Goal: Information Seeking & Learning: Compare options

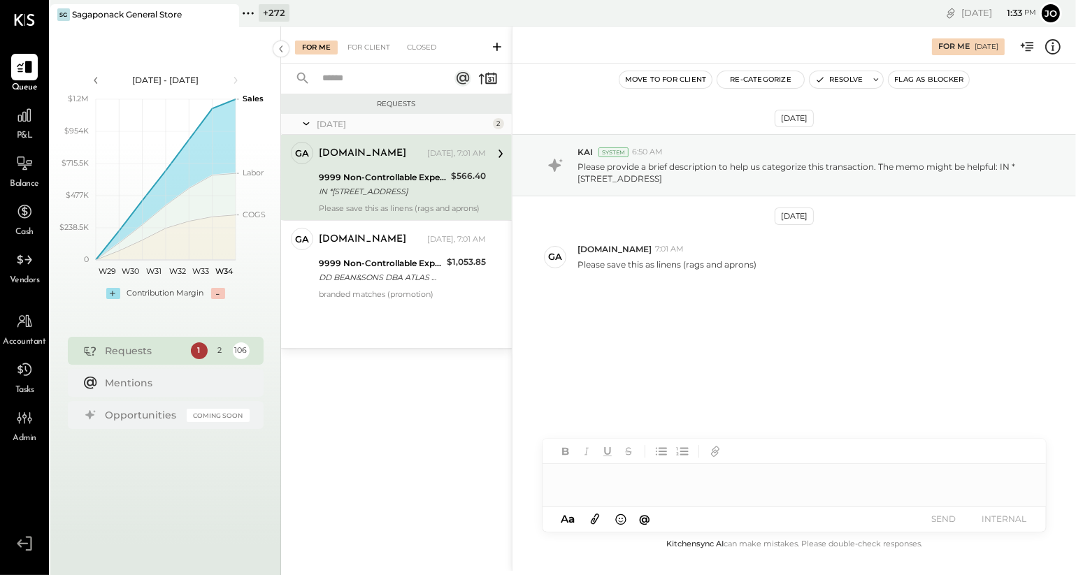
click at [251, 17] on icon at bounding box center [248, 13] width 18 height 18
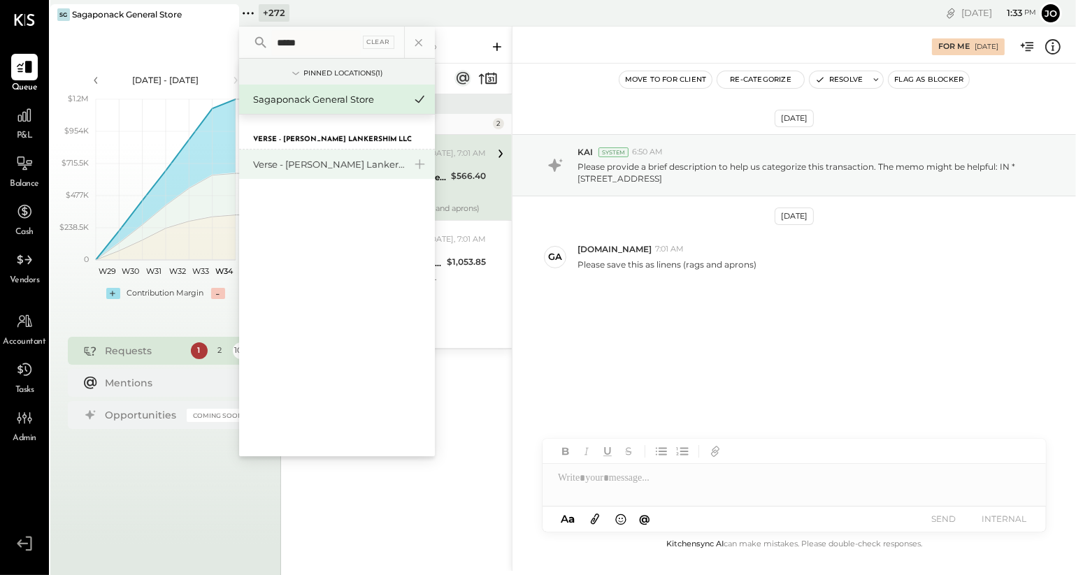
type input "*****"
click at [315, 162] on div "Verse - [PERSON_NAME] Lankershim LLC" at bounding box center [328, 164] width 151 height 13
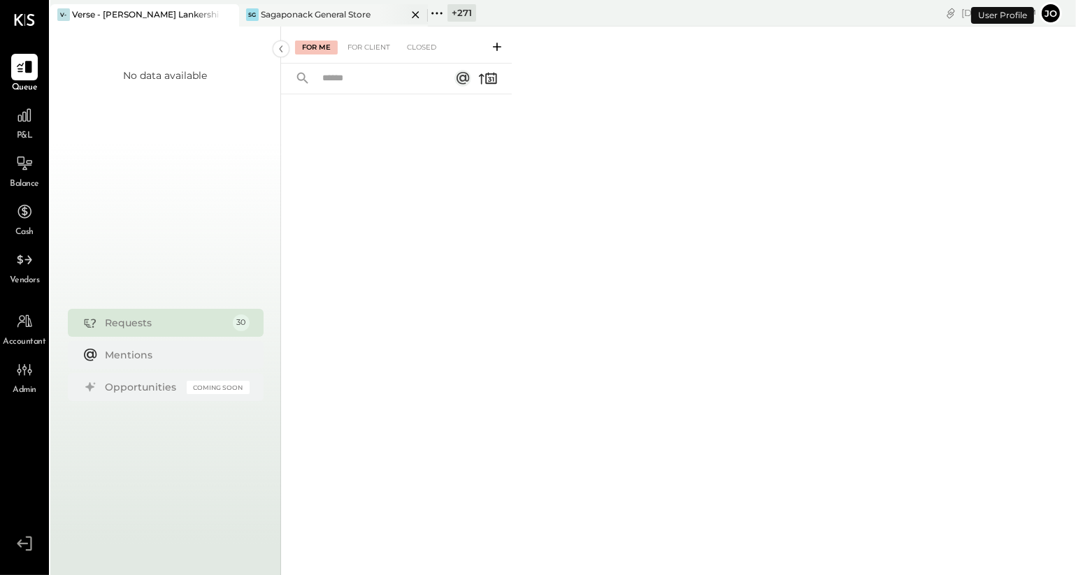
click at [414, 18] on icon at bounding box center [415, 14] width 17 height 17
click at [20, 126] on div at bounding box center [24, 115] width 27 height 27
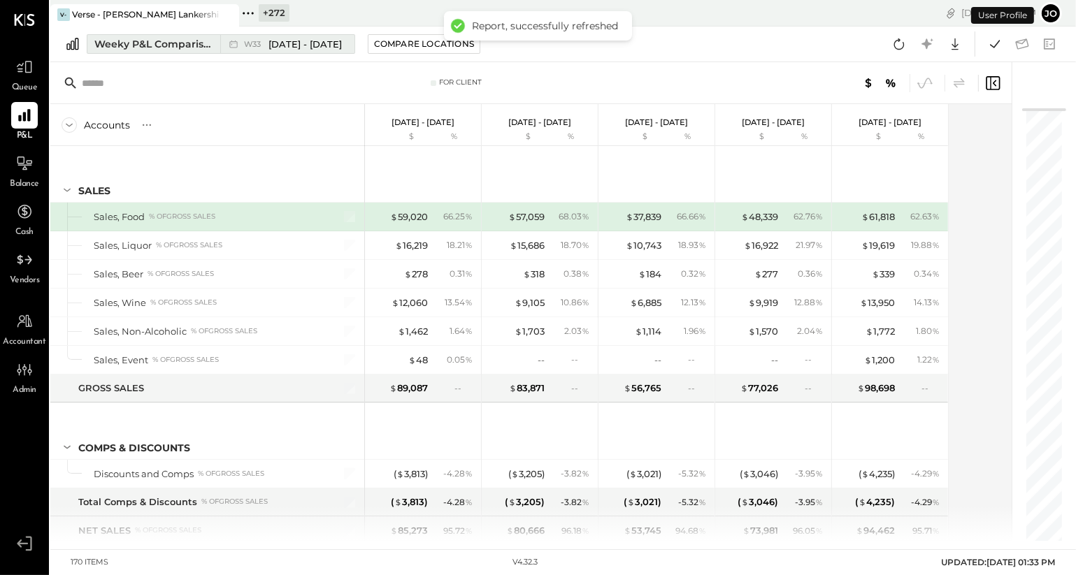
click at [177, 49] on div "Weeky P&L Comparison" at bounding box center [152, 44] width 117 height 14
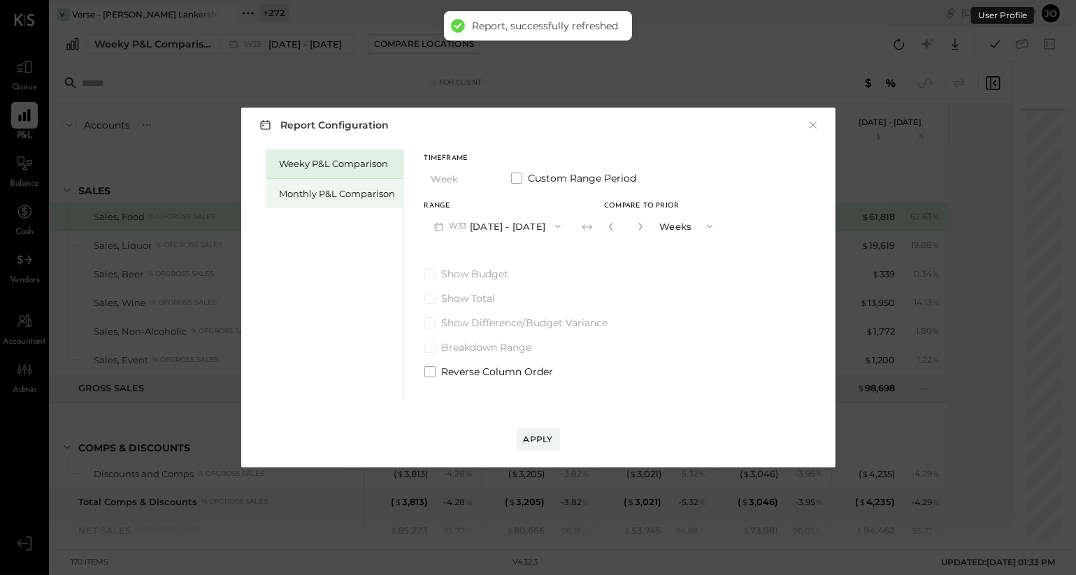
click at [377, 191] on div "Monthly P&L Comparison" at bounding box center [338, 193] width 116 height 13
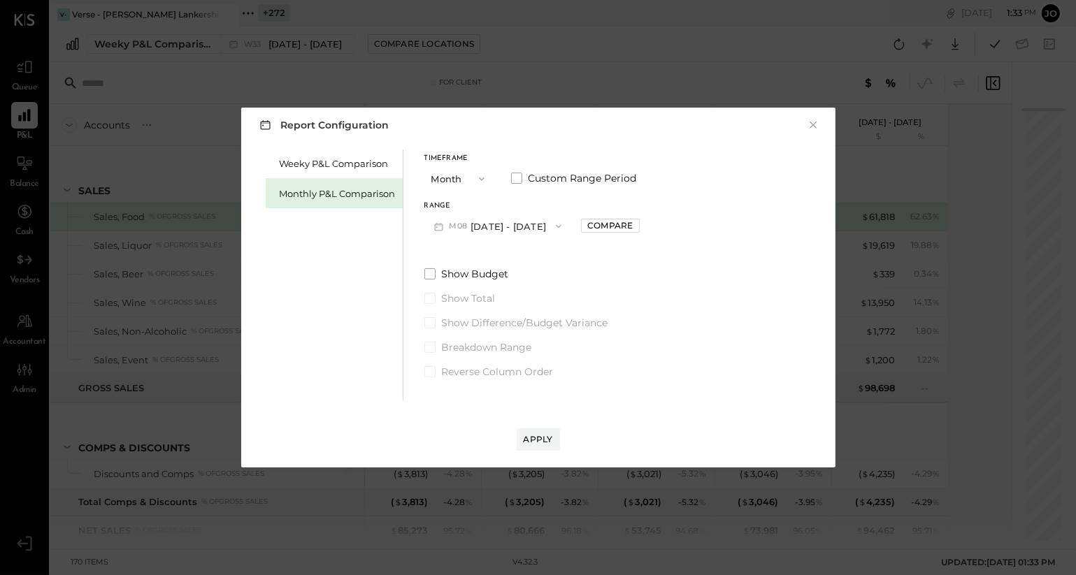
click at [489, 224] on button "M08 [DATE] - [DATE]" at bounding box center [498, 226] width 148 height 26
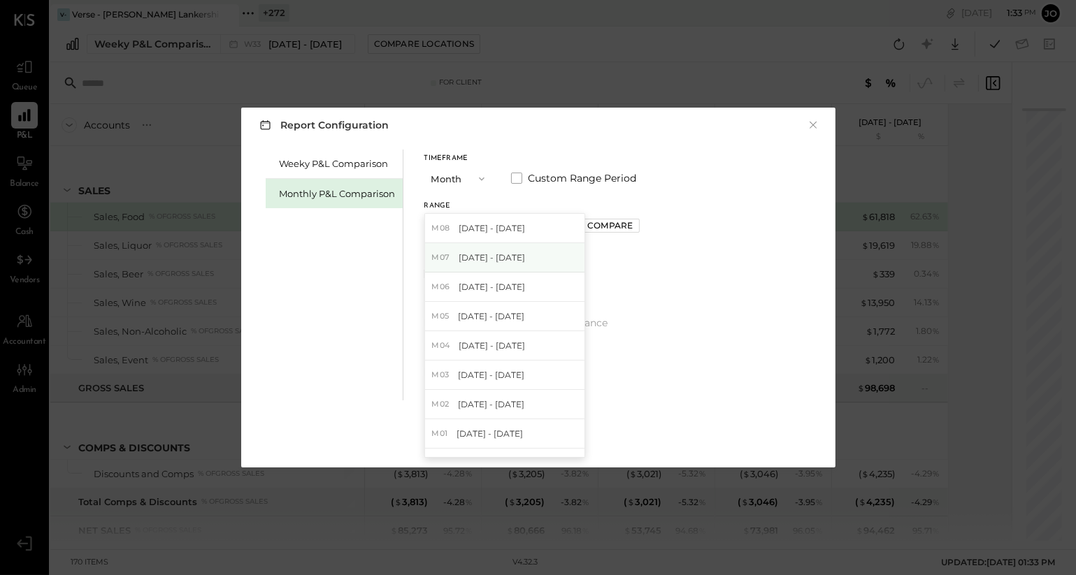
click at [512, 265] on div "M07 [DATE] - [DATE]" at bounding box center [504, 257] width 159 height 29
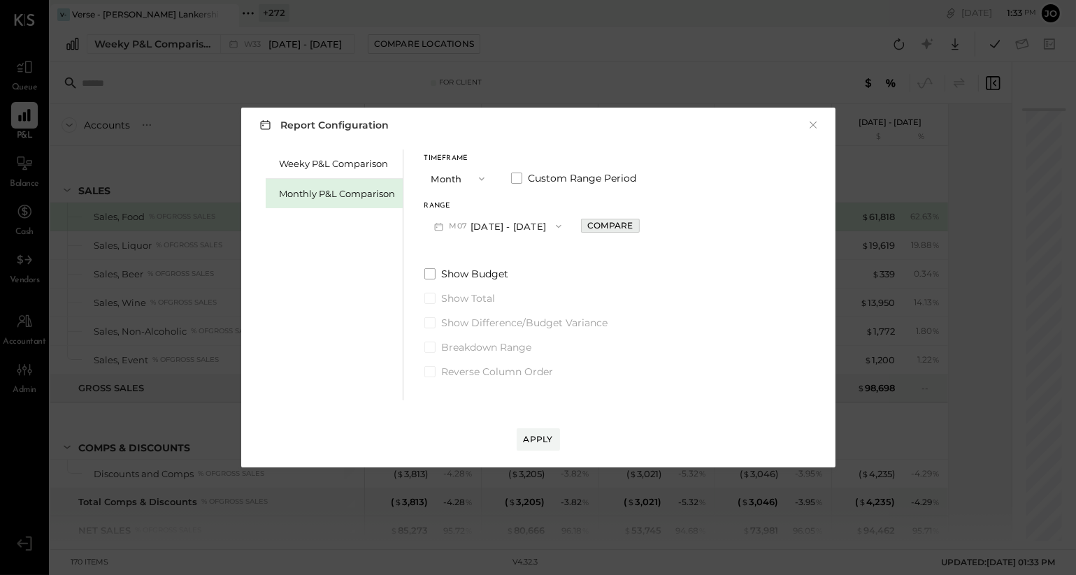
click at [588, 227] on div "Compare" at bounding box center [609, 226] width 45 height 12
click at [637, 225] on icon "button" at bounding box center [641, 226] width 8 height 8
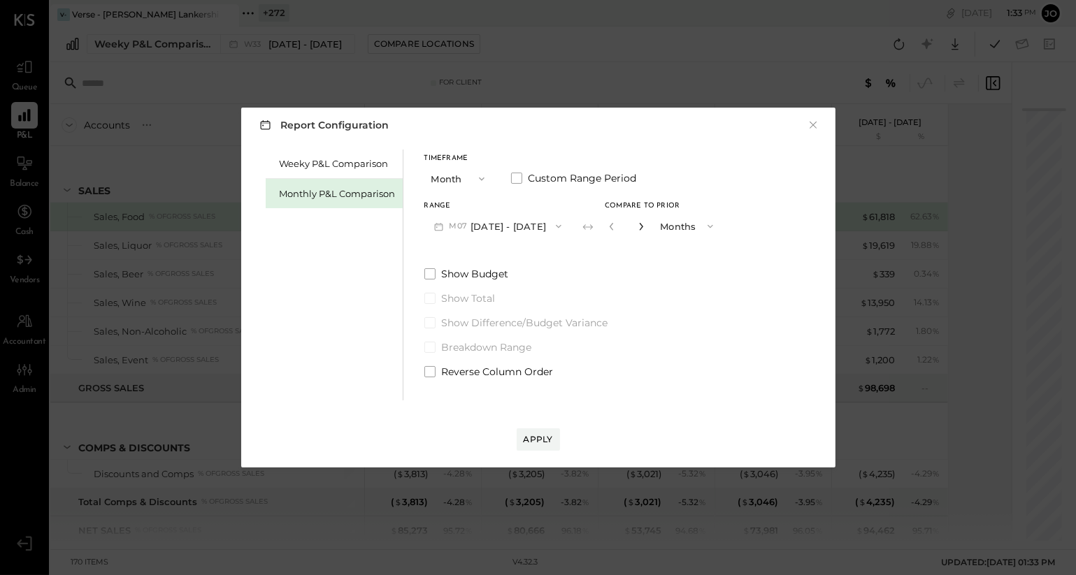
click at [637, 225] on icon "button" at bounding box center [641, 226] width 8 height 8
type input "*"
click at [533, 441] on div "Apply" at bounding box center [538, 439] width 29 height 12
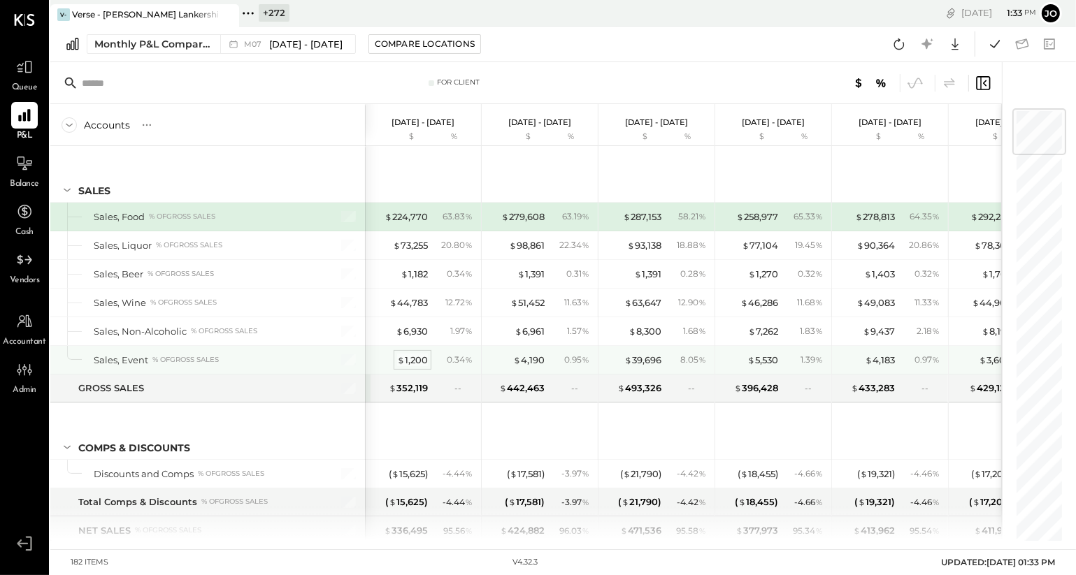
click at [424, 361] on div "$ 1,200" at bounding box center [412, 360] width 31 height 13
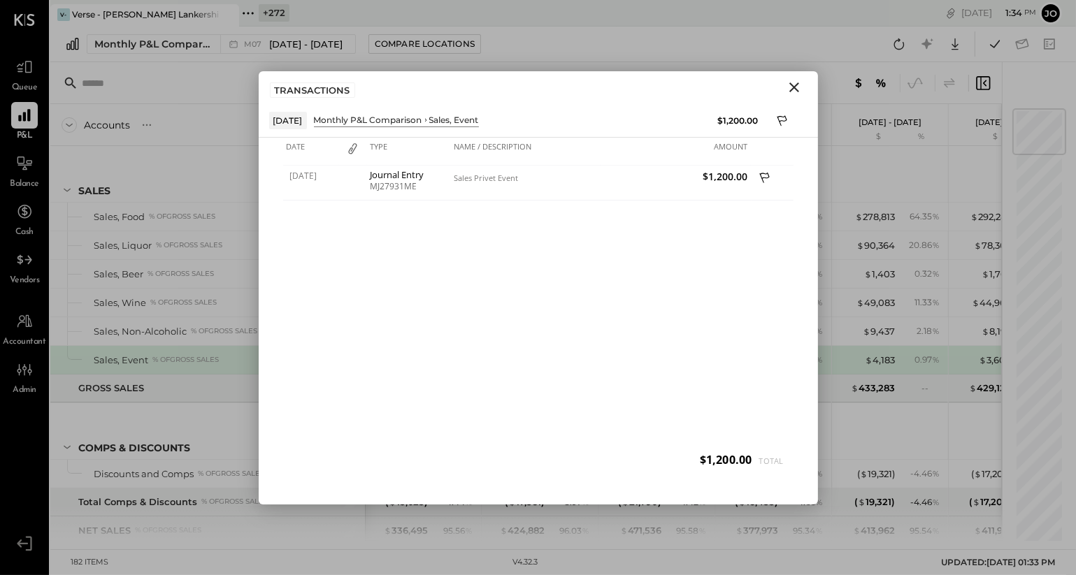
click at [801, 88] on icon "Close" at bounding box center [794, 87] width 17 height 17
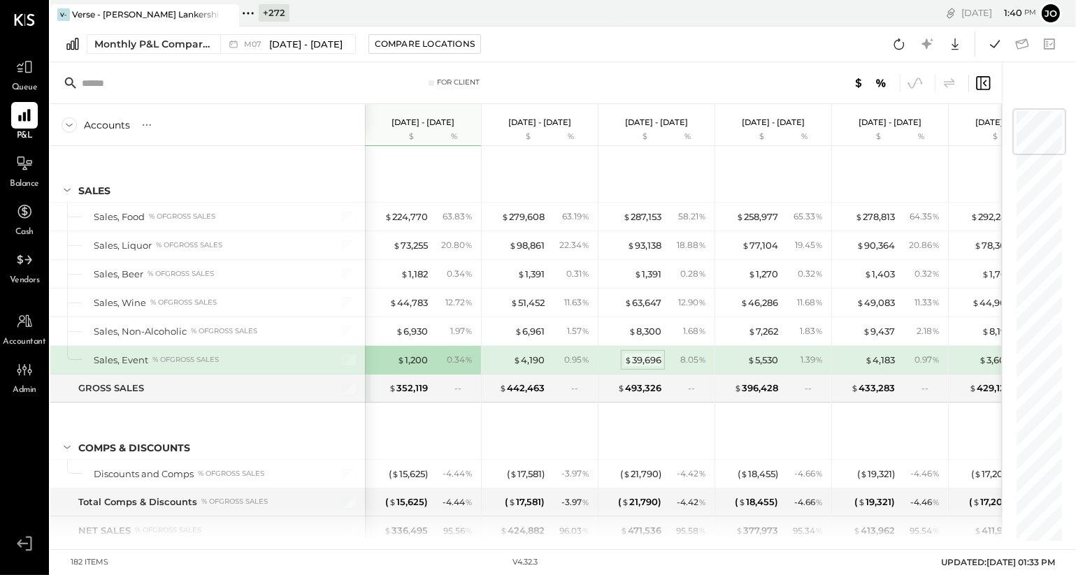
click at [654, 362] on div "$ 39,696" at bounding box center [642, 360] width 37 height 13
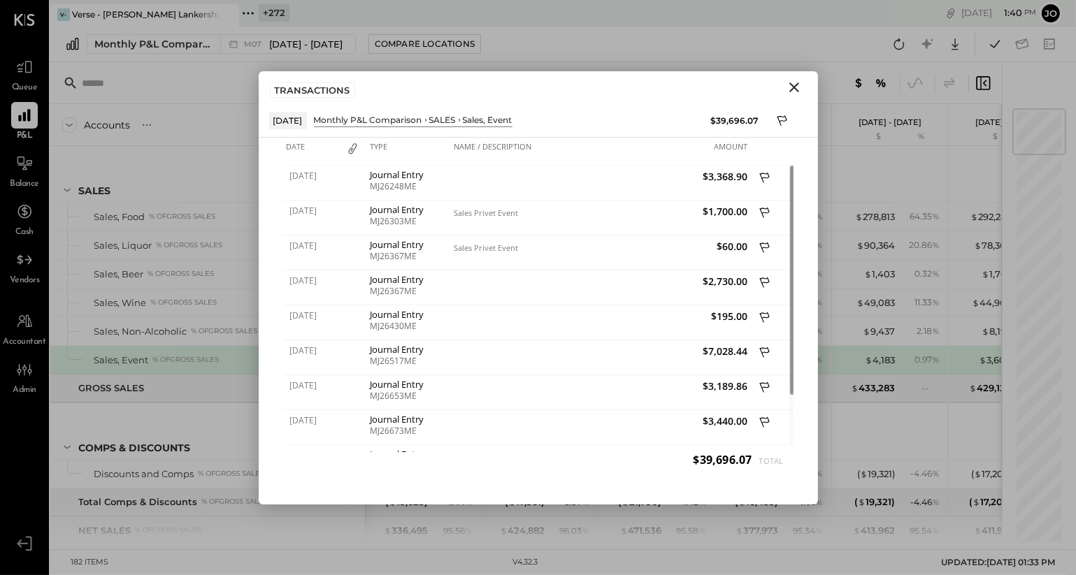
click at [786, 91] on icon "Close" at bounding box center [794, 87] width 17 height 17
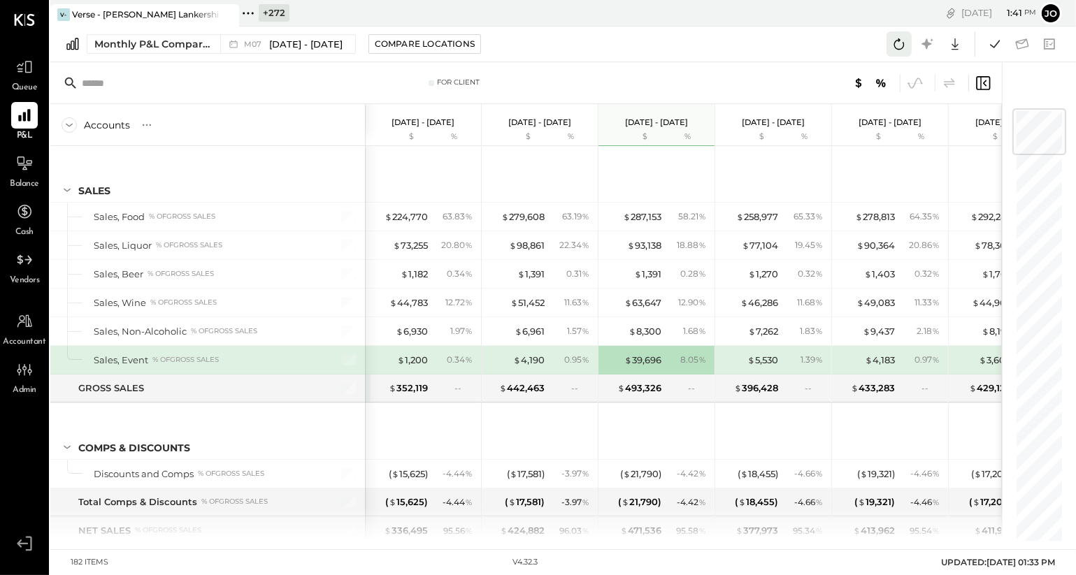
click at [895, 42] on icon at bounding box center [899, 43] width 10 height 11
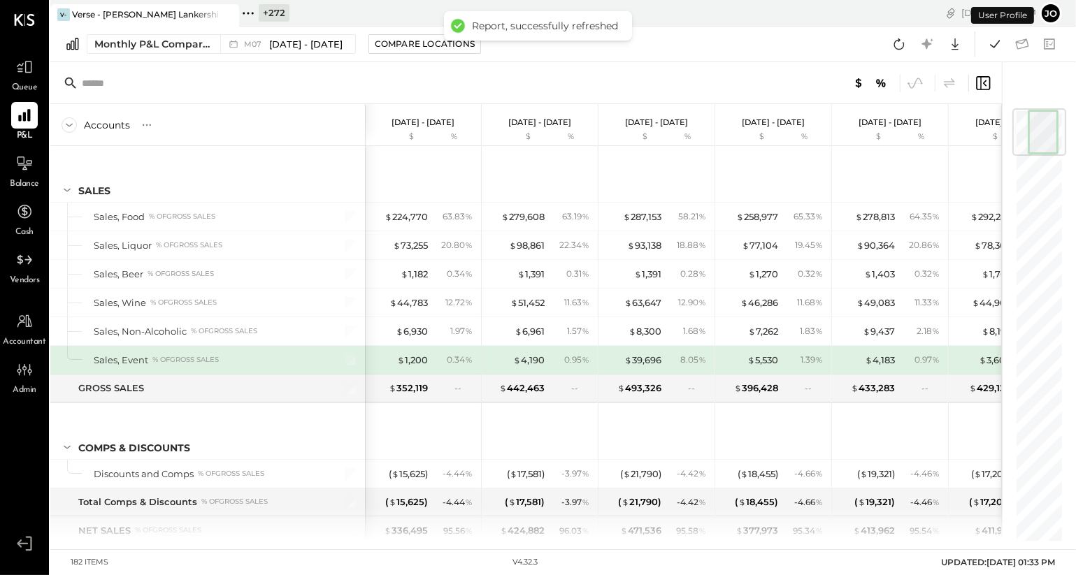
scroll to position [1, 0]
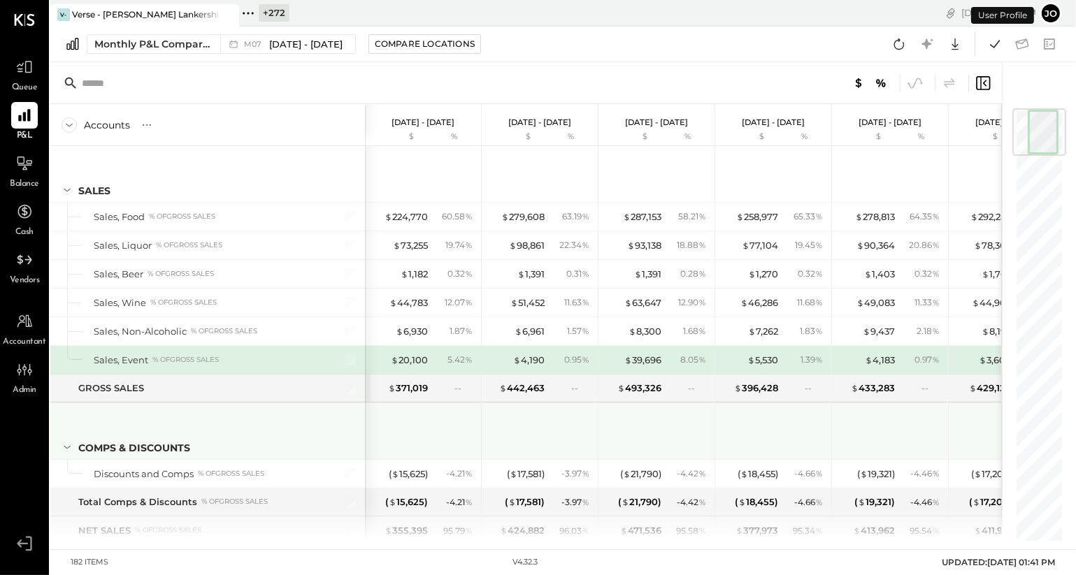
scroll to position [1, 0]
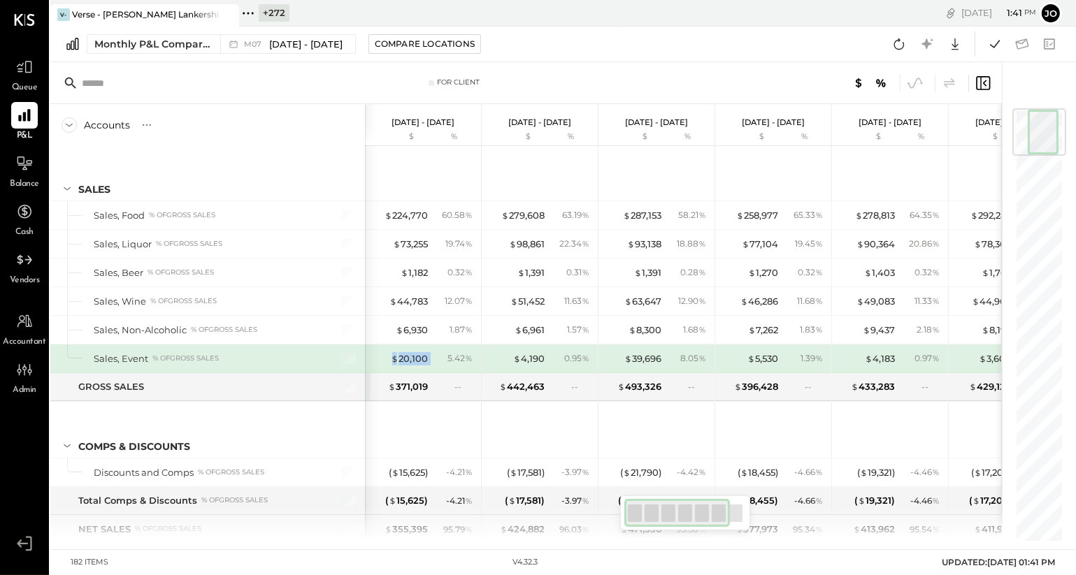
drag, startPoint x: 379, startPoint y: 357, endPoint x: 433, endPoint y: 357, distance: 53.8
click at [433, 357] on div "$ 20,100 5.42 %" at bounding box center [424, 359] width 105 height 28
click at [412, 357] on div "$ 20,100" at bounding box center [409, 358] width 37 height 13
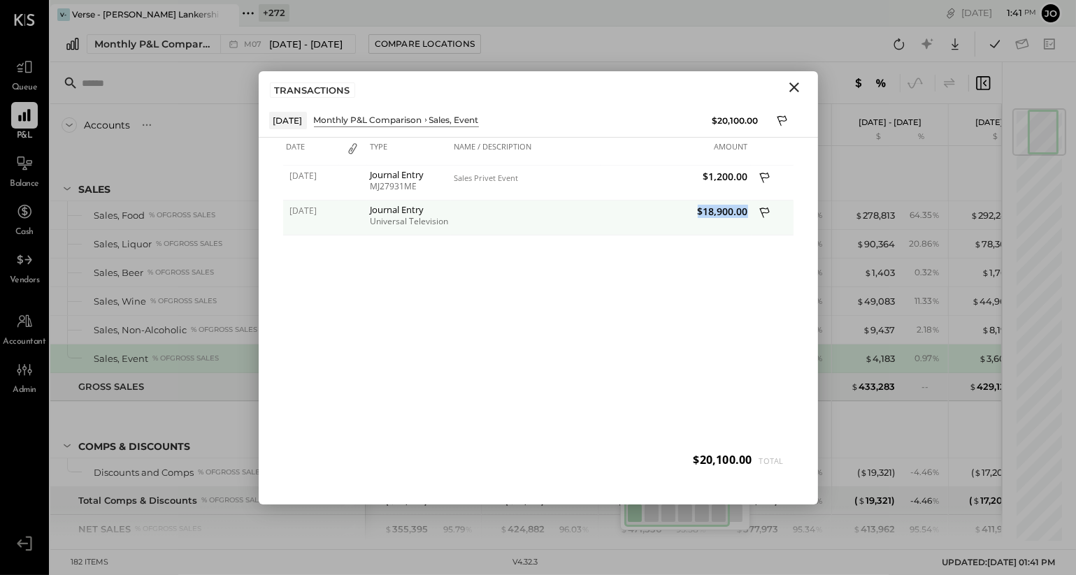
drag, startPoint x: 699, startPoint y: 217, endPoint x: 747, endPoint y: 217, distance: 48.2
click at [747, 217] on div "$18,900.00" at bounding box center [676, 218] width 150 height 35
click at [796, 89] on icon "Close" at bounding box center [794, 88] width 10 height 10
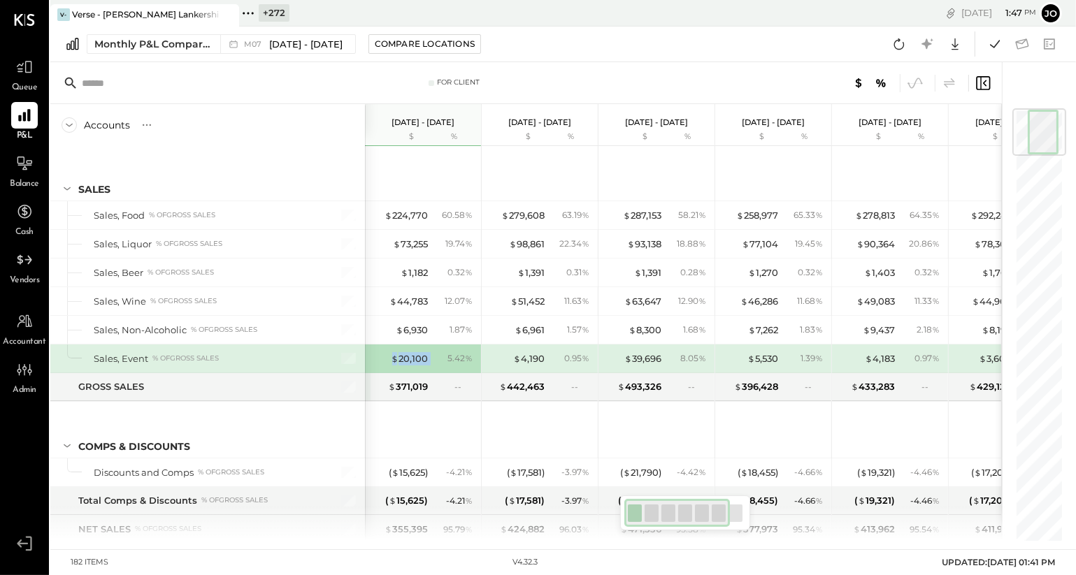
drag, startPoint x: 373, startPoint y: 359, endPoint x: 440, endPoint y: 359, distance: 67.8
click at [441, 359] on div "$ 20,100 5.42 %" at bounding box center [424, 359] width 105 height 28
click at [440, 359] on div "5.42 %" at bounding box center [453, 358] width 45 height 13
click at [895, 45] on icon at bounding box center [899, 44] width 18 height 18
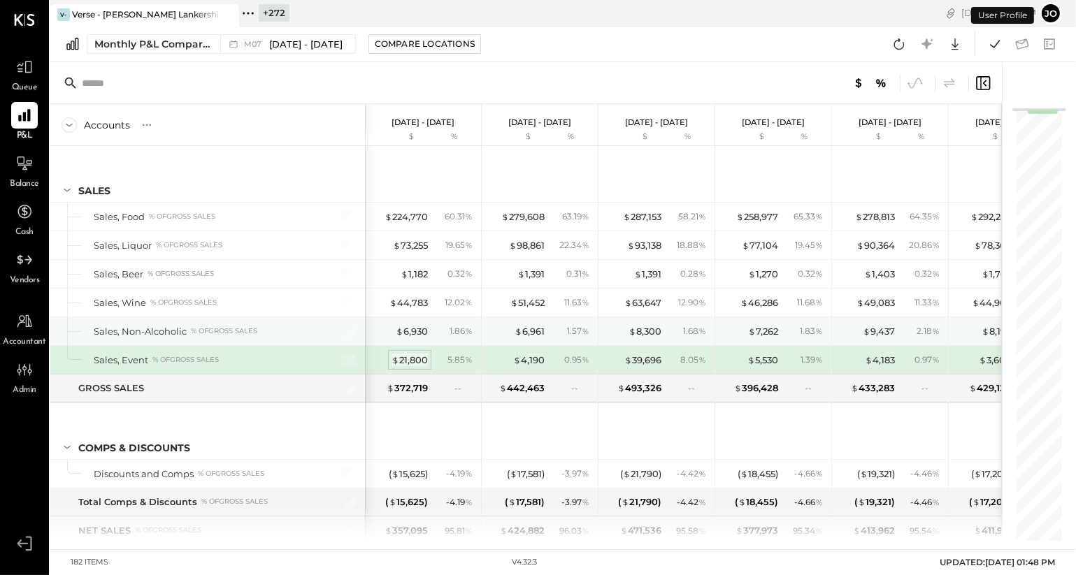
scroll to position [1, 0]
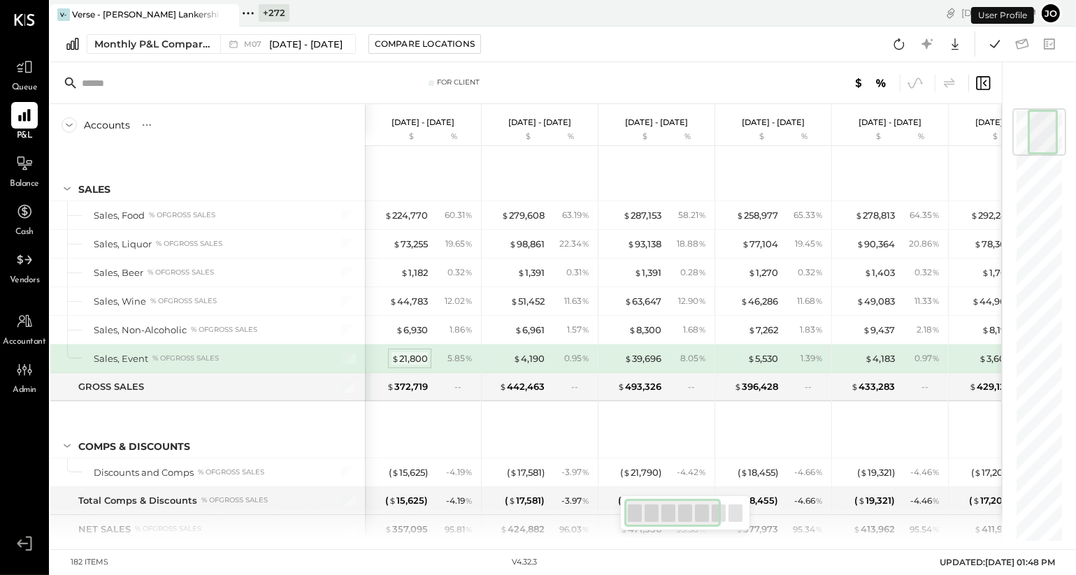
click at [417, 354] on div "$ 21,800" at bounding box center [410, 358] width 36 height 13
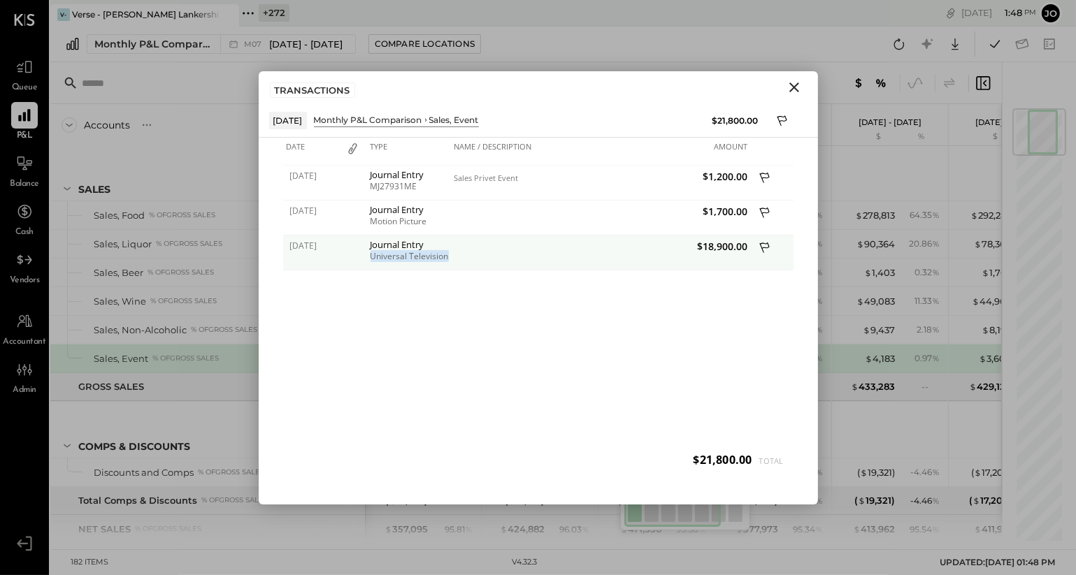
drag, startPoint x: 389, startPoint y: 255, endPoint x: 461, endPoint y: 255, distance: 72.7
click at [461, 236] on div "07/21/2025 Journal Entry Universal Television $18,900.00" at bounding box center [538, 236] width 510 height 0
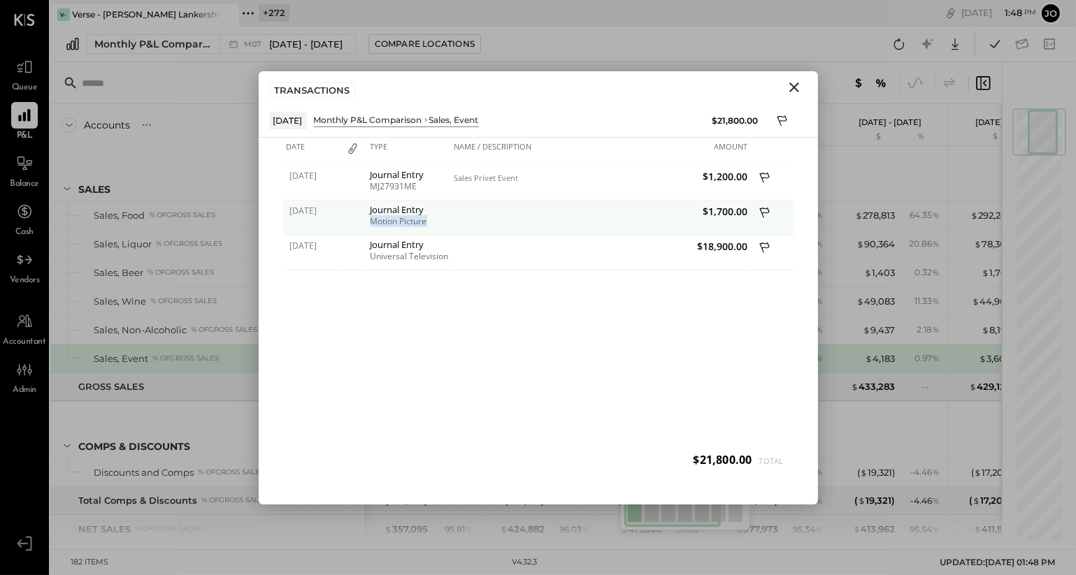
drag, startPoint x: 368, startPoint y: 223, endPoint x: 455, endPoint y: 222, distance: 86.7
click at [455, 201] on div "[DATE] Journal Entry Motion Picture $1,700.00" at bounding box center [538, 201] width 510 height 0
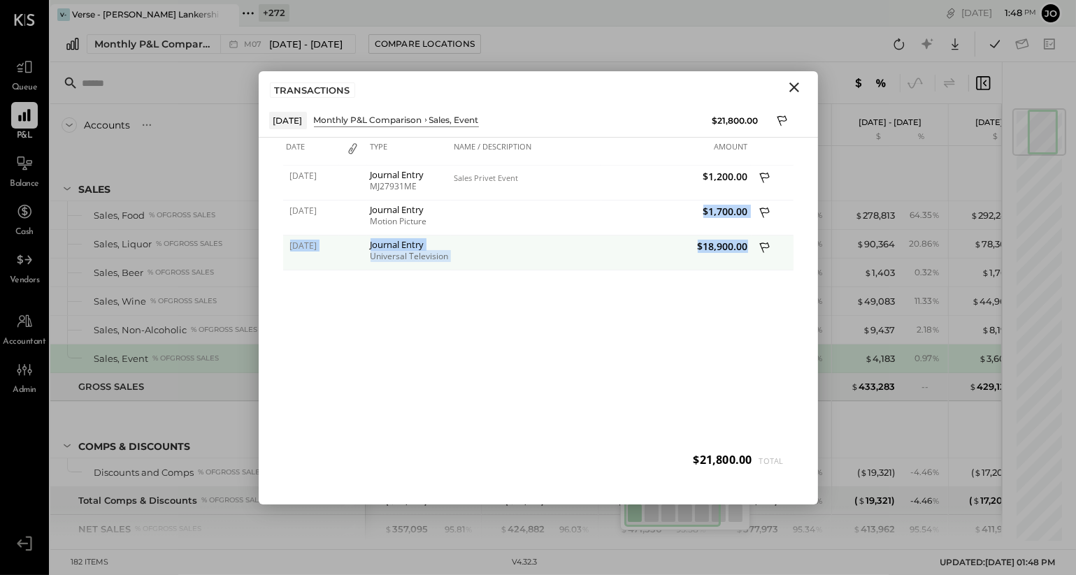
drag, startPoint x: 703, startPoint y: 210, endPoint x: 745, endPoint y: 243, distance: 53.3
click at [746, 243] on div "07/15/2025 Journal Entry MJ27931ME Sales Privet Event $1,200.00 07/15/2025 Jour…" at bounding box center [538, 323] width 510 height 315
click at [745, 243] on span "$18,900.00" at bounding box center [676, 246] width 143 height 13
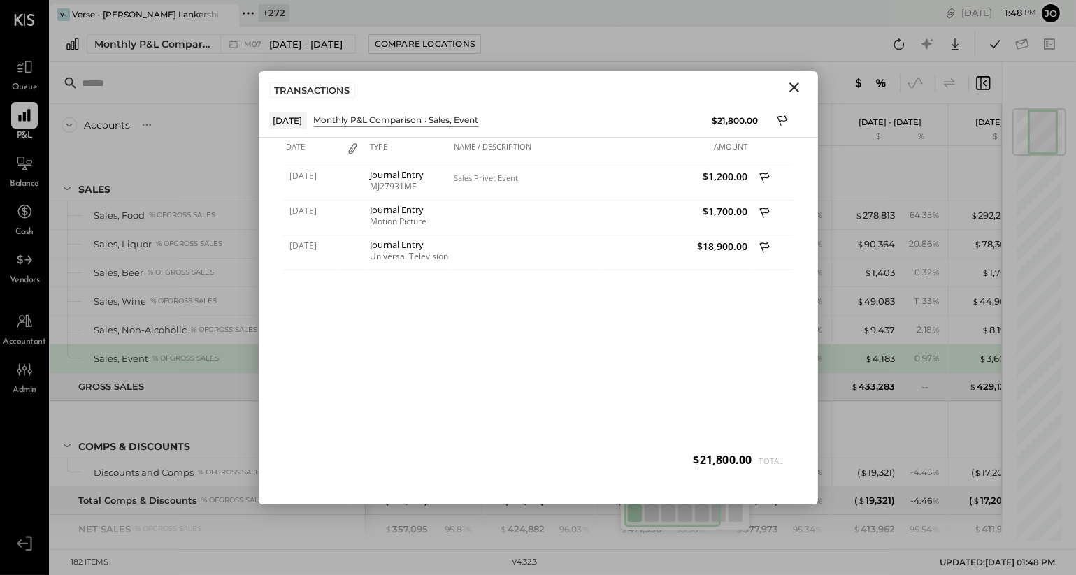
click at [792, 86] on icon "Close" at bounding box center [794, 88] width 10 height 10
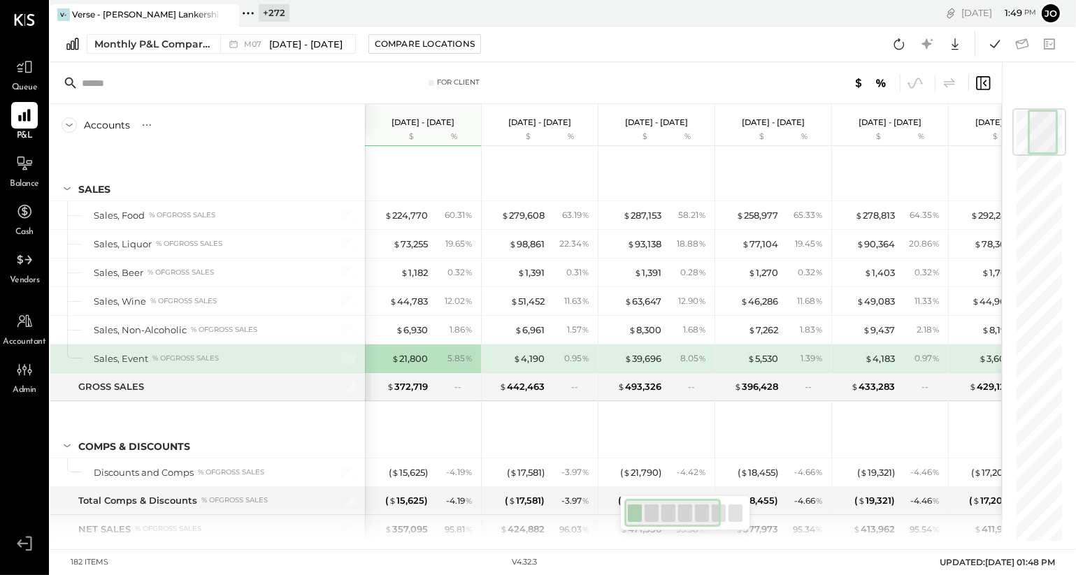
click at [19, 338] on span "Accountant" at bounding box center [24, 342] width 43 height 13
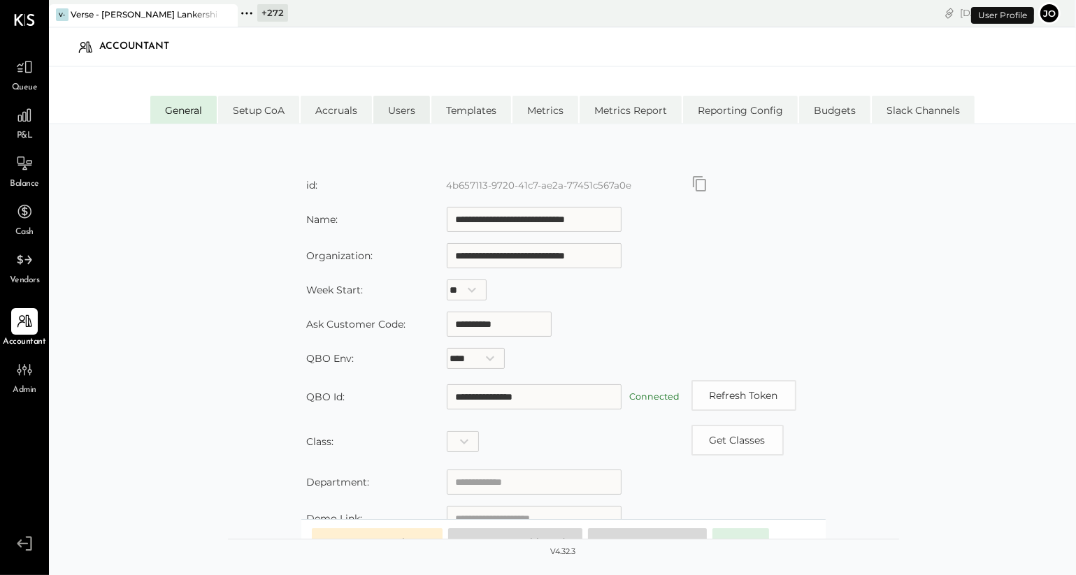
click at [381, 107] on li "Users" at bounding box center [401, 110] width 57 height 28
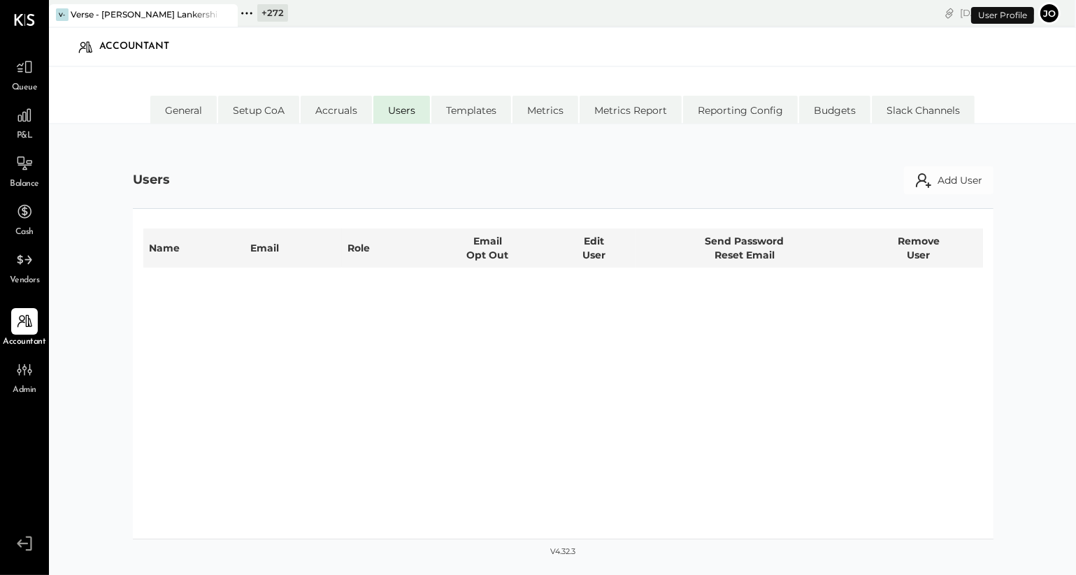
select select "**********"
select select "*****"
select select "**********"
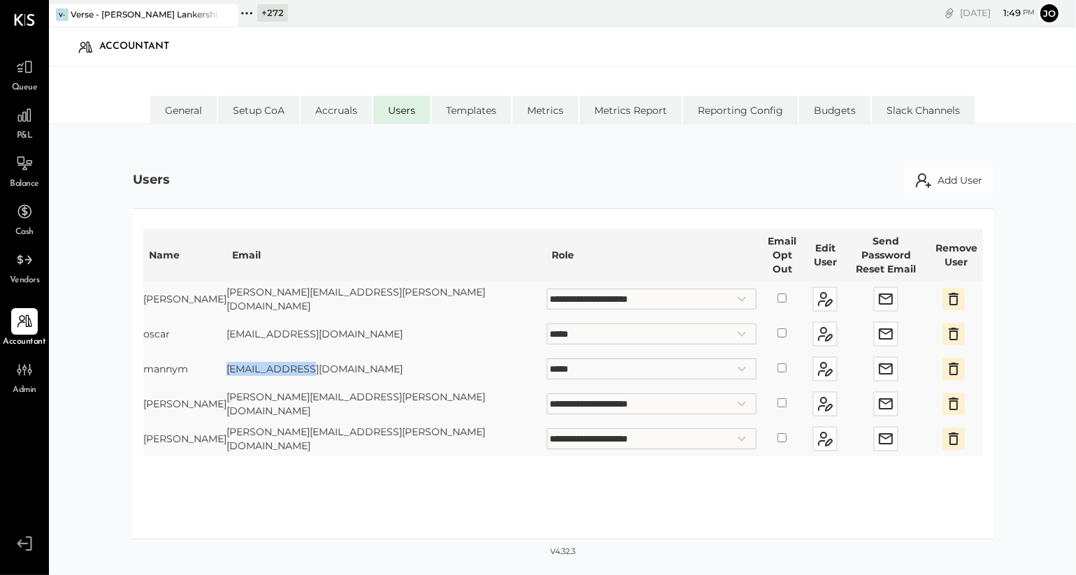
drag, startPoint x: 224, startPoint y: 356, endPoint x: 339, endPoint y: 355, distance: 115.4
click at [339, 355] on tr "**********" at bounding box center [563, 369] width 840 height 35
click at [950, 179] on button "Add User" at bounding box center [948, 180] width 89 height 28
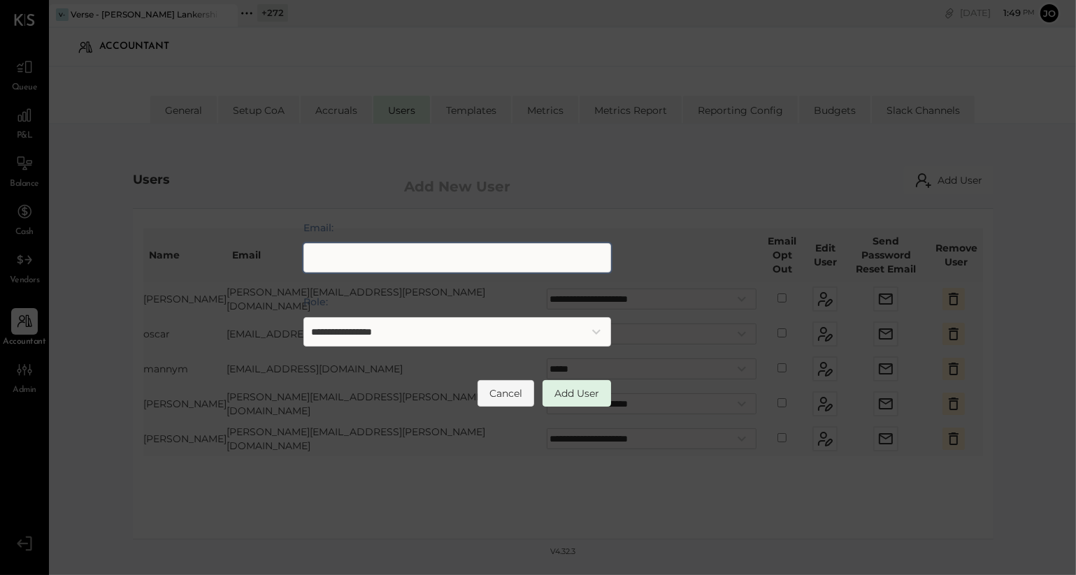
click at [499, 266] on input "Email:" at bounding box center [457, 257] width 308 height 29
type input "**********"
click at [455, 316] on div "**********" at bounding box center [457, 321] width 308 height 52
click at [447, 327] on select "**********" at bounding box center [457, 331] width 308 height 29
select select "*****"
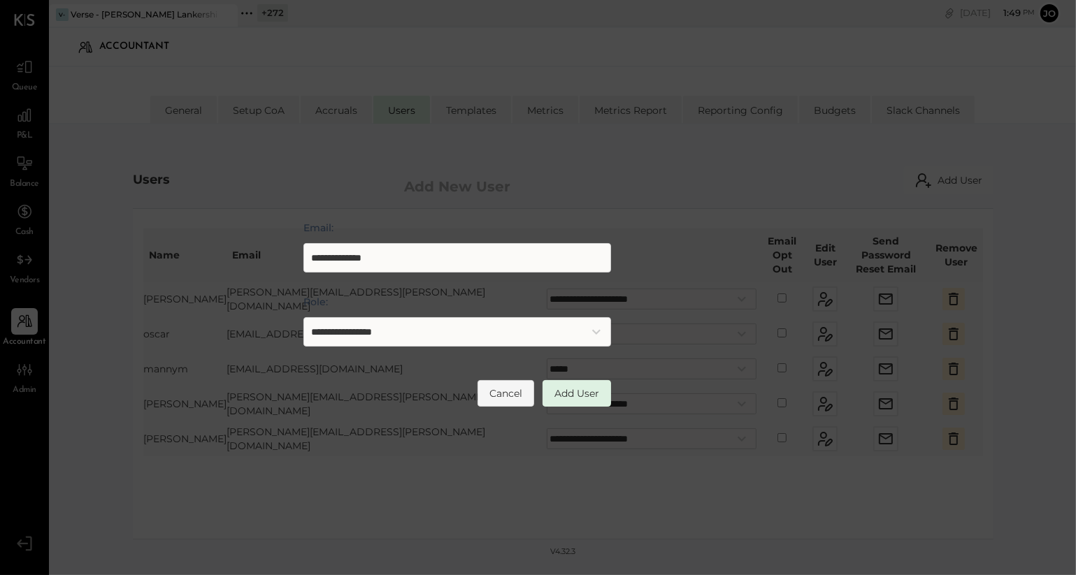
click at [303, 317] on select "**********" at bounding box center [457, 331] width 308 height 29
click at [584, 401] on button "Add User" at bounding box center [577, 393] width 69 height 27
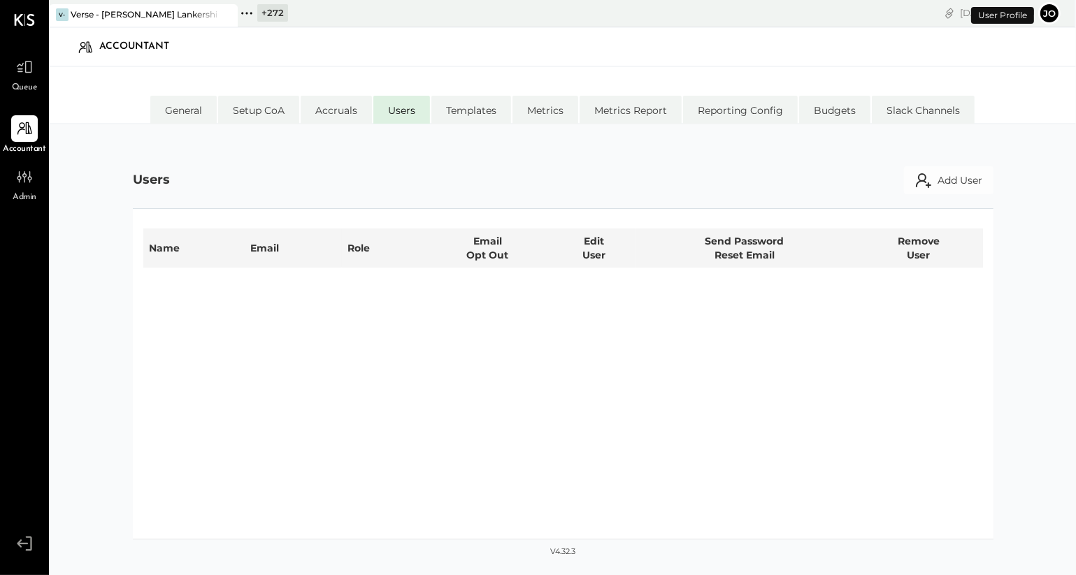
select select "**********"
select select "*****"
select select "**********"
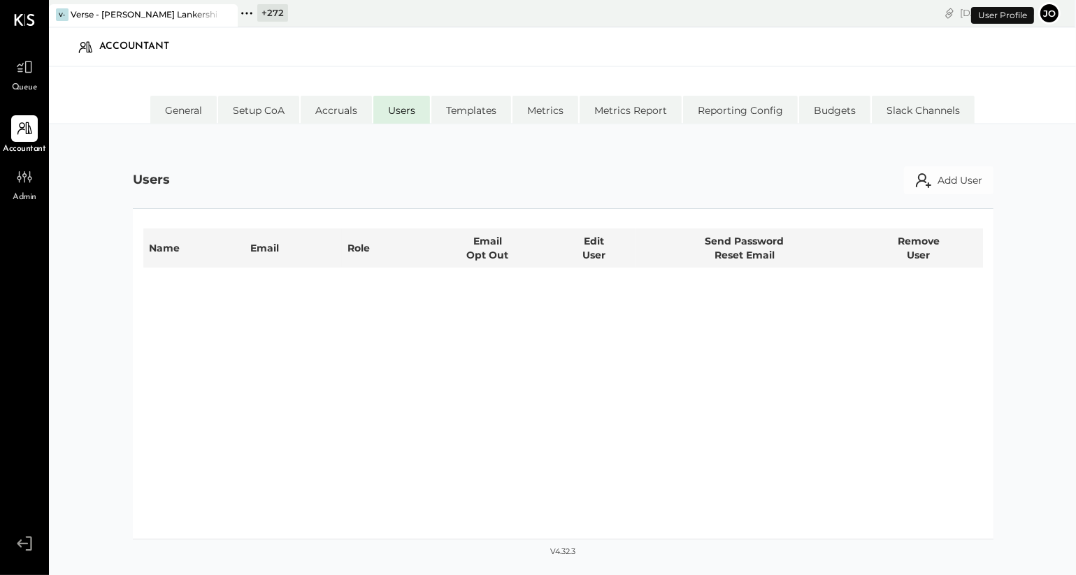
select select "**********"
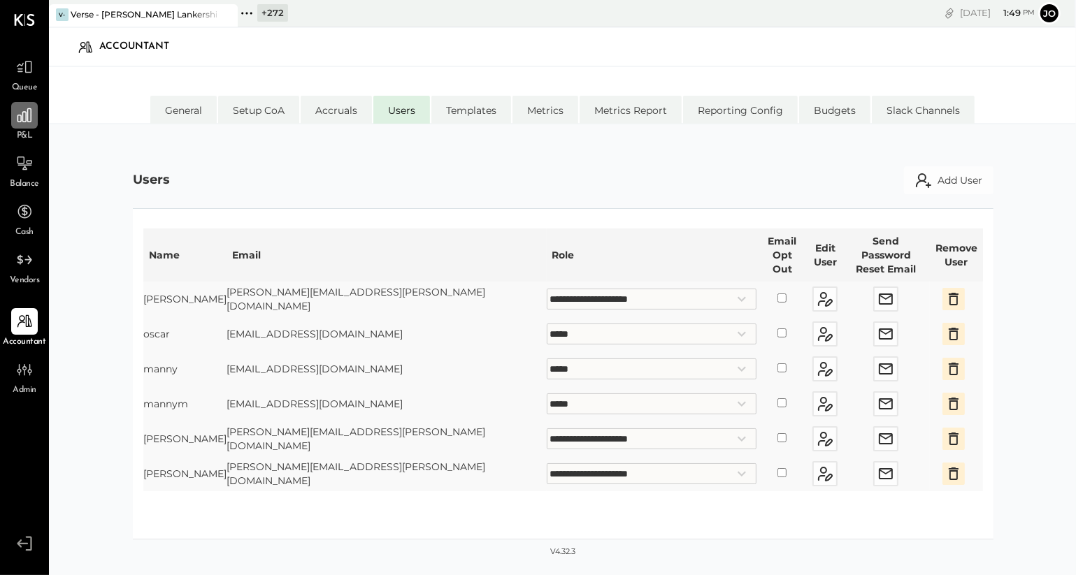
click at [28, 126] on div at bounding box center [24, 115] width 27 height 27
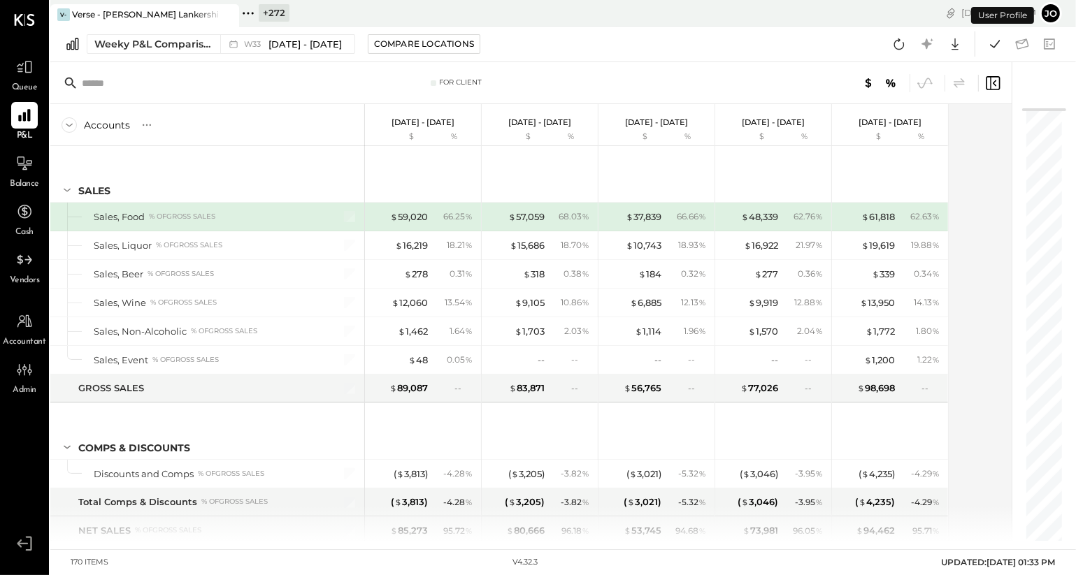
click at [241, 60] on div "Weeky P&L Comparison W33 [DATE] - [DATE] Compare Locations Google Sheets Excel" at bounding box center [563, 45] width 1026 height 36
click at [240, 52] on div "W33 Aug 11 - 17, 2025" at bounding box center [283, 44] width 127 height 18
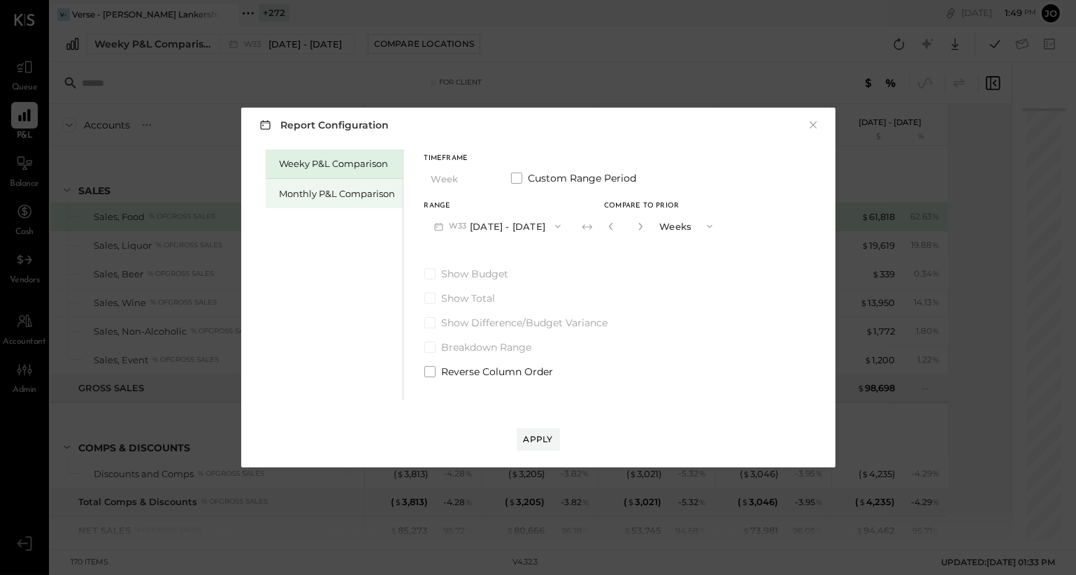
click at [330, 185] on div "Monthly P&L Comparison" at bounding box center [334, 193] width 137 height 29
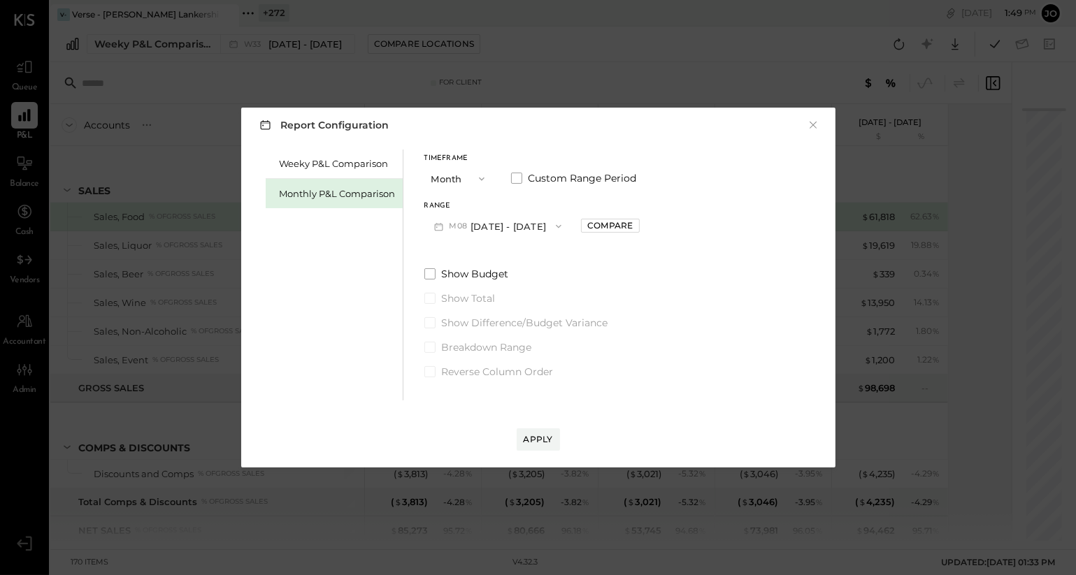
click at [519, 222] on button "M08 [DATE] - [DATE]" at bounding box center [498, 226] width 148 height 26
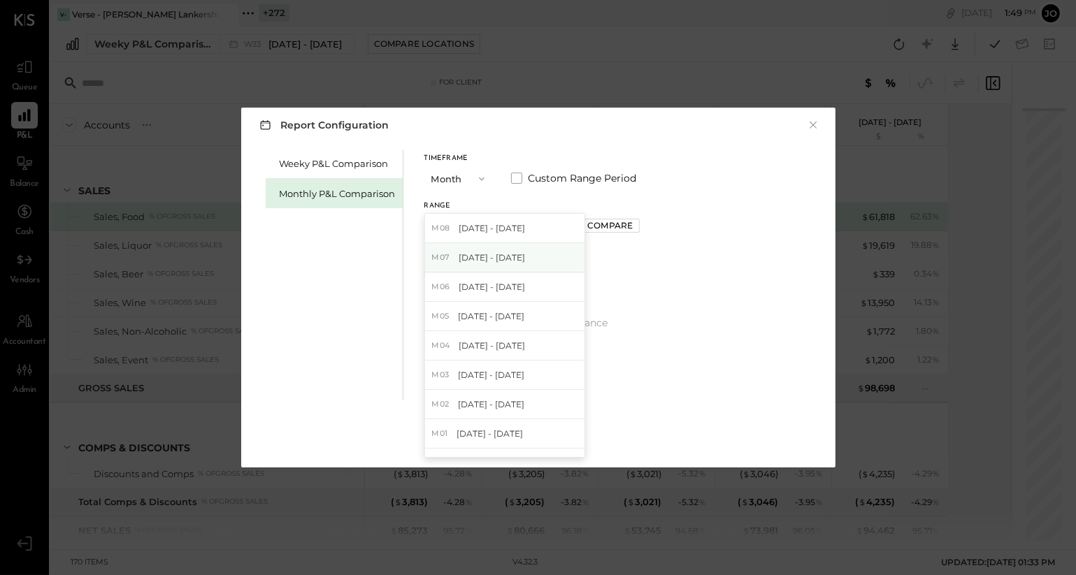
click at [519, 252] on div "M07 [DATE] - [DATE]" at bounding box center [504, 257] width 159 height 29
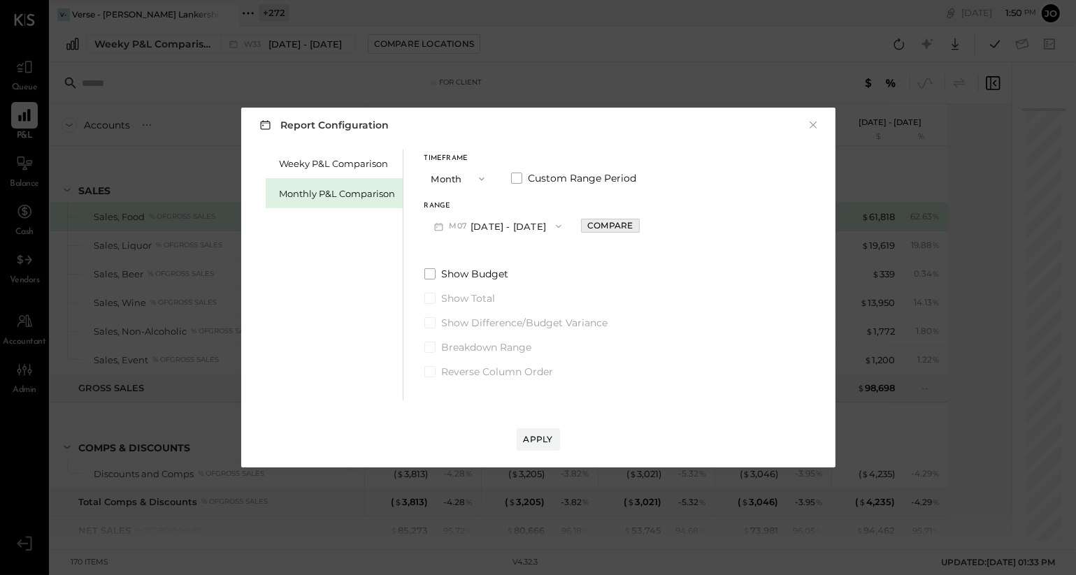
click at [617, 230] on div "Compare" at bounding box center [609, 226] width 45 height 12
click at [659, 228] on button "Months" at bounding box center [688, 226] width 70 height 26
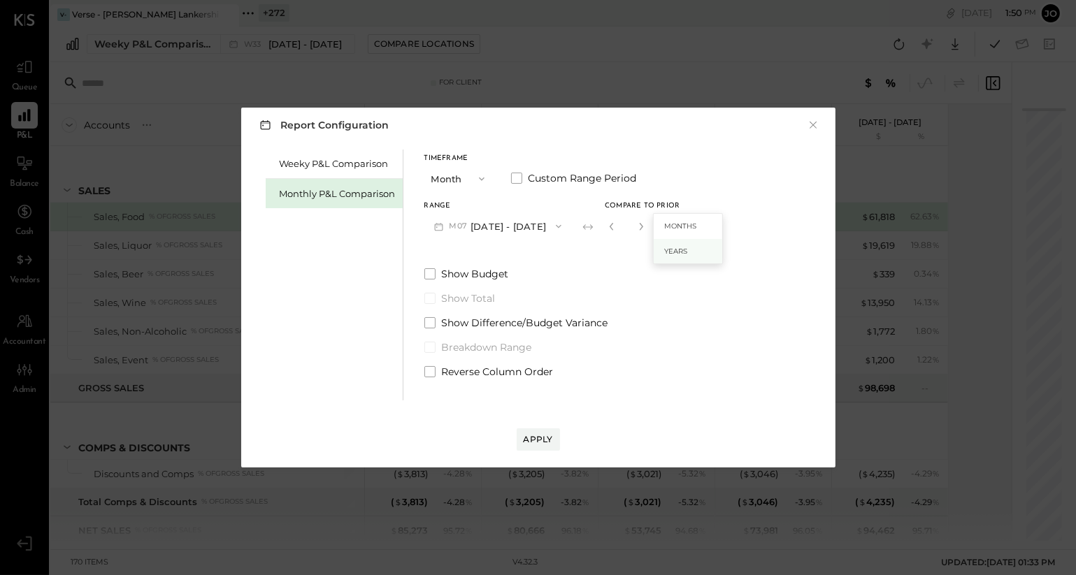
click at [665, 257] on div "Years" at bounding box center [688, 251] width 69 height 25
click at [636, 232] on button "button" at bounding box center [641, 226] width 11 height 15
type input "*"
click at [543, 437] on div "Apply" at bounding box center [538, 439] width 29 height 12
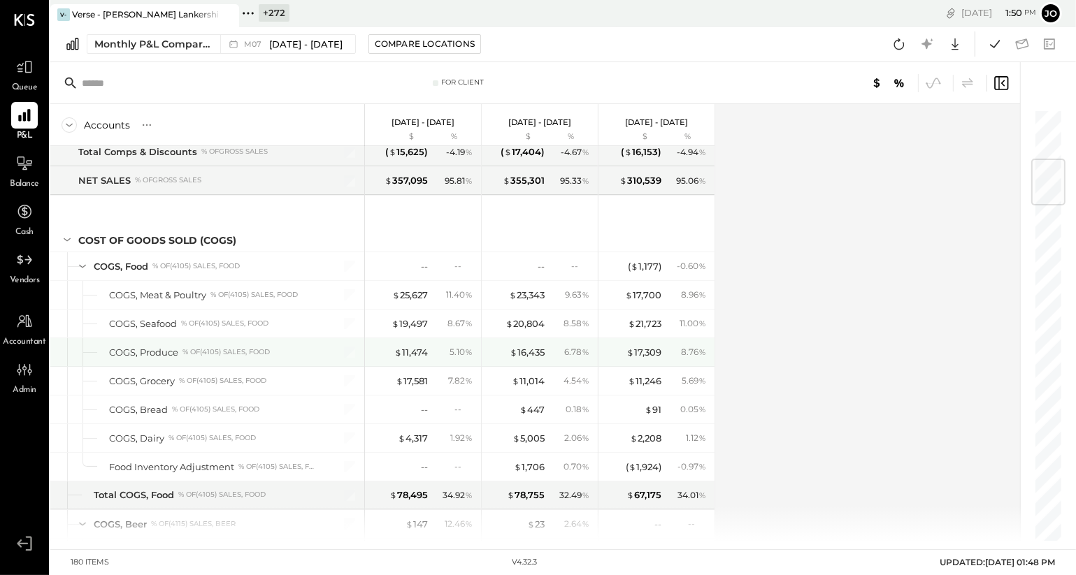
scroll to position [436, 0]
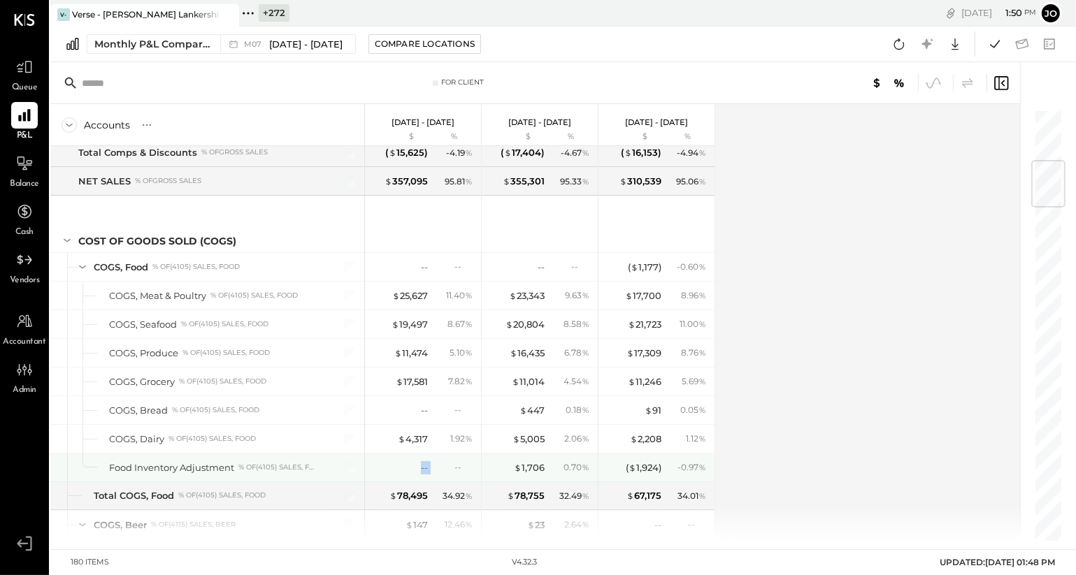
drag, startPoint x: 406, startPoint y: 463, endPoint x: 444, endPoint y: 463, distance: 38.5
click at [444, 463] on div "-- --" at bounding box center [424, 468] width 105 height 28
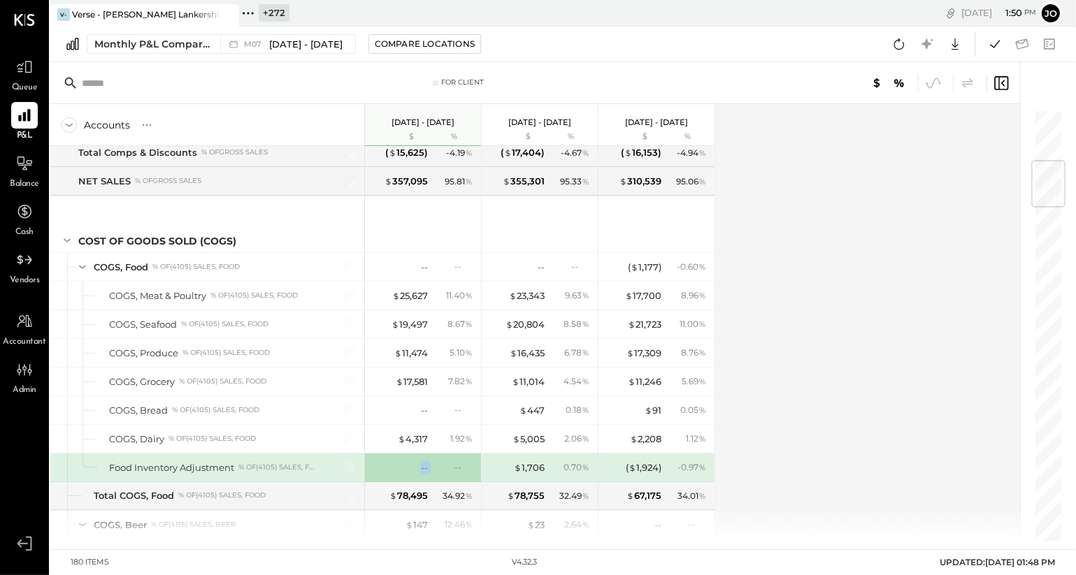
click at [444, 463] on div "--" at bounding box center [453, 467] width 45 height 12
drag, startPoint x: 399, startPoint y: 468, endPoint x: 427, endPoint y: 468, distance: 28.7
click at [424, 468] on div "--" at bounding box center [400, 467] width 56 height 13
click at [424, 467] on div "--" at bounding box center [424, 467] width 7 height 13
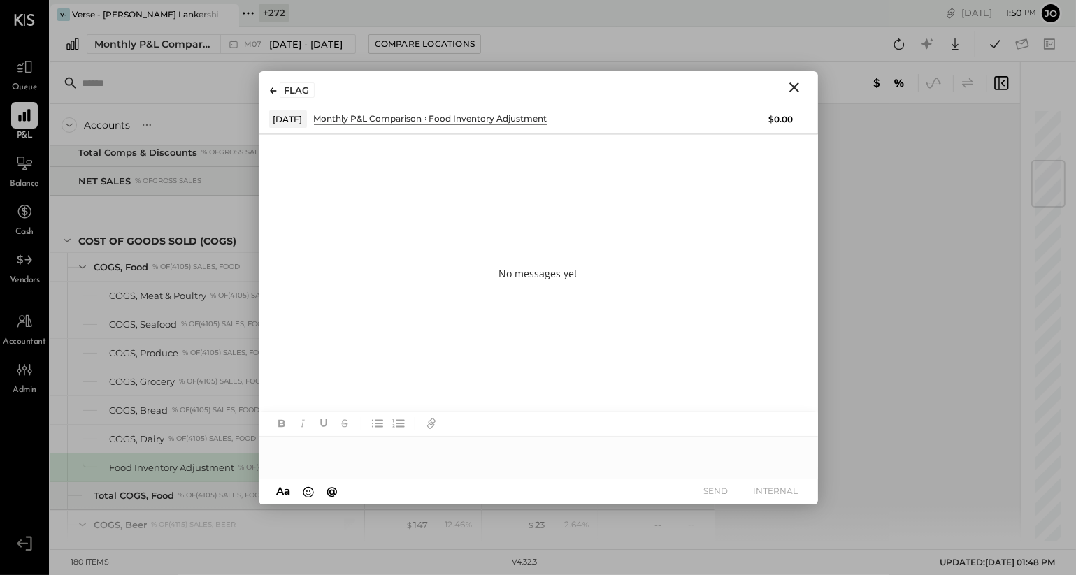
click at [545, 443] on div at bounding box center [538, 451] width 559 height 28
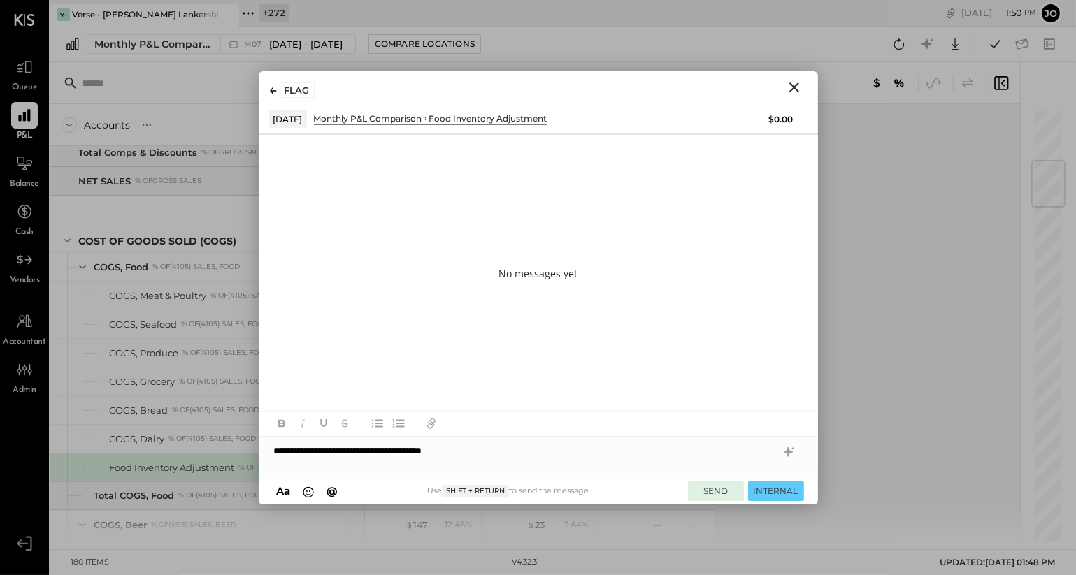
click at [716, 483] on button "SEND" at bounding box center [716, 491] width 56 height 19
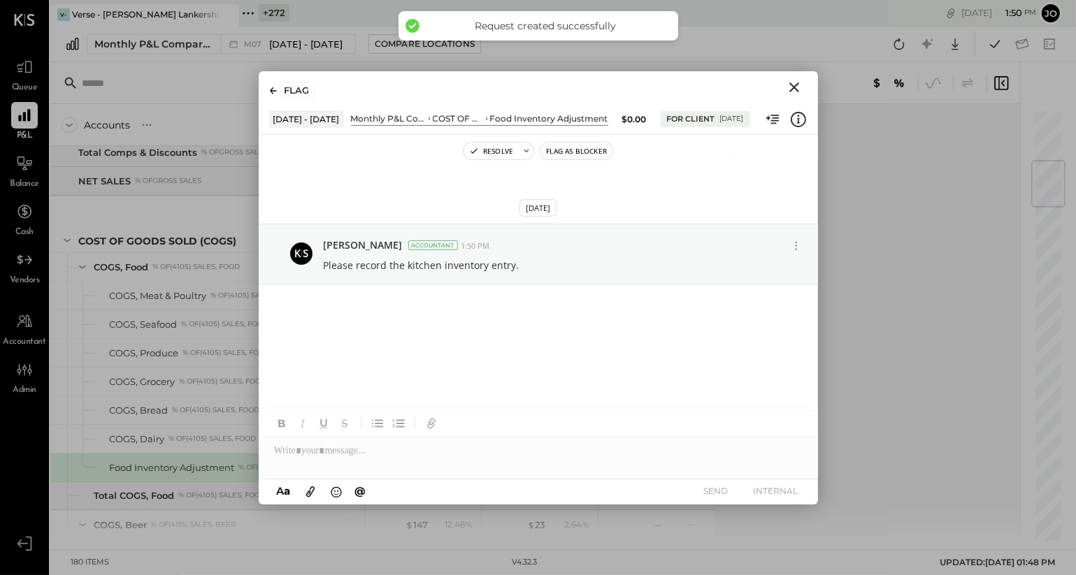
click at [798, 88] on icon "Close" at bounding box center [794, 87] width 17 height 17
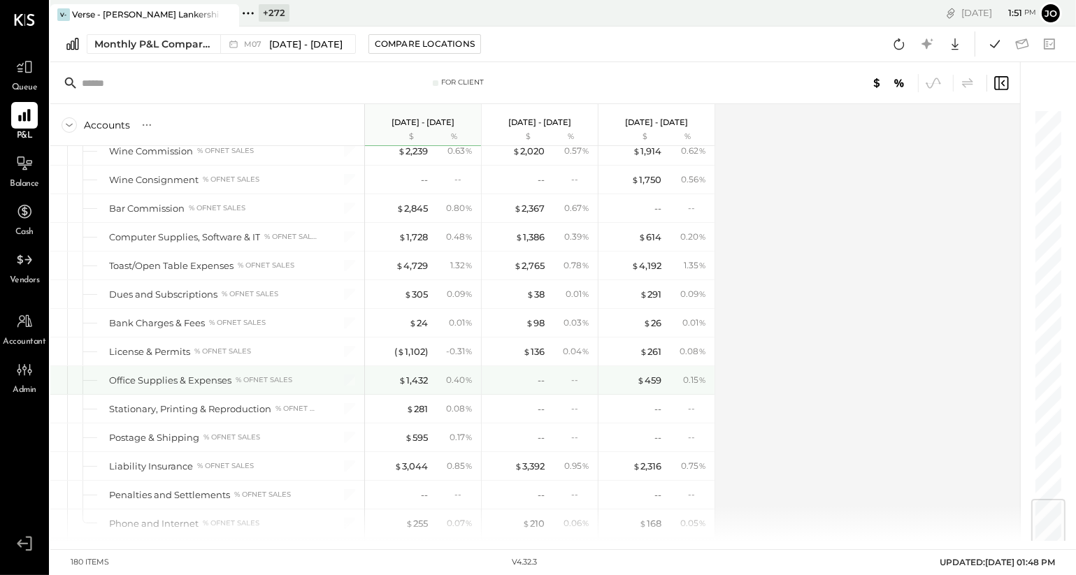
scroll to position [3275, 0]
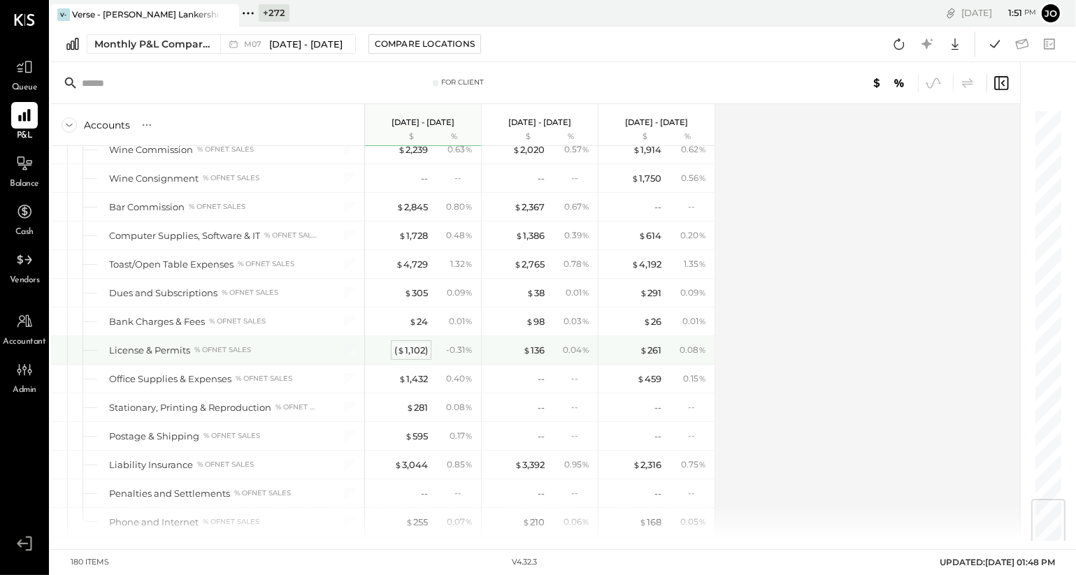
click at [424, 344] on div "( $ 1,102 )" at bounding box center [411, 350] width 34 height 13
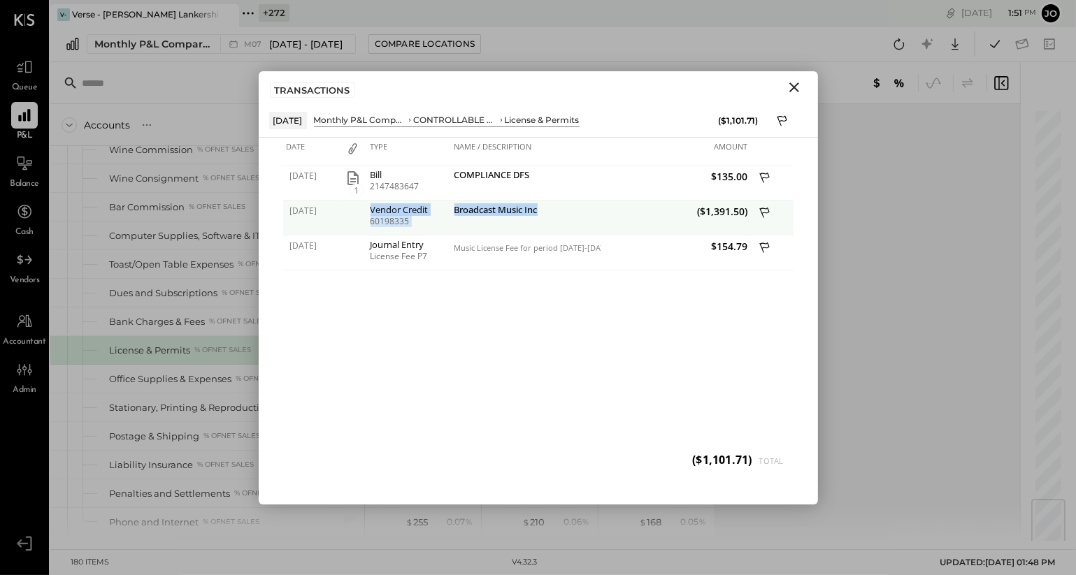
drag, startPoint x: 367, startPoint y: 210, endPoint x: 549, endPoint y: 220, distance: 182.0
click at [549, 201] on div "07/02/2025 Vendor Credit 60198335 Broadcast Music Inc ($1,391.50)" at bounding box center [538, 201] width 510 height 0
click at [793, 87] on icon "Close" at bounding box center [794, 88] width 10 height 10
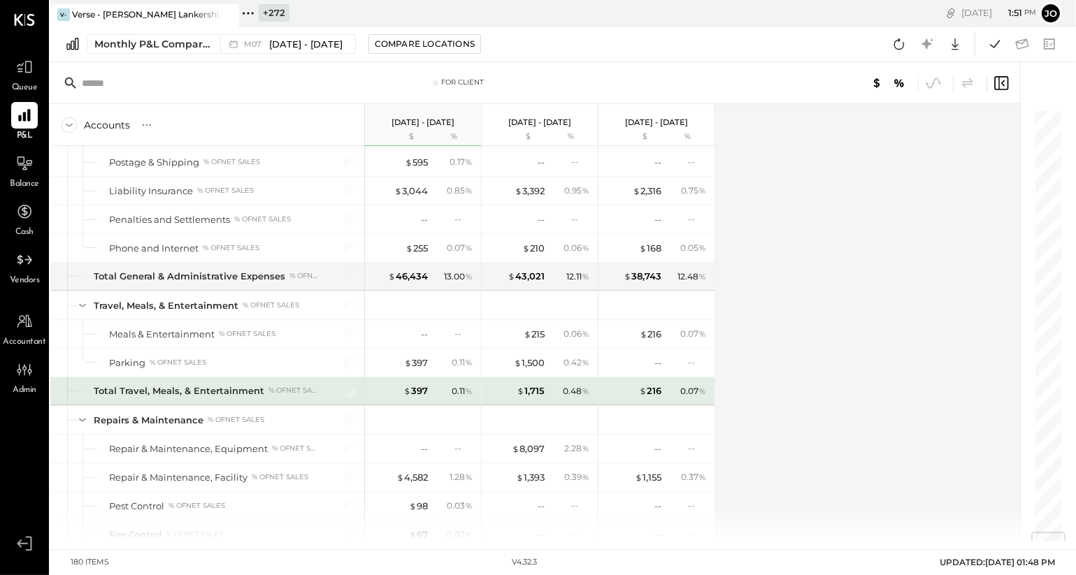
scroll to position [3666, 0]
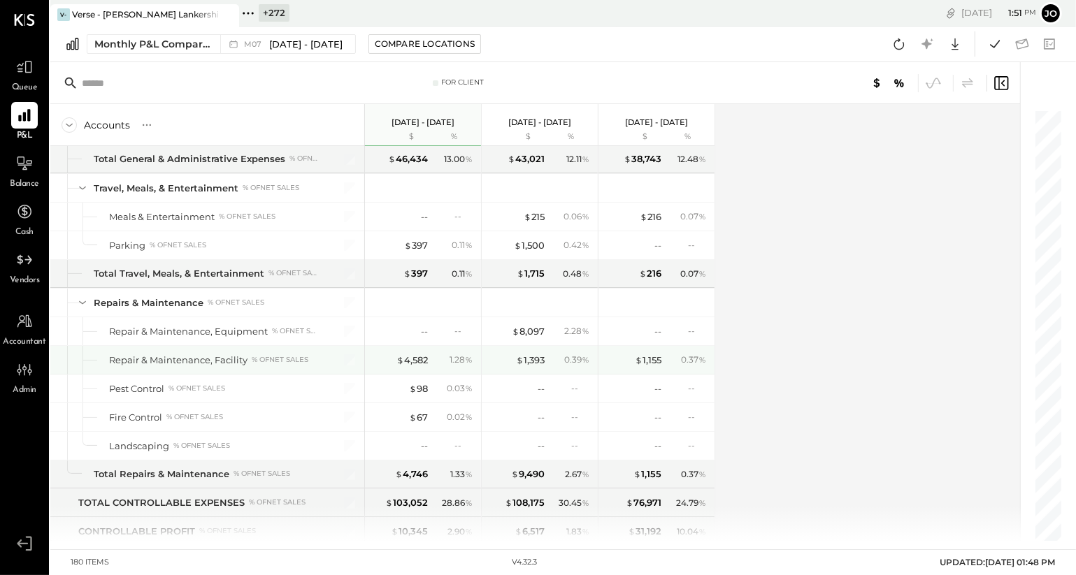
click at [421, 348] on div "$ 4,582 1.28 %" at bounding box center [424, 360] width 105 height 28
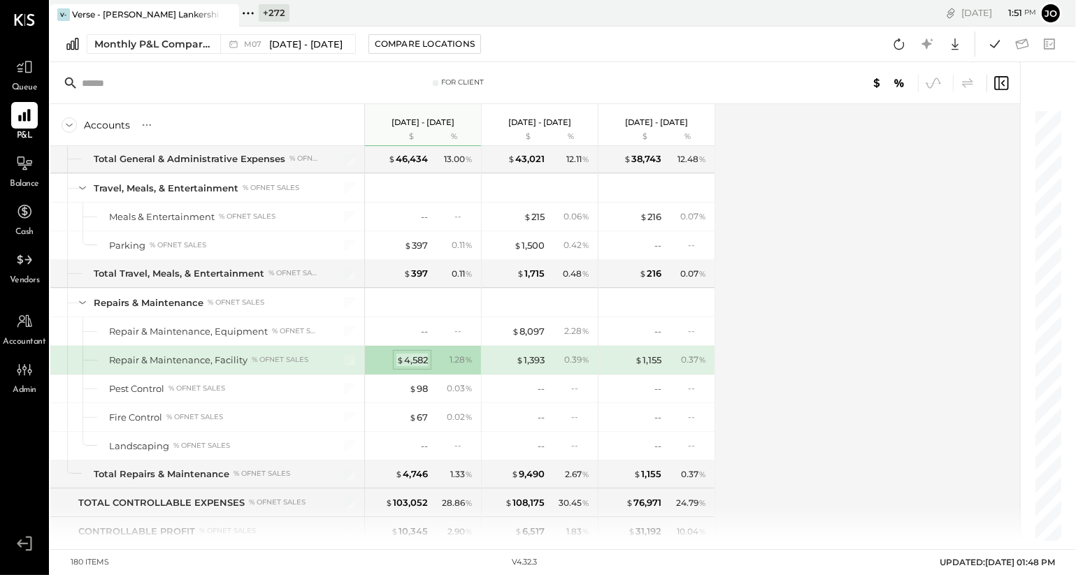
click at [417, 354] on div "$ 4,582" at bounding box center [411, 360] width 31 height 13
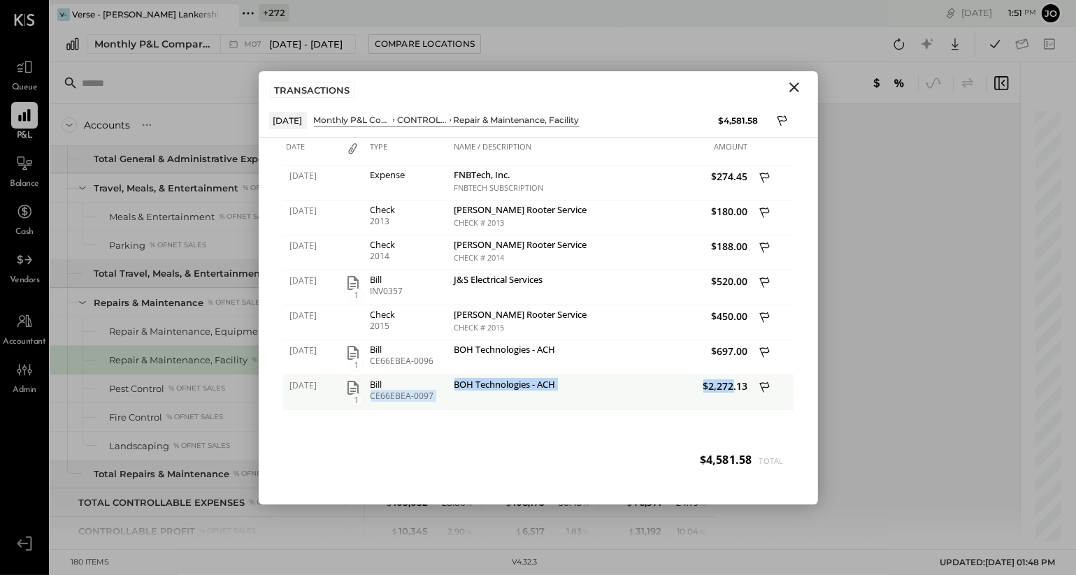
drag, startPoint x: 445, startPoint y: 383, endPoint x: 737, endPoint y: 382, distance: 292.3
click at [734, 375] on div "07/30/2025 1 Bill CE66EBEA-0097 BOH Technologies - ACH $2,272.13" at bounding box center [538, 375] width 510 height 0
click at [793, 89] on icon "Close" at bounding box center [794, 87] width 17 height 17
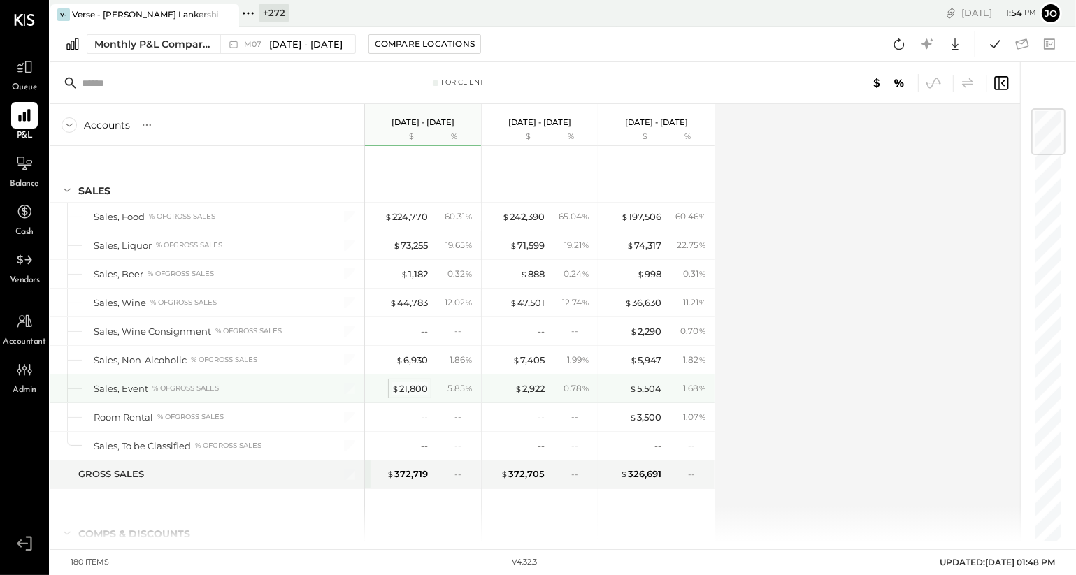
click at [421, 383] on div "$ 21,800" at bounding box center [410, 388] width 36 height 13
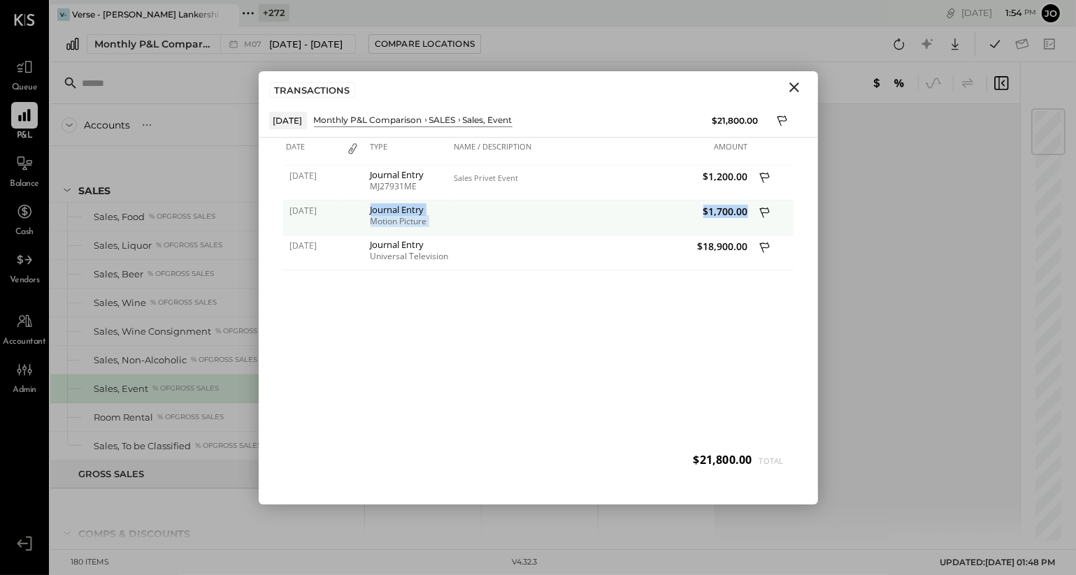
drag, startPoint x: 359, startPoint y: 209, endPoint x: 746, endPoint y: 209, distance: 386.6
click at [746, 201] on div "07/15/2025 Journal Entry Motion Picture $1,700.00" at bounding box center [538, 201] width 510 height 0
click at [394, 206] on div "Journal Entry" at bounding box center [409, 210] width 77 height 10
drag, startPoint x: 291, startPoint y: 209, endPoint x: 750, endPoint y: 213, distance: 458.7
click at [750, 201] on div "07/15/2025 Journal Entry Motion Picture $1,700.00" at bounding box center [538, 201] width 510 height 0
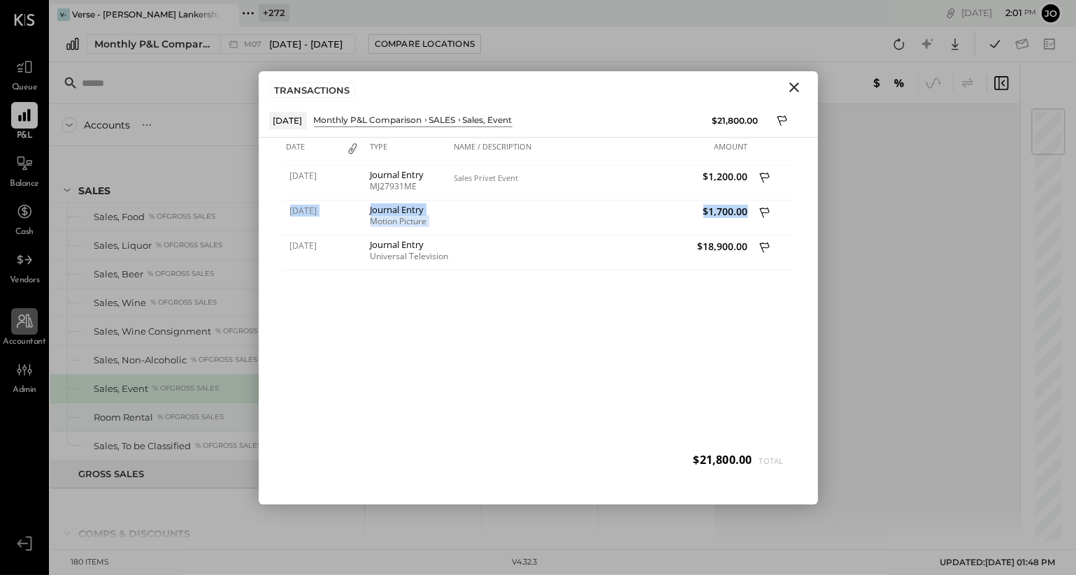
click at [32, 320] on icon at bounding box center [24, 322] width 18 height 18
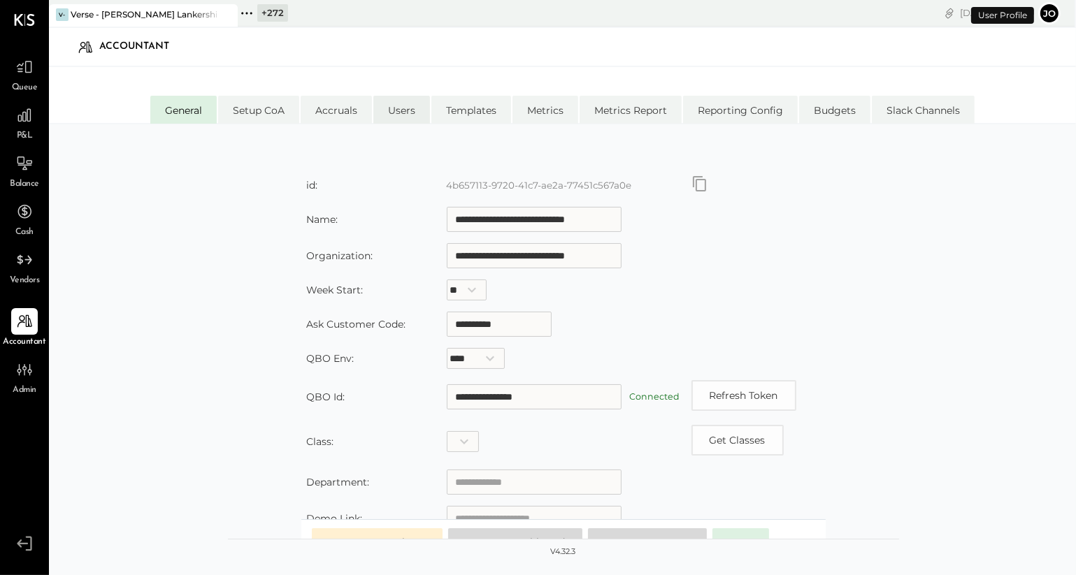
click at [396, 112] on li "Users" at bounding box center [401, 110] width 57 height 28
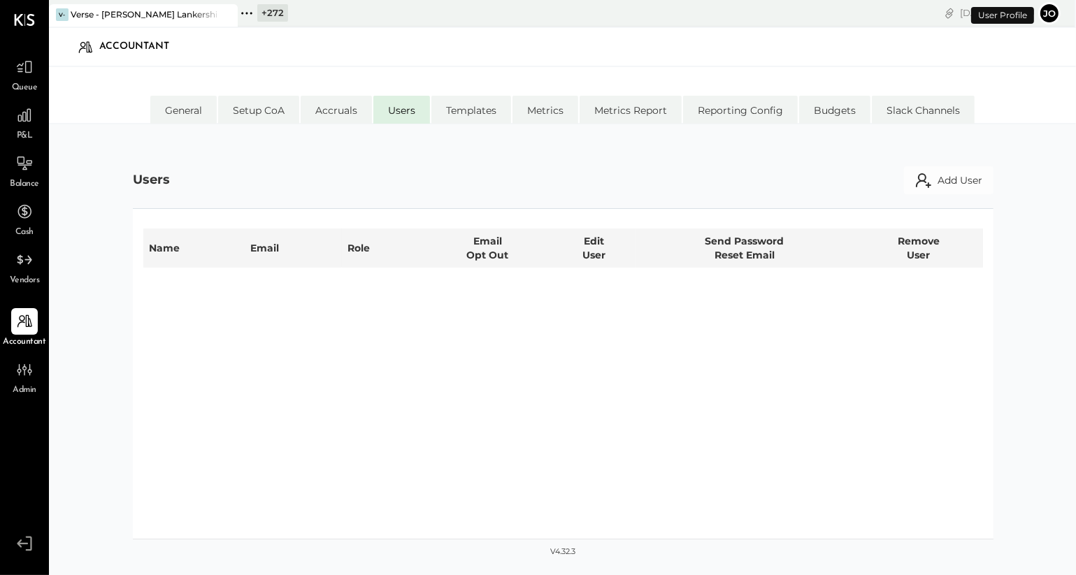
select select "**********"
select select "*****"
select select "**********"
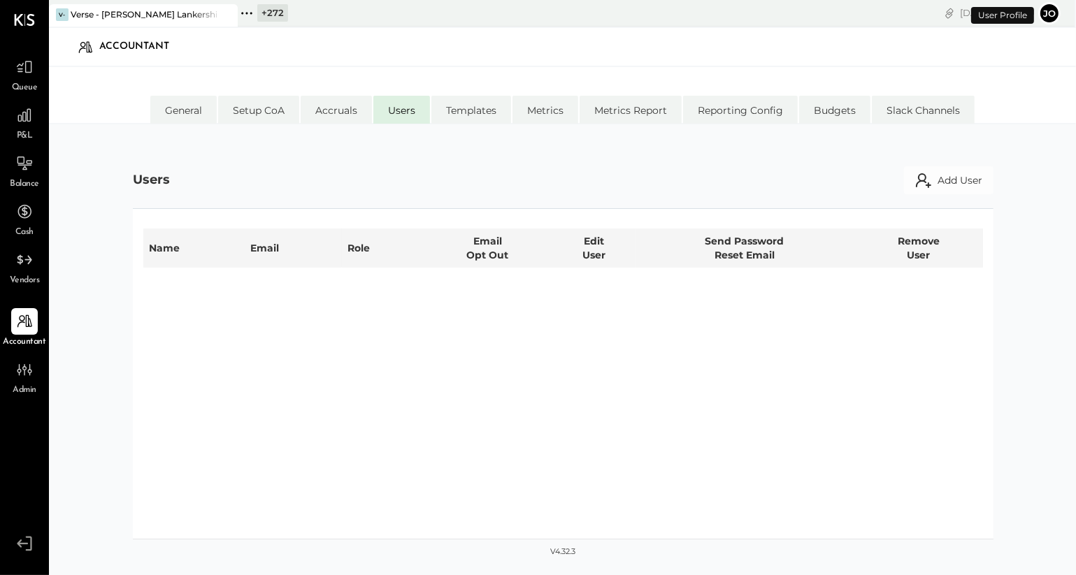
select select "**********"
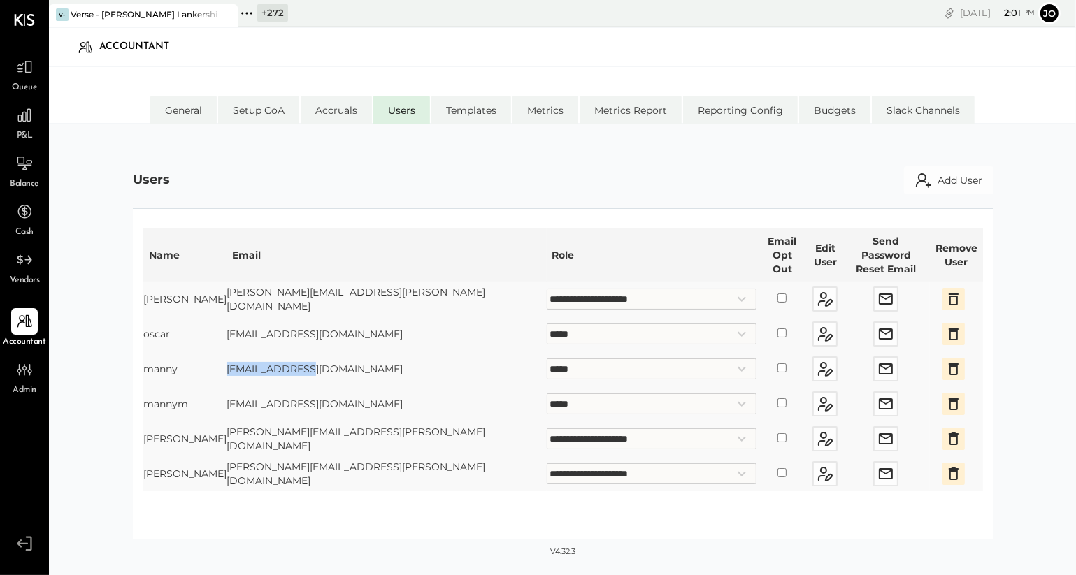
drag, startPoint x: 224, startPoint y: 357, endPoint x: 330, endPoint y: 357, distance: 105.6
click at [330, 357] on tr "**********" at bounding box center [563, 369] width 840 height 35
click at [877, 361] on icon "button" at bounding box center [885, 369] width 17 height 17
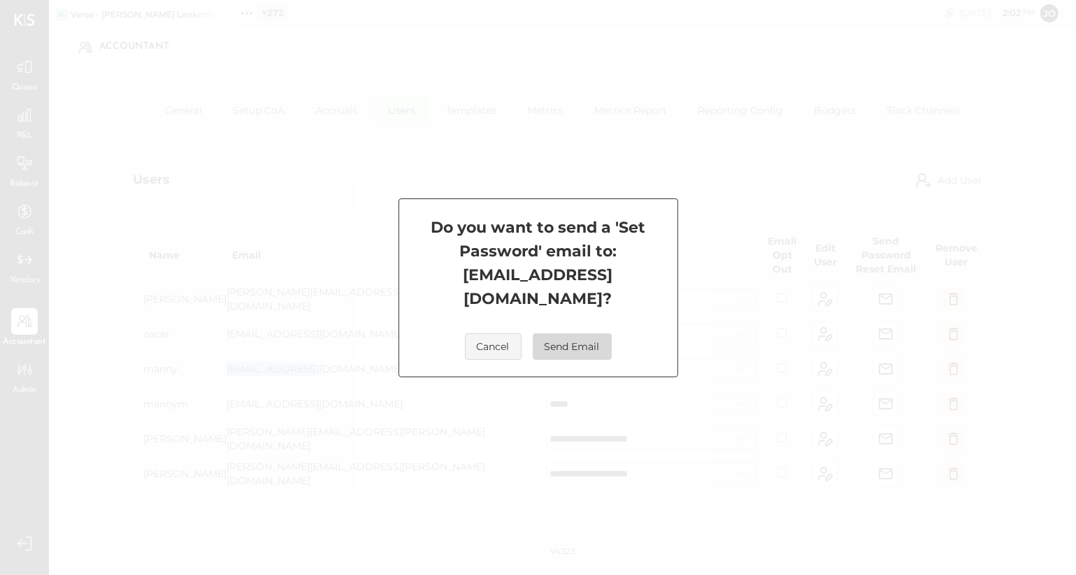
click at [580, 334] on button "Send Email" at bounding box center [572, 347] width 79 height 27
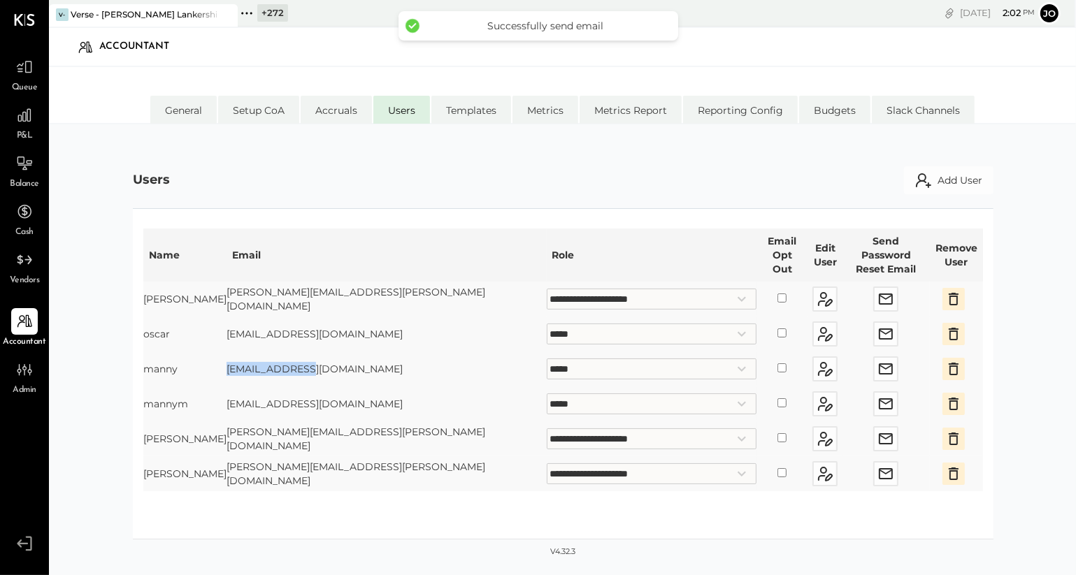
click at [256, 357] on td "manny@verse.la" at bounding box center [387, 369] width 320 height 35
click at [280, 357] on td "manny@verse.la" at bounding box center [387, 369] width 320 height 35
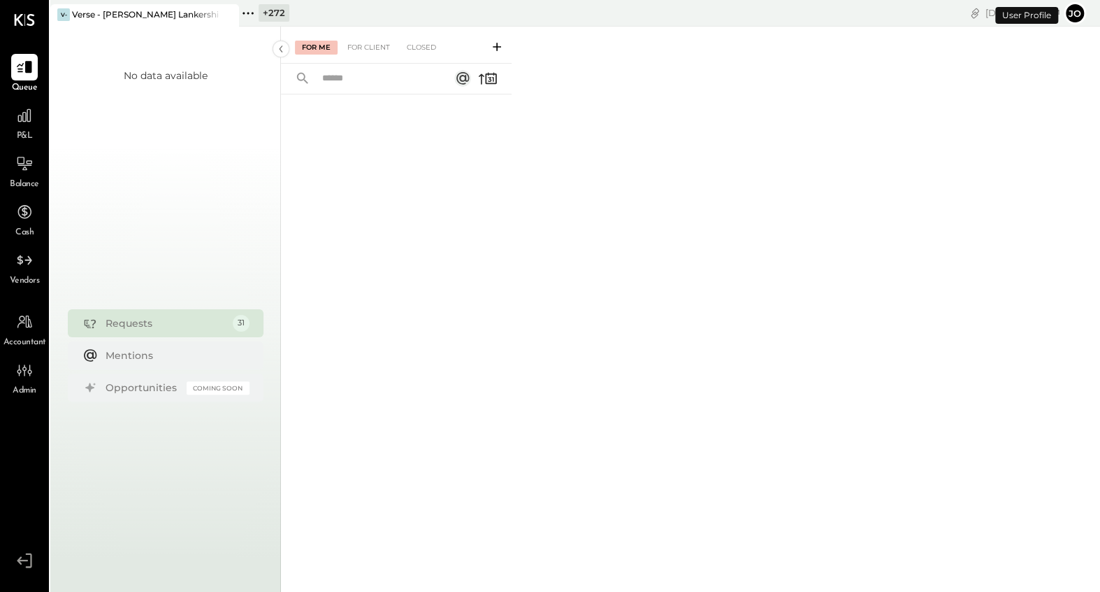
click at [250, 18] on icon at bounding box center [248, 13] width 18 height 18
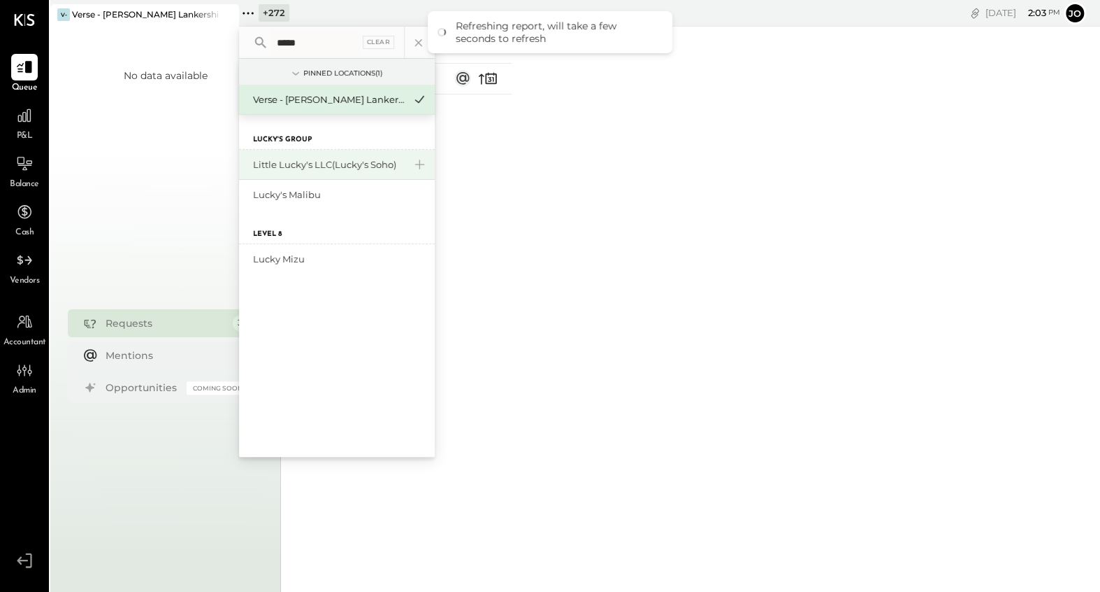
type input "*****"
click at [307, 167] on div "Little Lucky's LLC(Lucky's Soho)" at bounding box center [328, 164] width 151 height 13
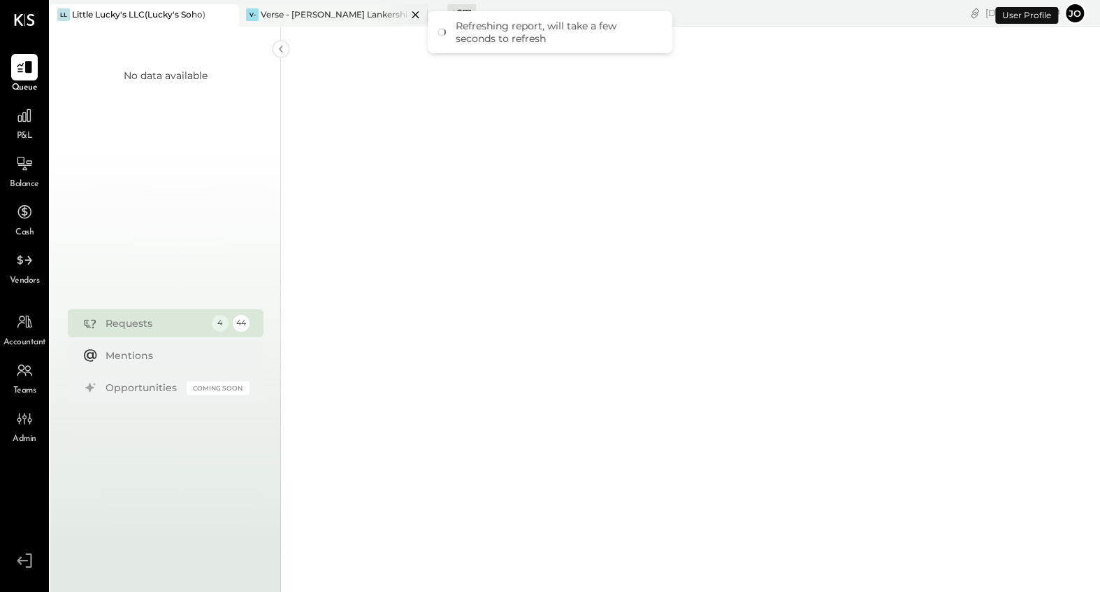
click at [415, 17] on icon at bounding box center [415, 14] width 17 height 17
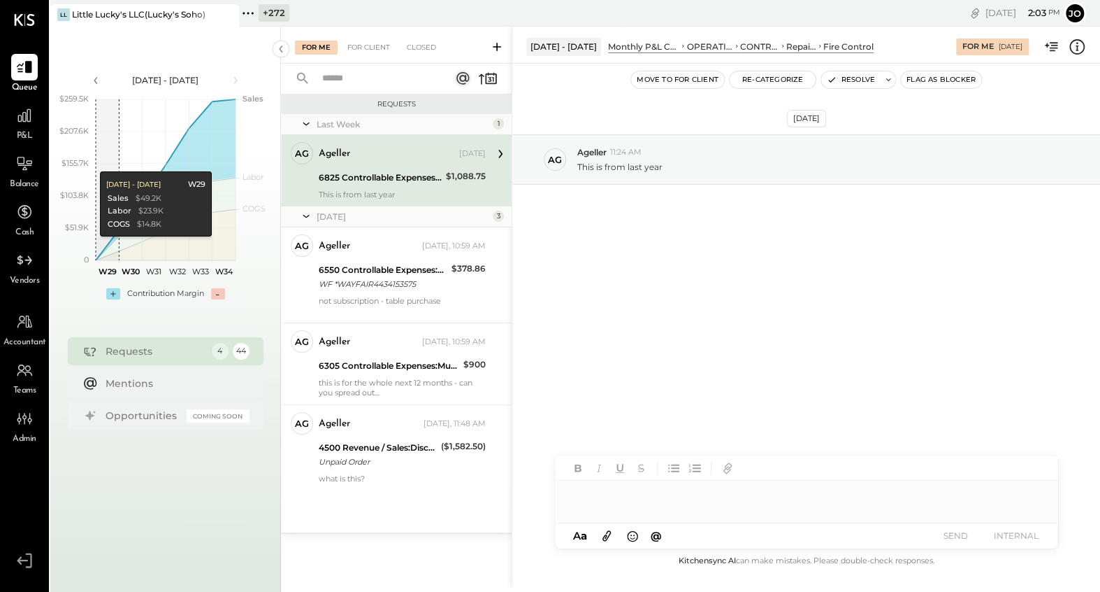
click at [598, 266] on div "[DATE] Ag Ageller 11:24 AM This is from last year" at bounding box center [806, 194] width 588 height 191
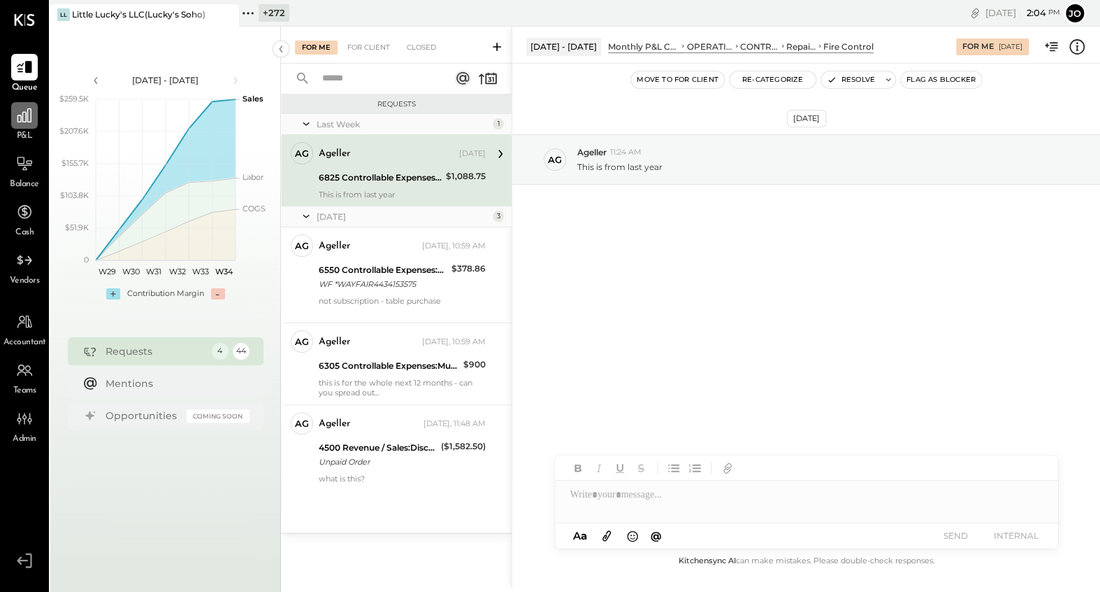
click at [20, 123] on icon at bounding box center [24, 115] width 18 height 18
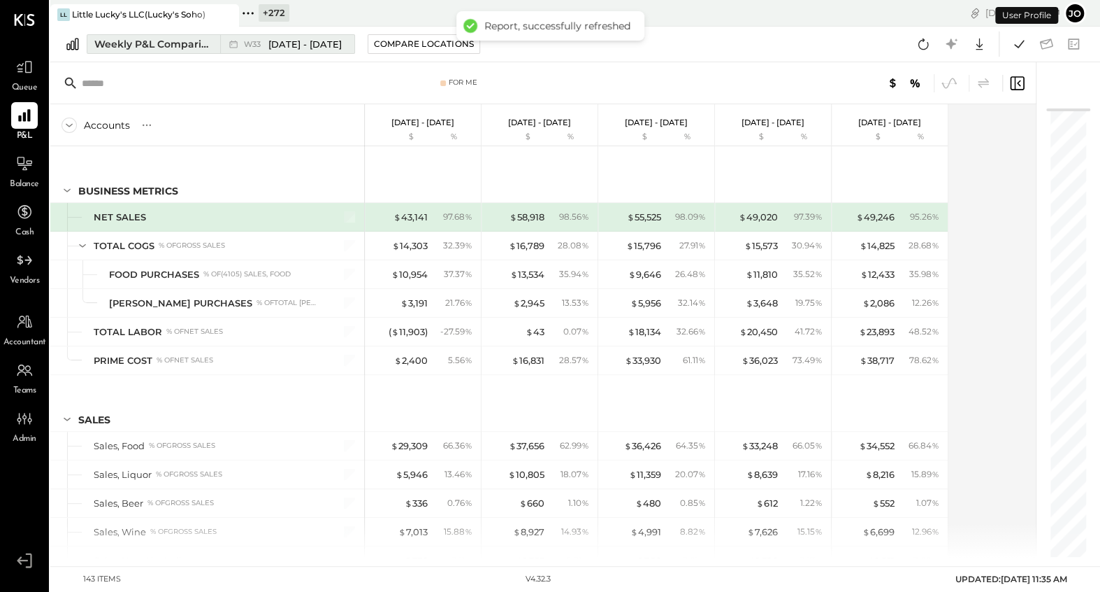
click at [173, 34] on button "Weekly P&L Comparison W33 [DATE] - [DATE]" at bounding box center [221, 44] width 268 height 20
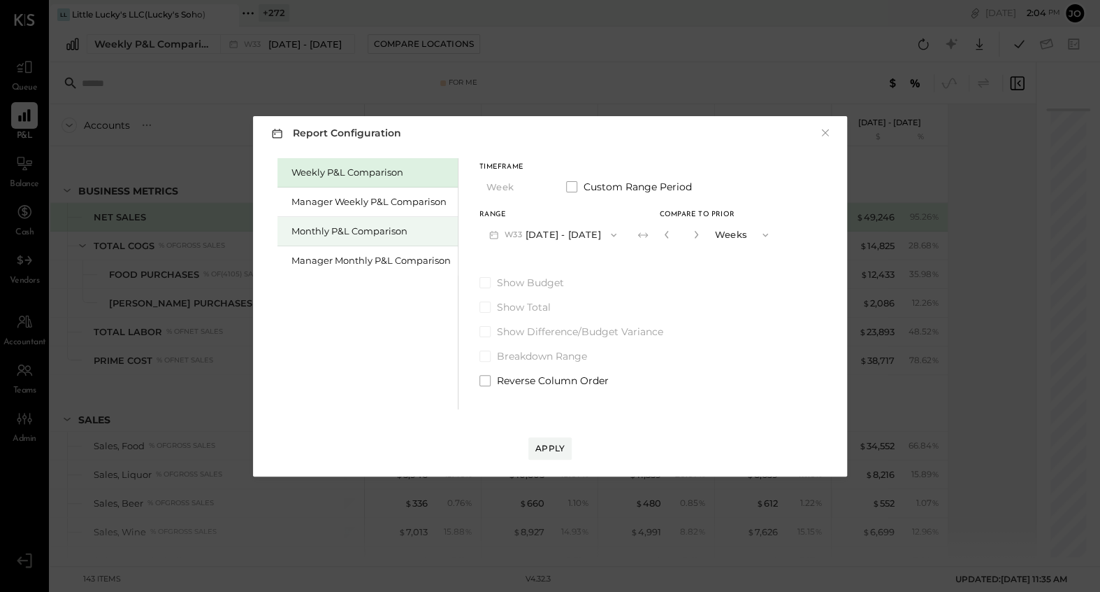
click at [370, 238] on div "Monthly P&L Comparison" at bounding box center [368, 231] width 180 height 29
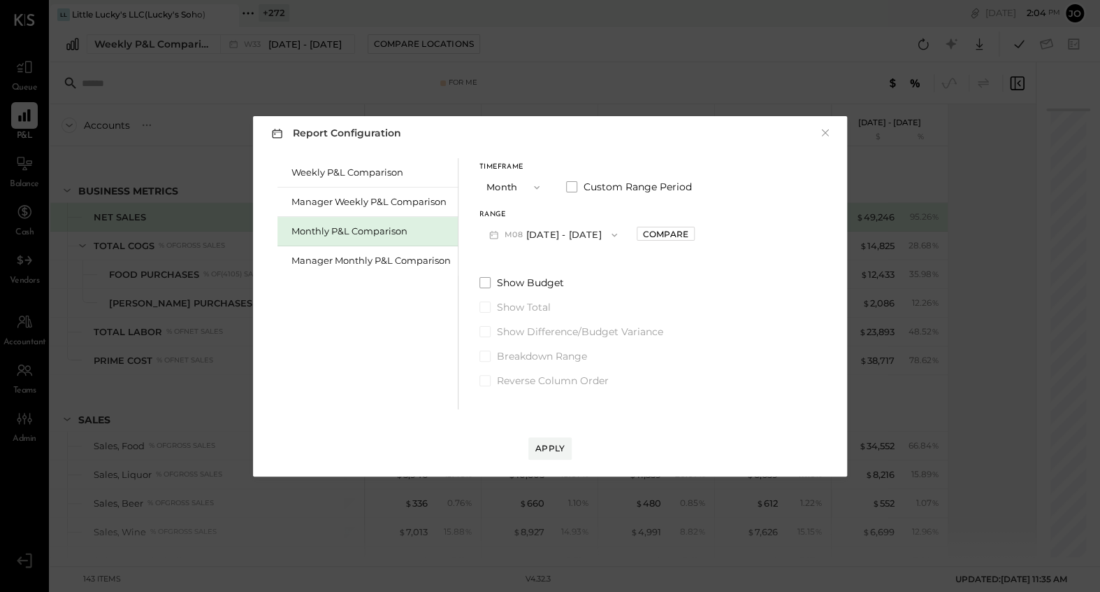
click at [619, 240] on button "M08 [DATE] - [DATE]" at bounding box center [554, 235] width 148 height 26
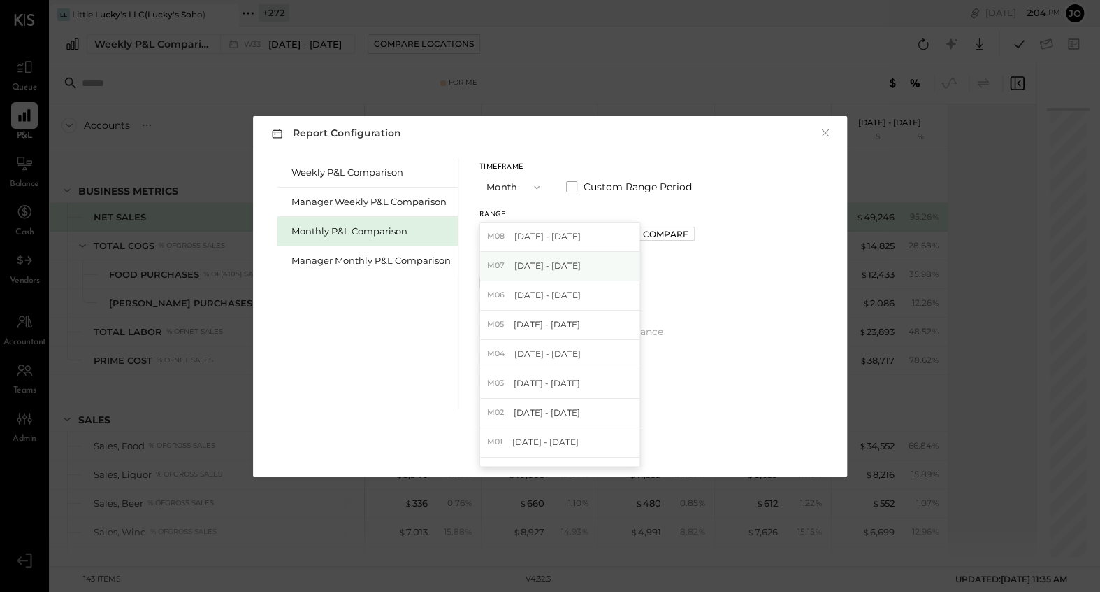
click at [608, 263] on div "M07 [DATE] - [DATE]" at bounding box center [559, 266] width 159 height 29
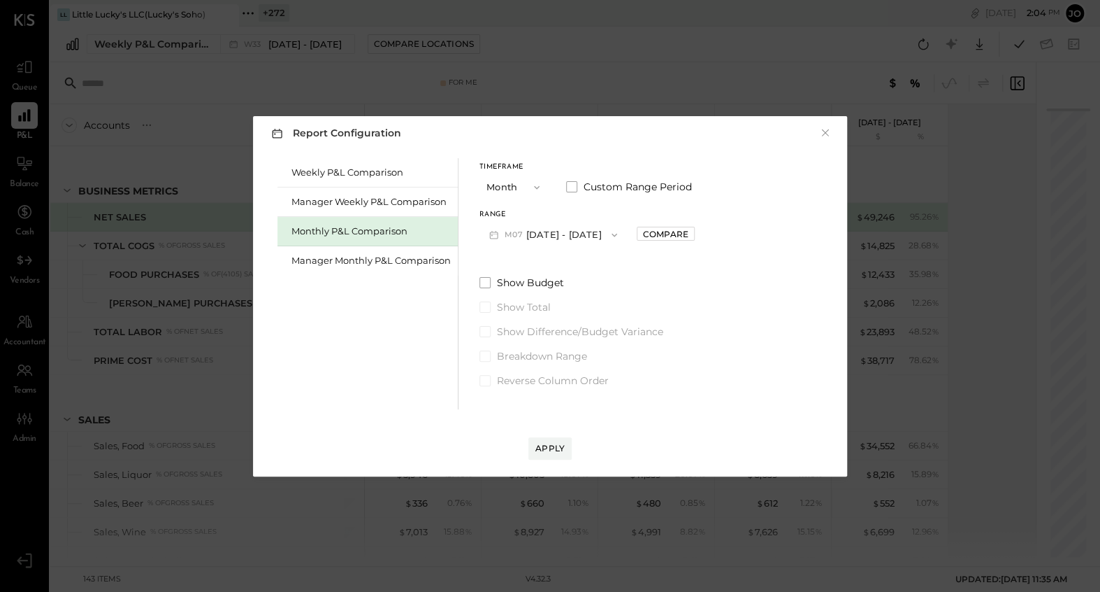
click at [688, 235] on div "Range M07 [DATE] - [DATE] Compare" at bounding box center [587, 229] width 215 height 36
click at [664, 235] on div "Compare" at bounding box center [665, 234] width 45 height 12
click at [691, 241] on button "button" at bounding box center [696, 234] width 11 height 15
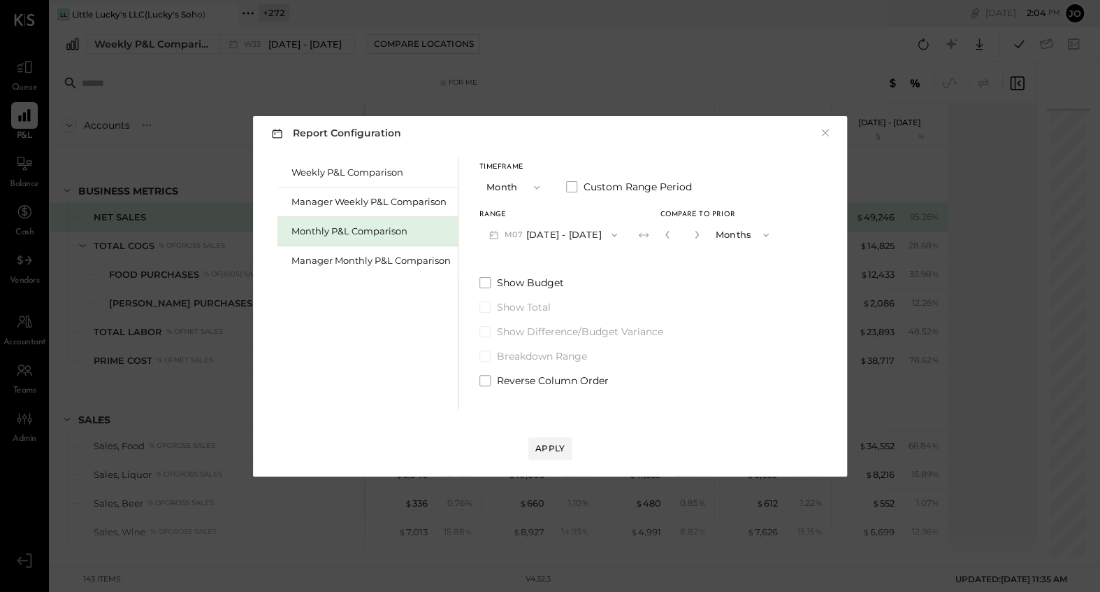
click at [691, 241] on button "button" at bounding box center [696, 234] width 11 height 15
type input "*"
click at [559, 450] on div "Apply" at bounding box center [550, 448] width 29 height 12
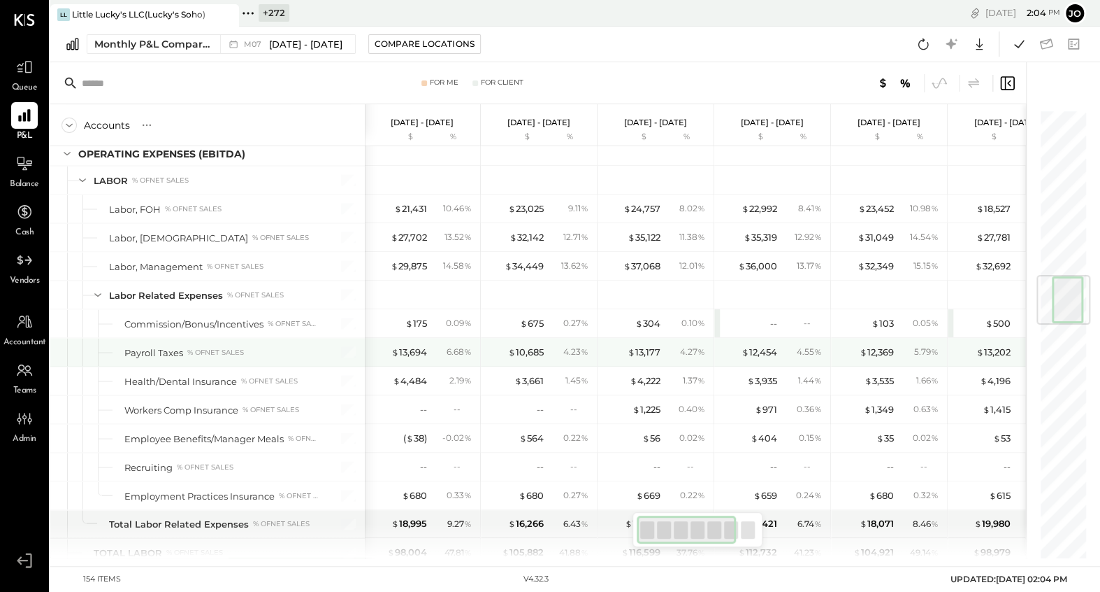
scroll to position [1403, 0]
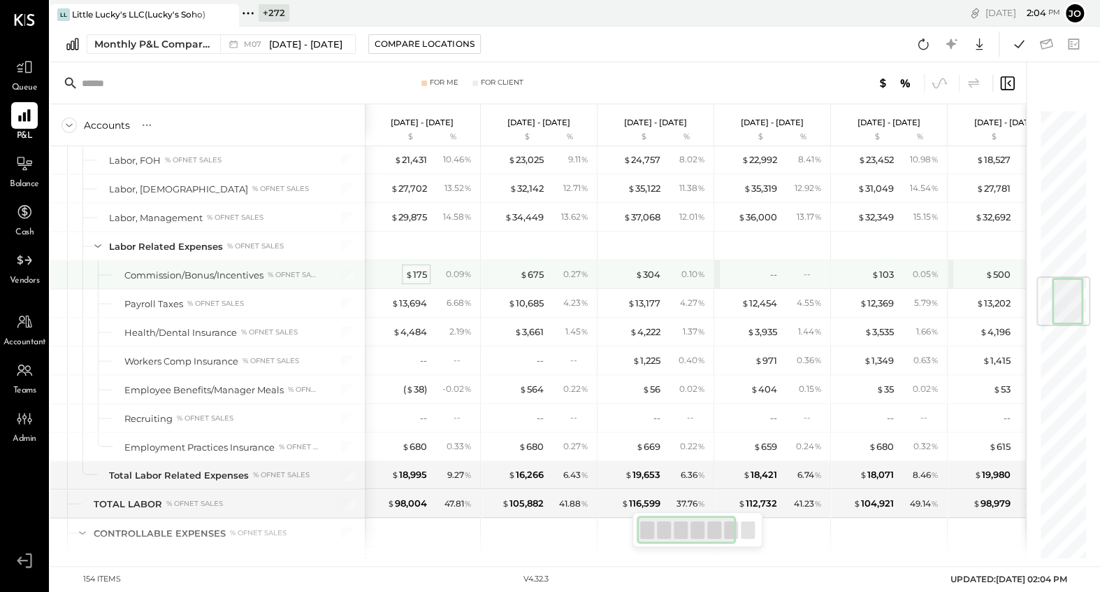
click at [417, 271] on div "$ 175" at bounding box center [417, 274] width 22 height 13
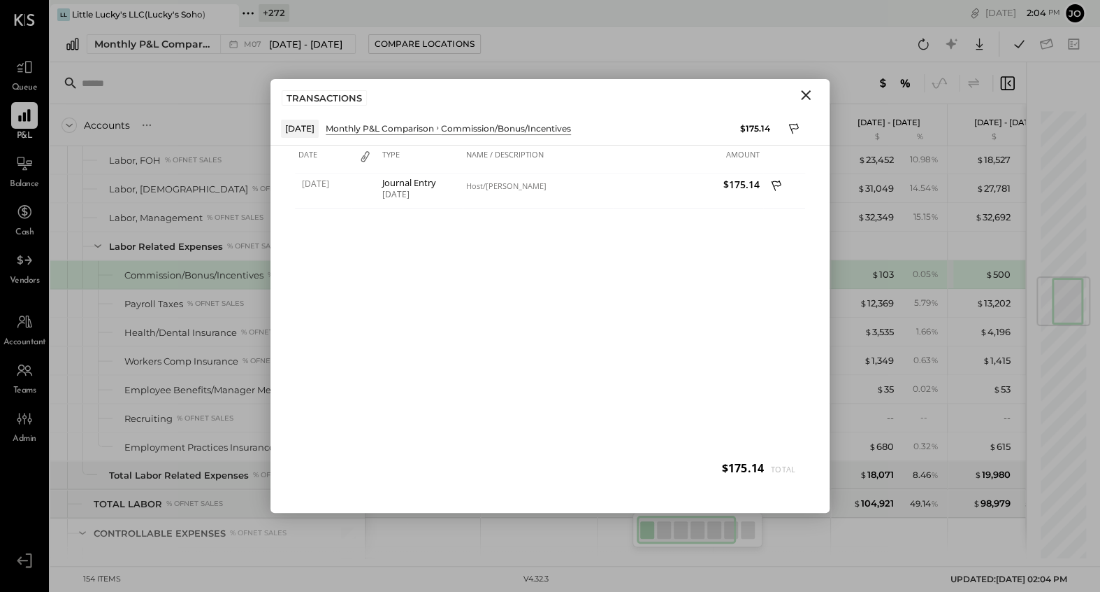
click at [806, 91] on icon "Close" at bounding box center [806, 95] width 17 height 17
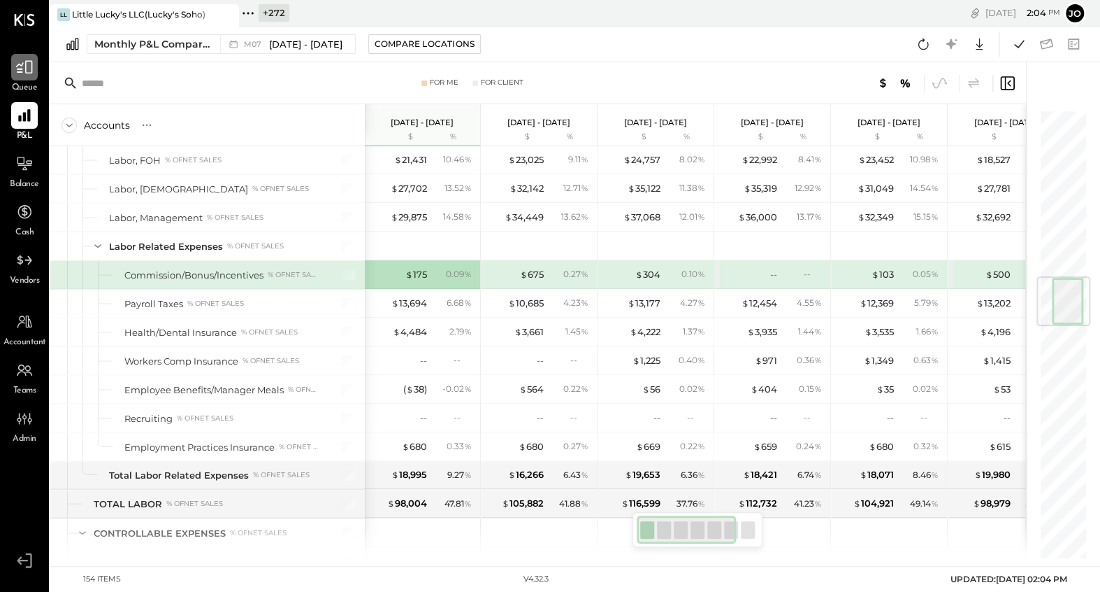
click at [21, 79] on div at bounding box center [24, 67] width 27 height 27
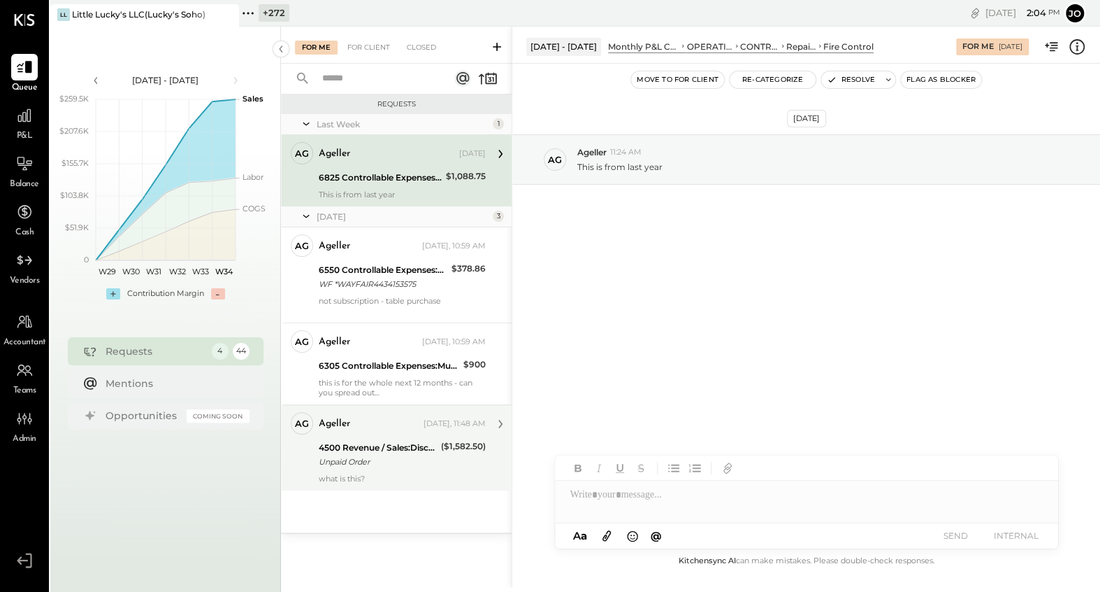
click at [441, 453] on div "($1,582.50)" at bounding box center [463, 454] width 45 height 31
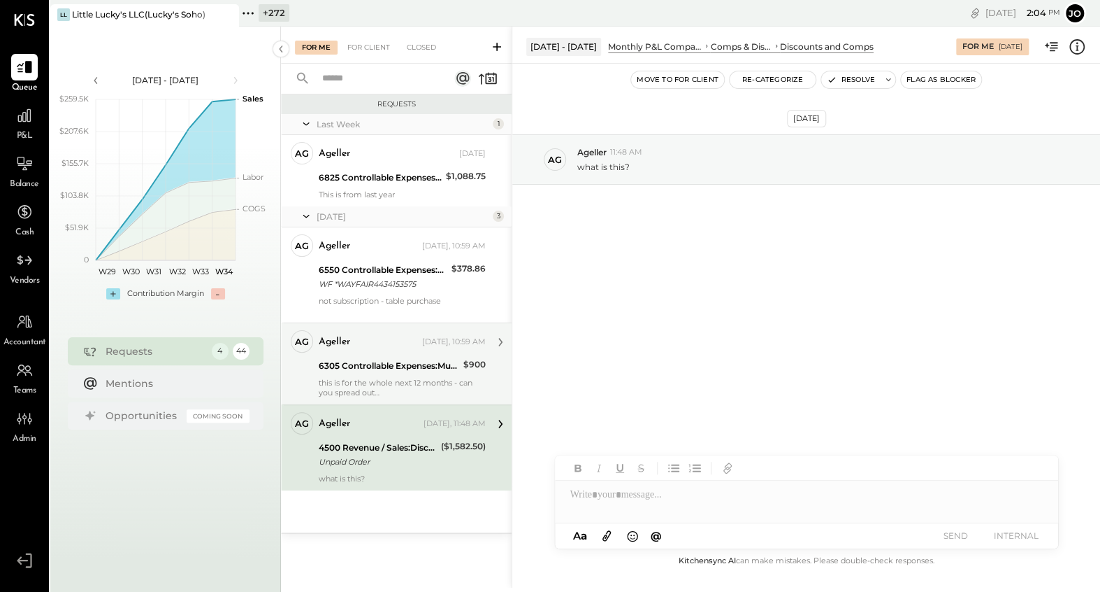
click at [423, 380] on div "this is for the whole next 12 months - can you spread out ?" at bounding box center [402, 388] width 167 height 20
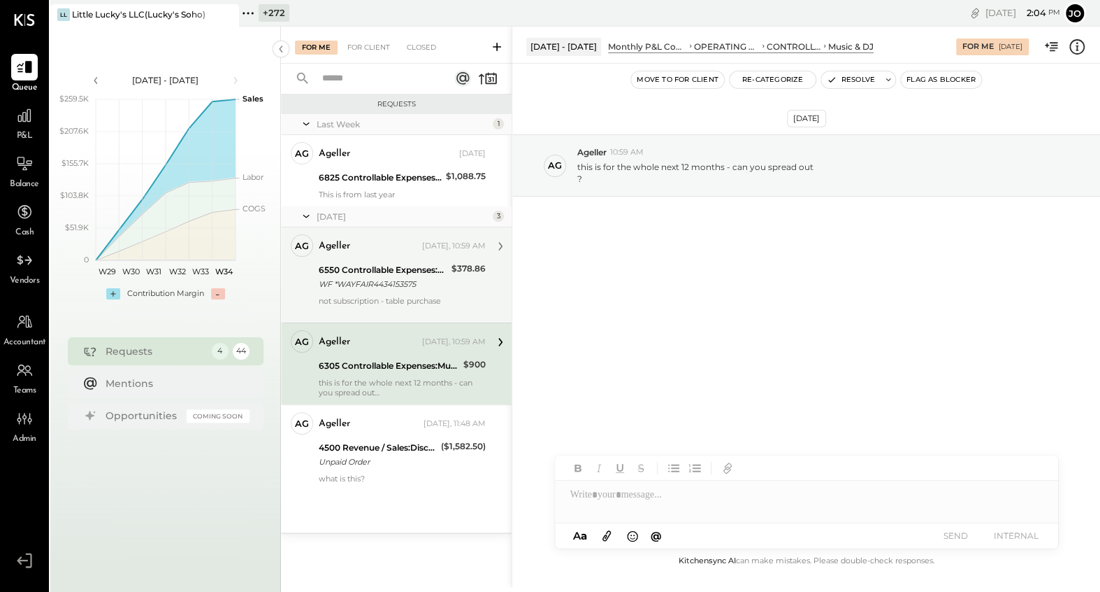
click at [422, 284] on div "WF *WAYFAIR4434153575" at bounding box center [383, 284] width 129 height 14
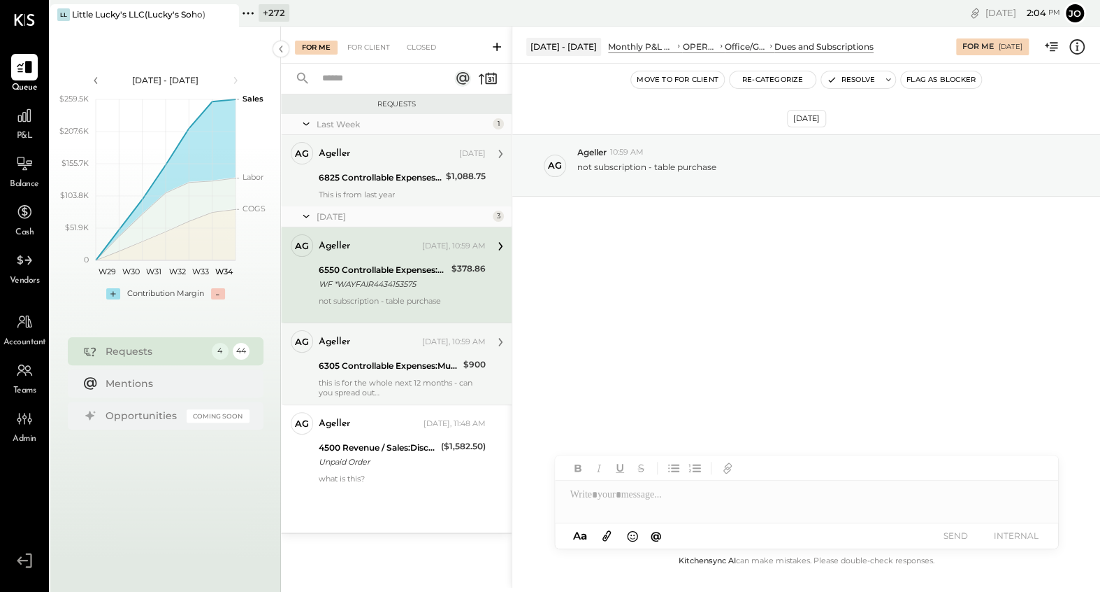
click at [390, 190] on div "This is from last year" at bounding box center [402, 194] width 167 height 10
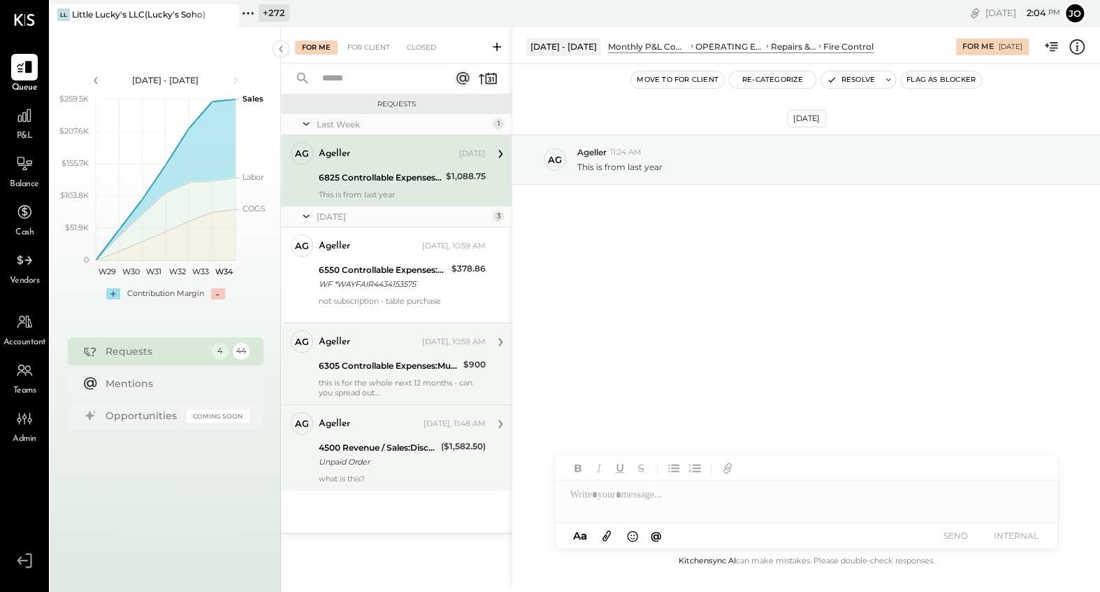
click at [403, 406] on div "Ag Ageller Owner Ageller [DATE], 11:48 AM 4500 Revenue / Sales:Discounts and Co…" at bounding box center [396, 447] width 231 height 86
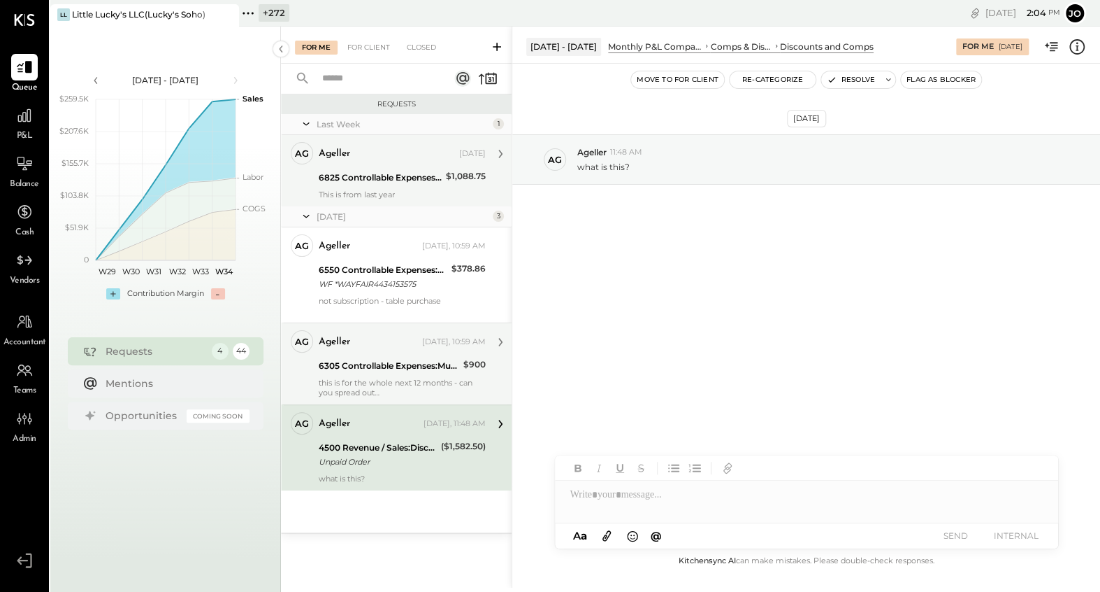
click at [416, 463] on div "Unpaid Order" at bounding box center [378, 461] width 118 height 14
click at [402, 378] on div "this is for the whole next 12 months - can you spread out ?" at bounding box center [402, 388] width 167 height 20
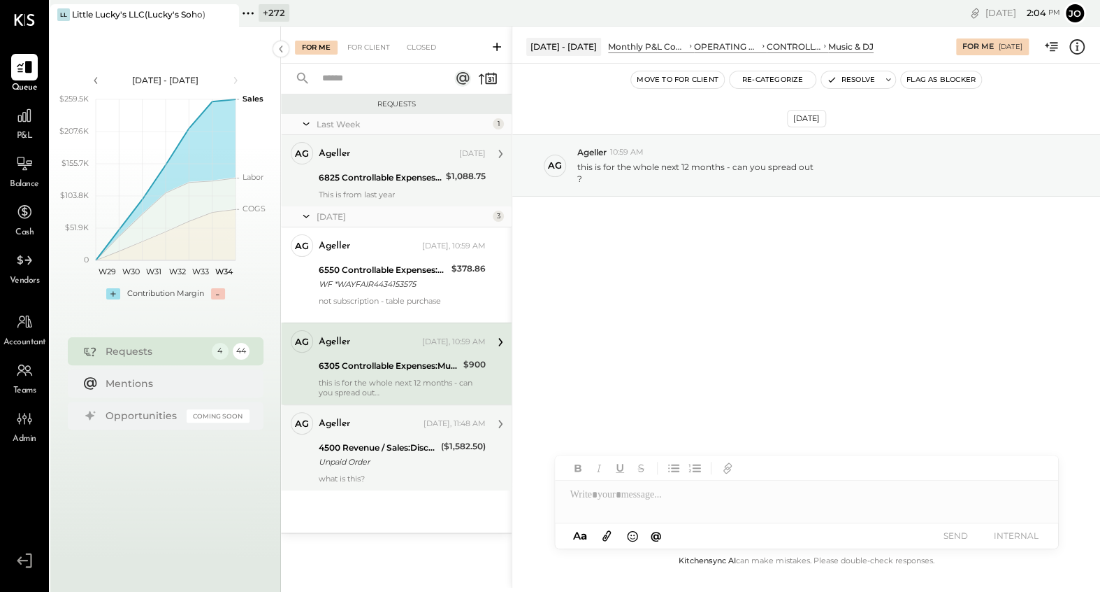
click at [414, 448] on div "4500 Revenue / Sales:Discounts and Comps" at bounding box center [378, 447] width 118 height 14
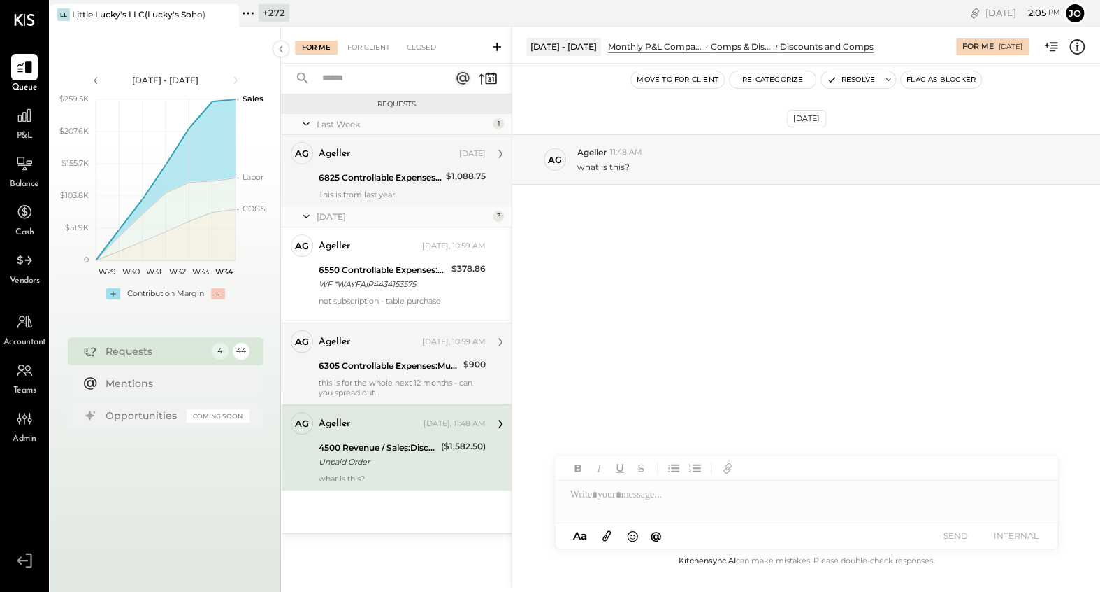
click at [403, 389] on div "this is for the whole next 12 months - can you spread out ?" at bounding box center [402, 388] width 167 height 20
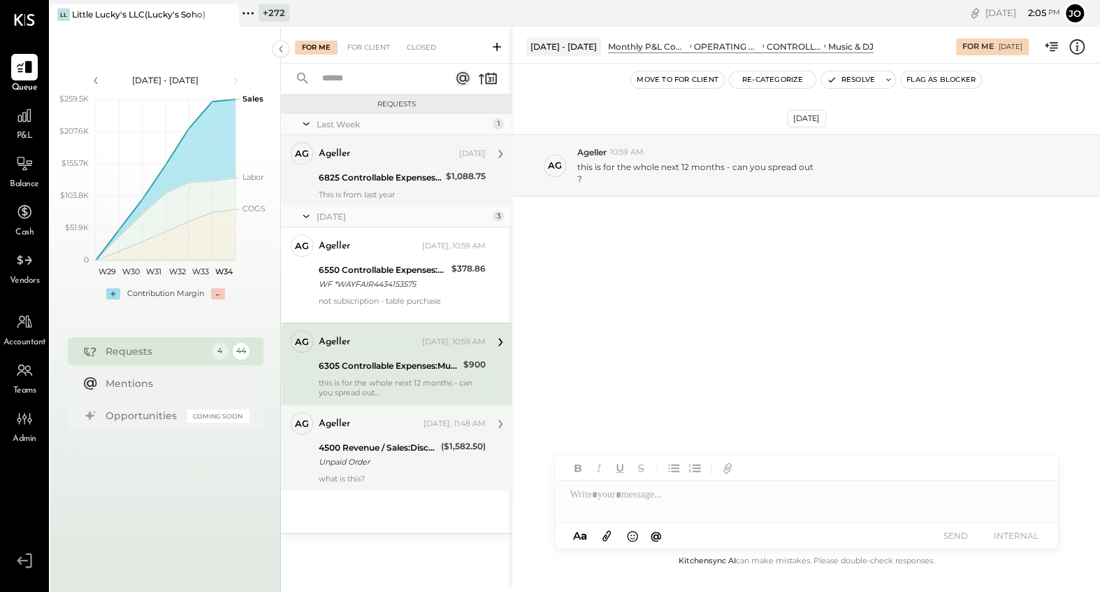
click at [408, 452] on div "4500 Revenue / Sales:Discounts and Comps" at bounding box center [378, 447] width 118 height 14
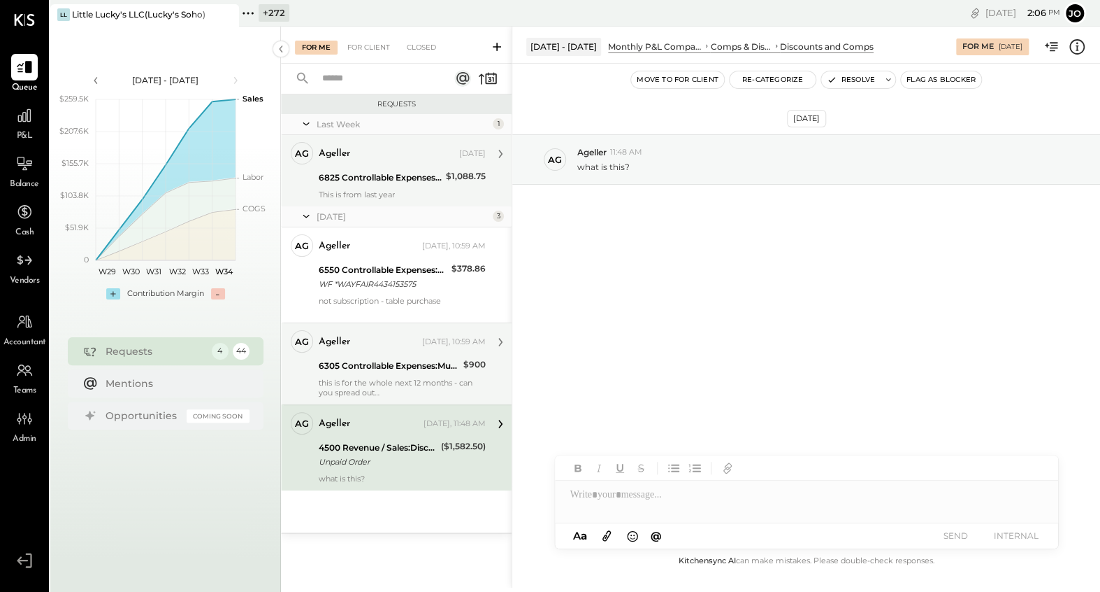
click at [392, 394] on div "this is for the whole next 12 months - can you spread out ?" at bounding box center [402, 388] width 167 height 20
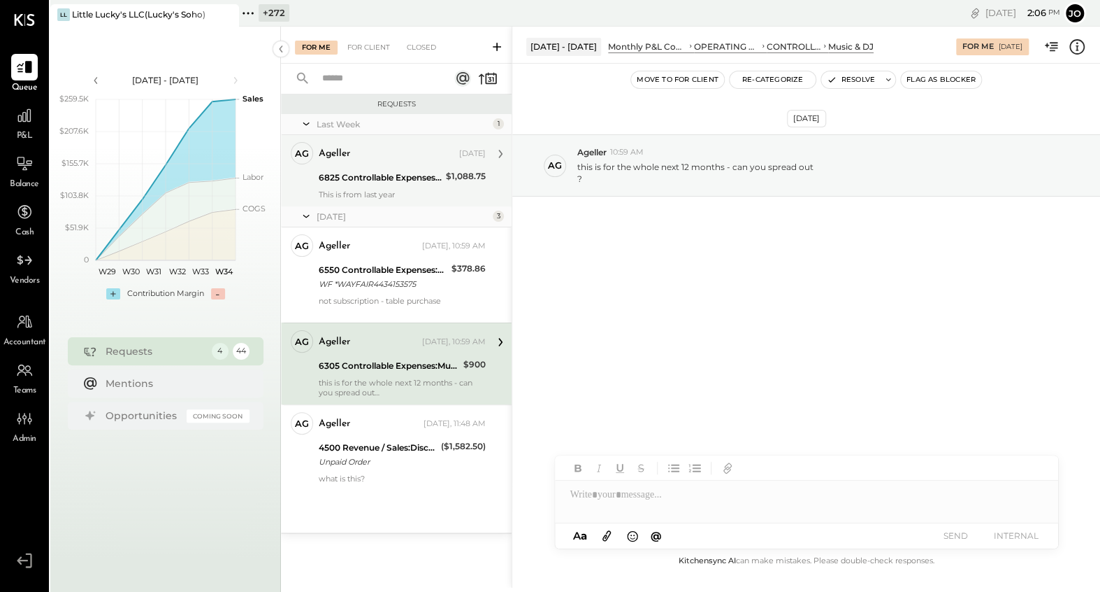
click at [1076, 45] on icon at bounding box center [1077, 47] width 18 height 18
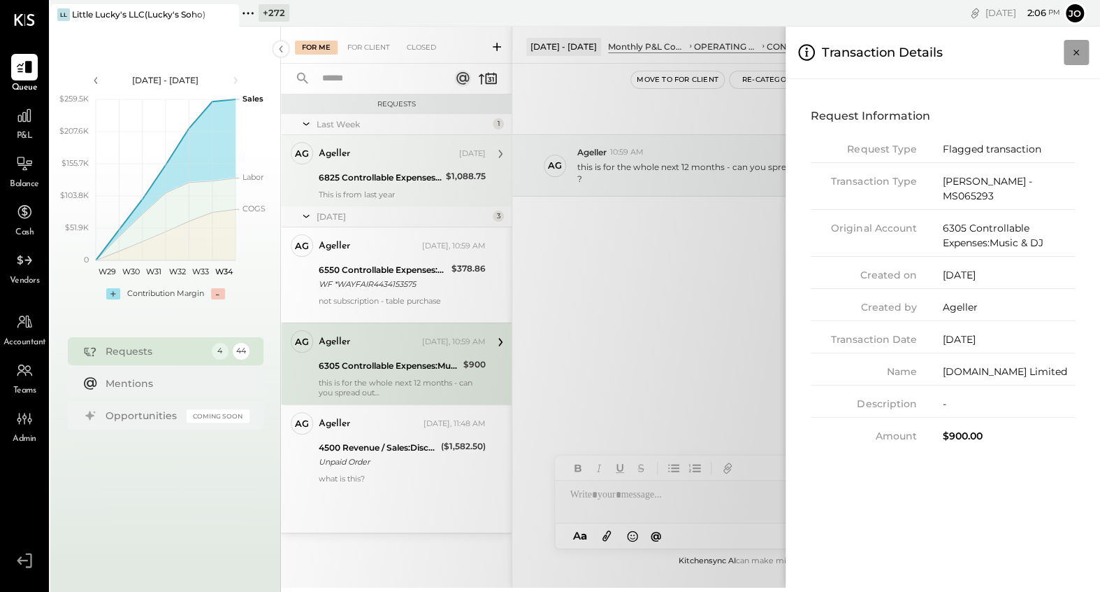
click at [1081, 47] on icon "Close panel" at bounding box center [1077, 52] width 14 height 14
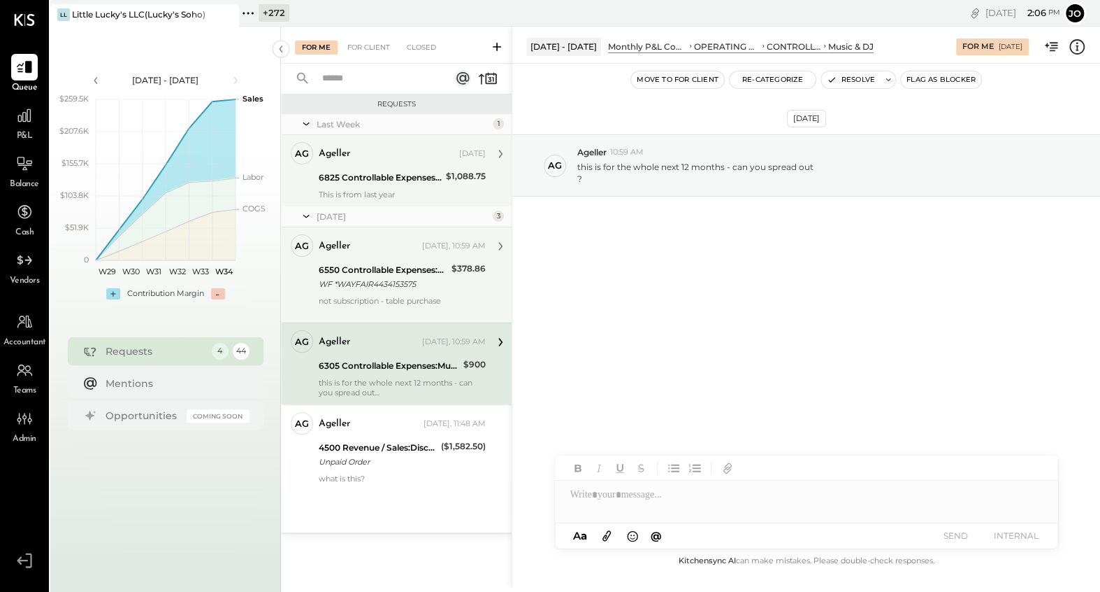
click at [441, 296] on div "not subscription - table purchase" at bounding box center [402, 306] width 167 height 20
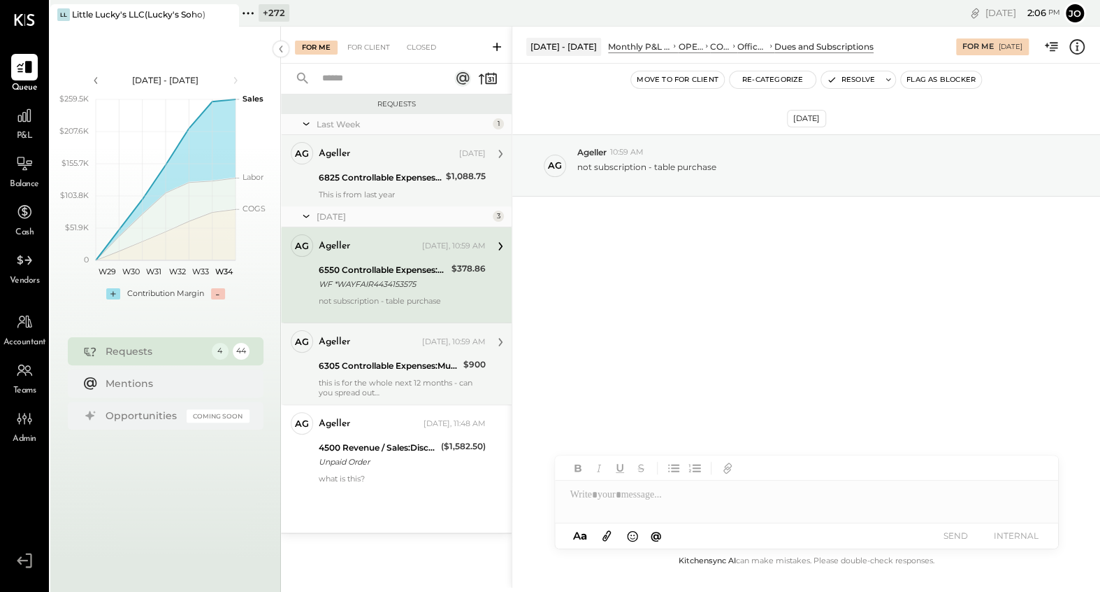
click at [1073, 51] on icon at bounding box center [1077, 47] width 18 height 18
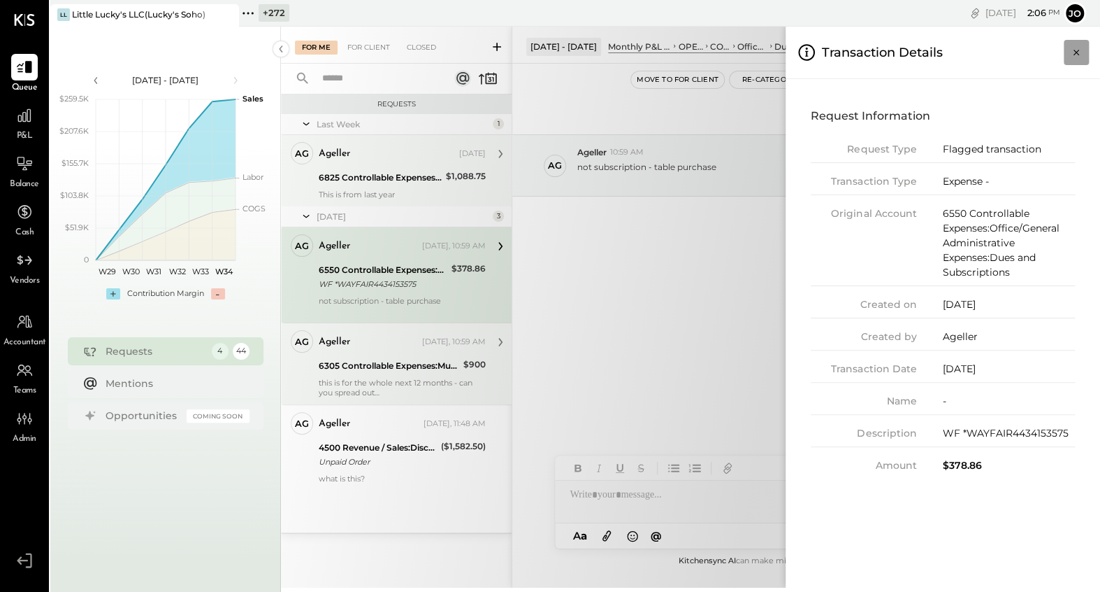
click at [1077, 59] on button "Close panel" at bounding box center [1076, 52] width 25 height 25
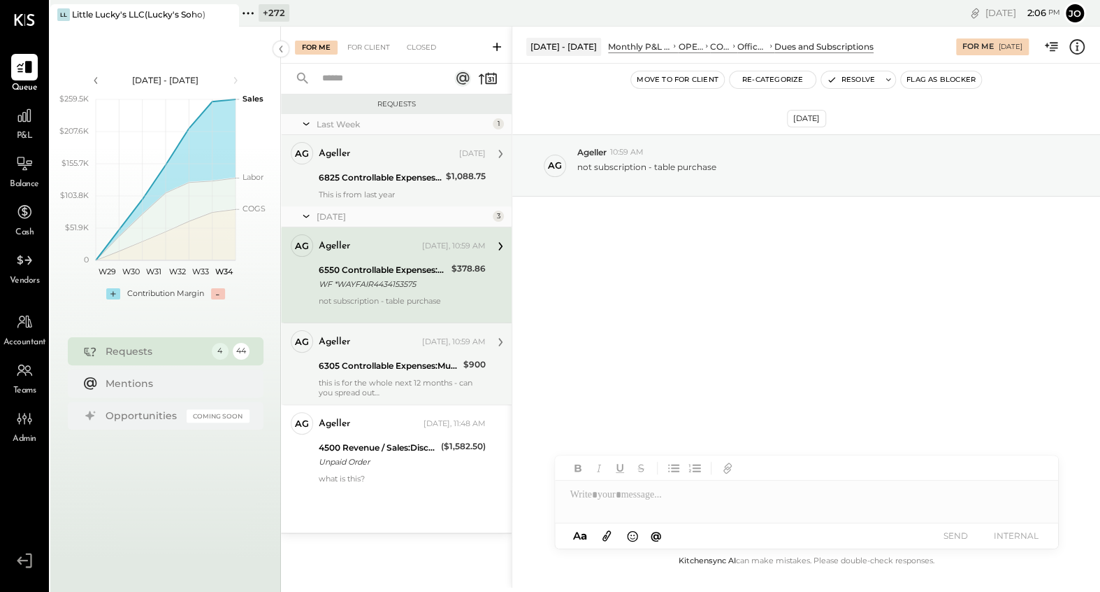
click at [394, 201] on div "Ag Ageller Owner Ageller [DATE] 6825 Controllable Expenses:Repairs & Maintenanc…" at bounding box center [396, 170] width 231 height 71
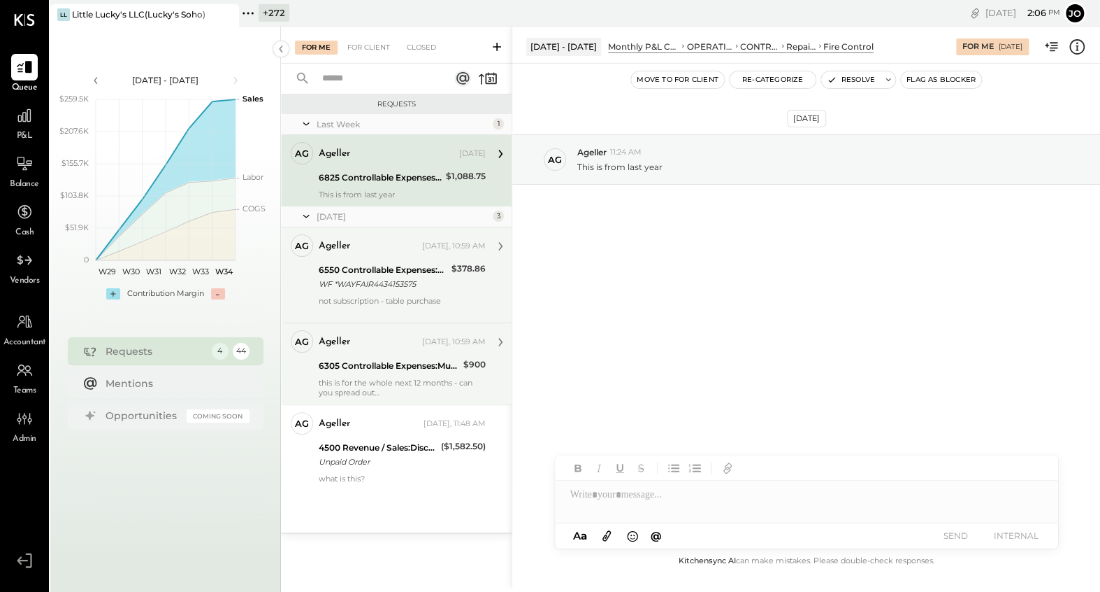
click at [1079, 59] on div "[DATE] - [DATE] Monthly P&L Comparison OPERATING EXPENSES (EBITDA) CONTROLLABLE…" at bounding box center [806, 45] width 588 height 37
click at [1078, 46] on icon at bounding box center [1077, 47] width 18 height 18
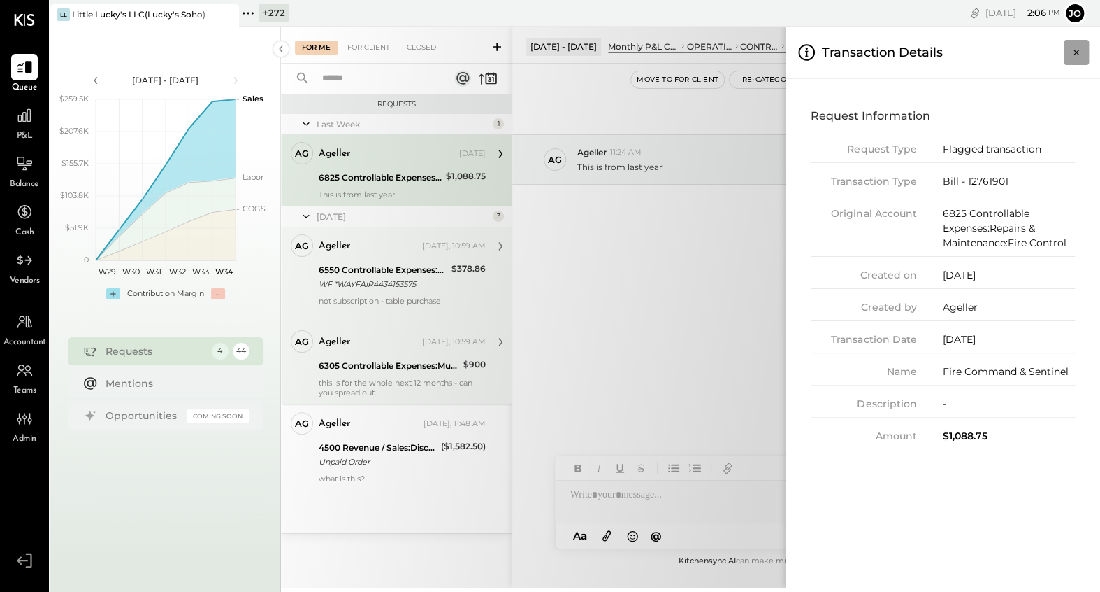
click at [1077, 52] on icon "Close panel" at bounding box center [1077, 52] width 14 height 14
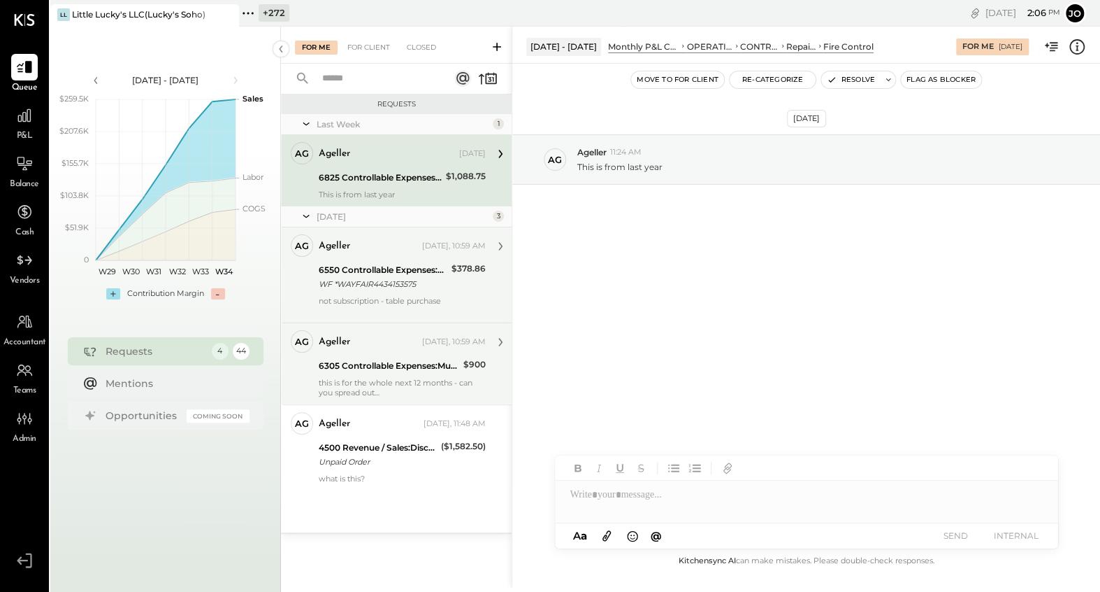
click at [666, 318] on div "[DATE] Ag Ageller 11:24 AM This is from last year" at bounding box center [806, 308] width 588 height 489
click at [364, 50] on div "For Client" at bounding box center [368, 48] width 57 height 14
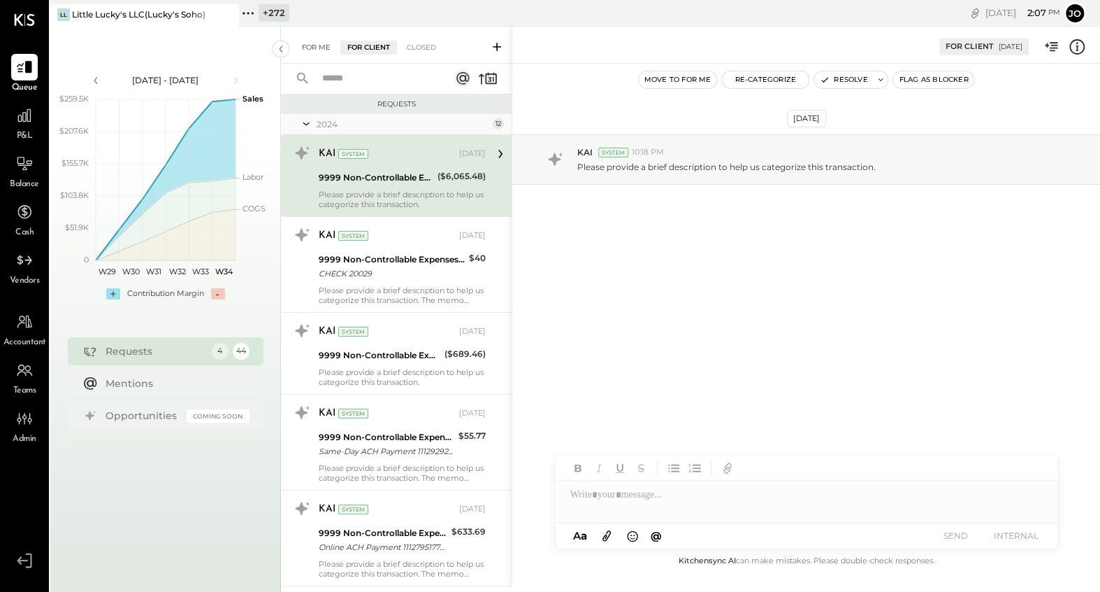
click at [313, 46] on div "For Me" at bounding box center [316, 48] width 43 height 14
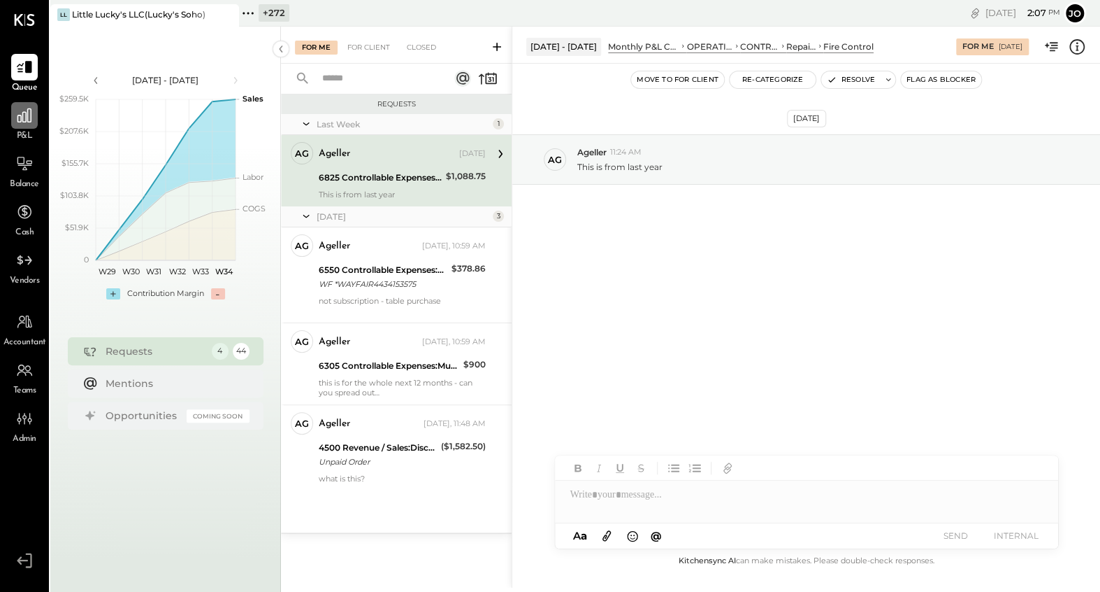
click at [27, 118] on icon at bounding box center [24, 115] width 18 height 18
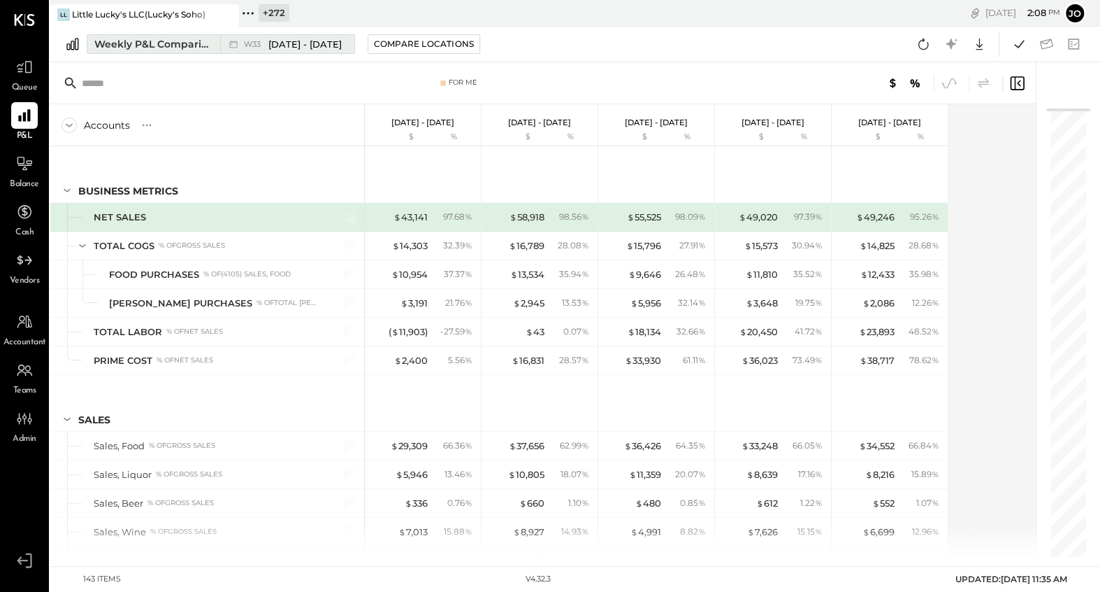
click at [203, 45] on div "Weekly P&L Comparison" at bounding box center [152, 44] width 117 height 14
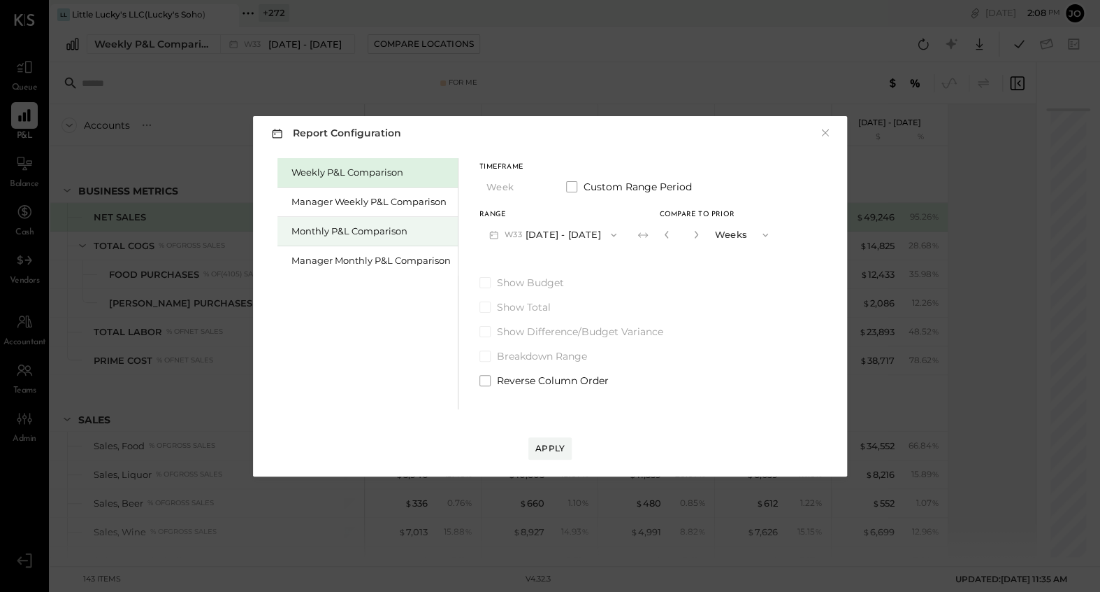
click at [407, 226] on div "Monthly P&L Comparison" at bounding box center [371, 230] width 159 height 13
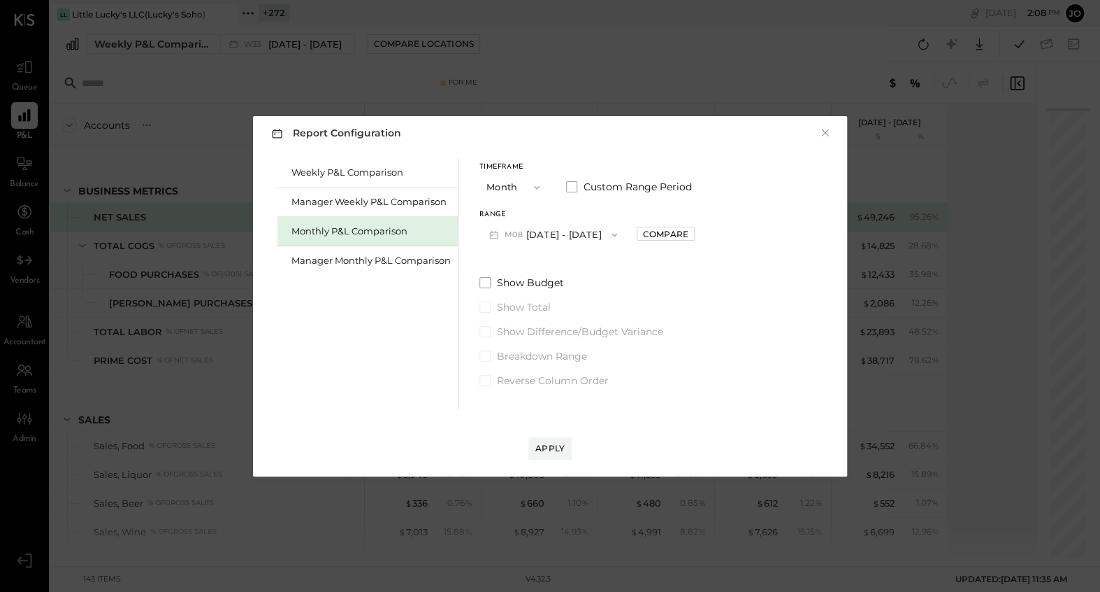
click at [587, 229] on button "M08 [DATE] - [DATE]" at bounding box center [554, 235] width 148 height 26
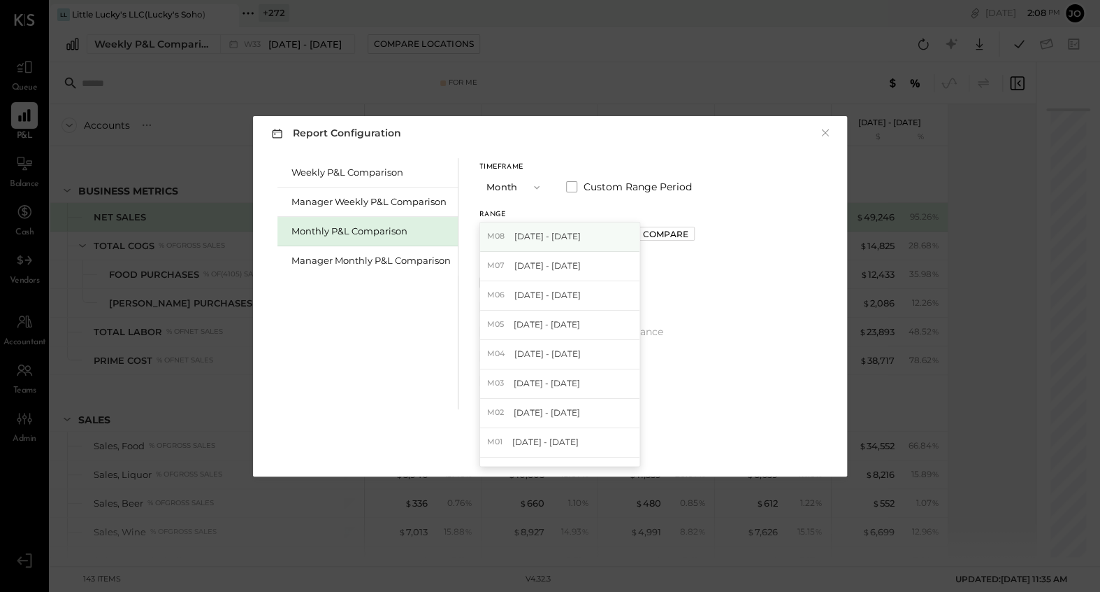
click at [588, 250] on div "M08 [DATE] - [DATE]" at bounding box center [559, 236] width 159 height 29
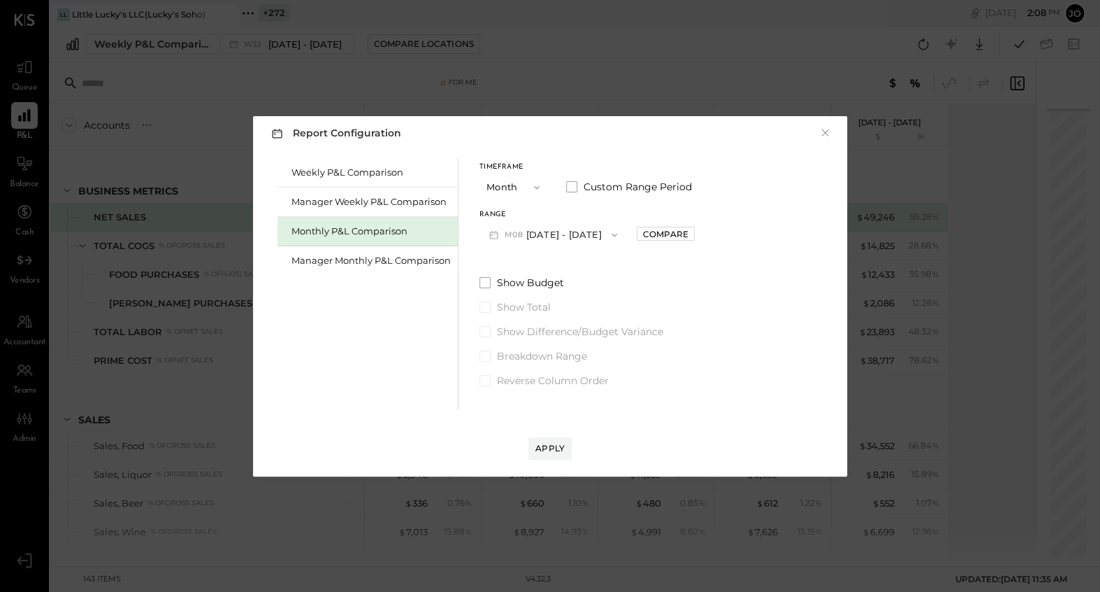
click at [587, 234] on button "M08 [DATE] - [DATE]" at bounding box center [554, 235] width 148 height 26
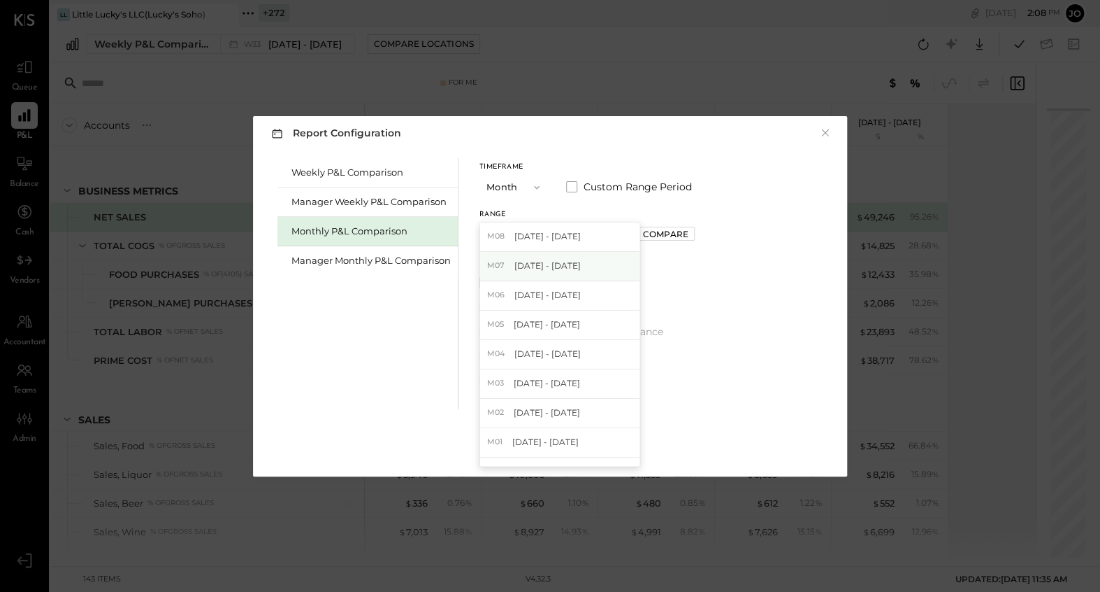
click at [589, 266] on div "M07 [DATE] - [DATE]" at bounding box center [559, 266] width 159 height 29
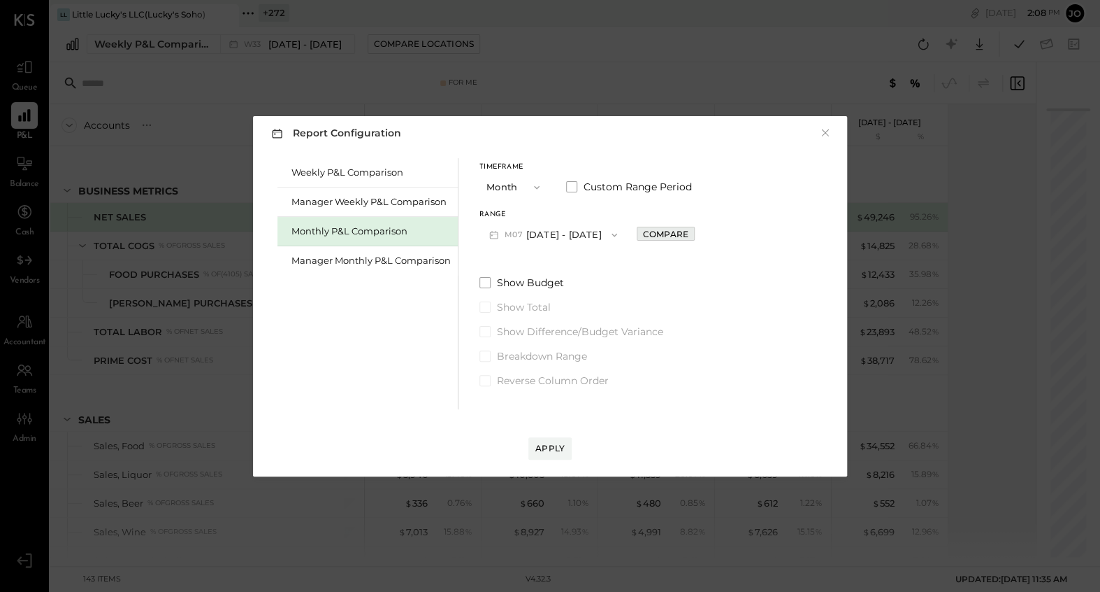
click at [654, 229] on div "Compare" at bounding box center [665, 234] width 45 height 12
click at [693, 236] on icon "button" at bounding box center [697, 234] width 8 height 8
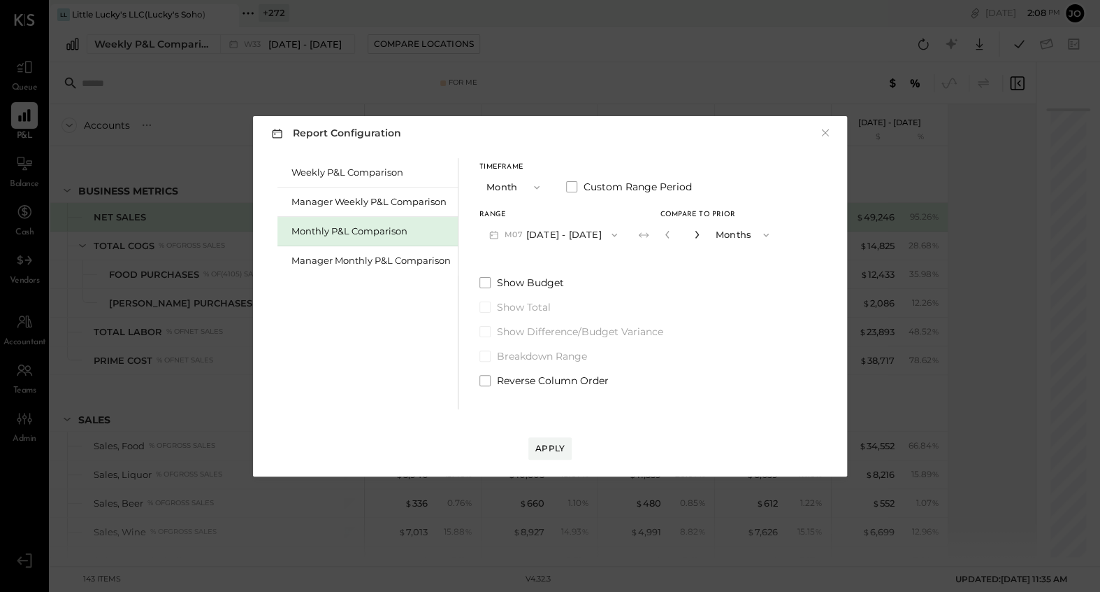
click at [693, 236] on icon "button" at bounding box center [697, 234] width 8 height 8
type input "*"
click at [566, 431] on div "Apply" at bounding box center [550, 434] width 566 height 50
click at [558, 443] on div "Apply" at bounding box center [550, 448] width 29 height 12
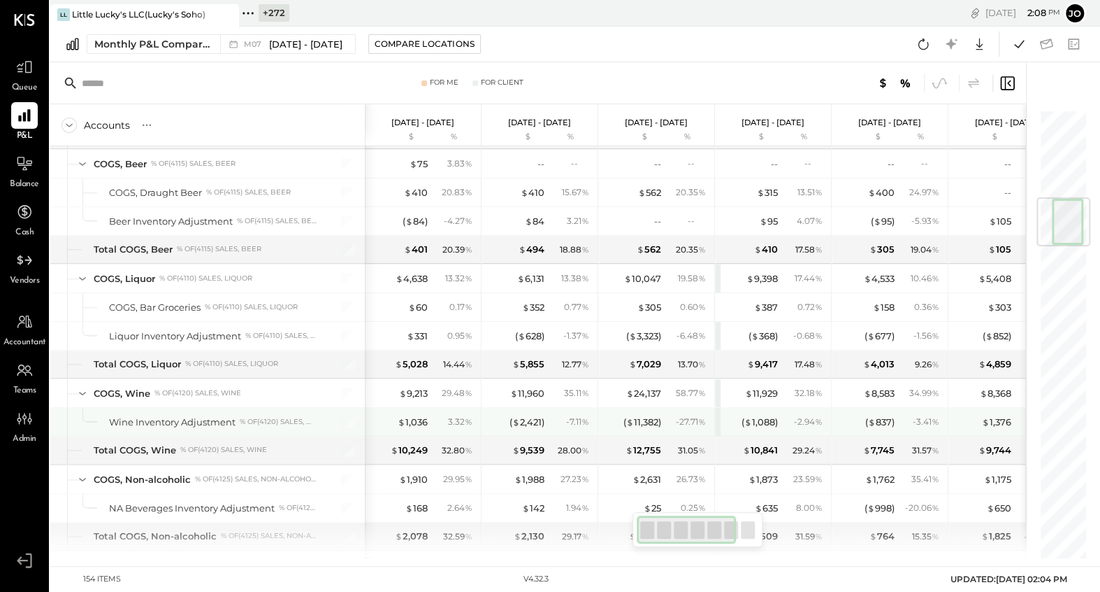
scroll to position [737, 0]
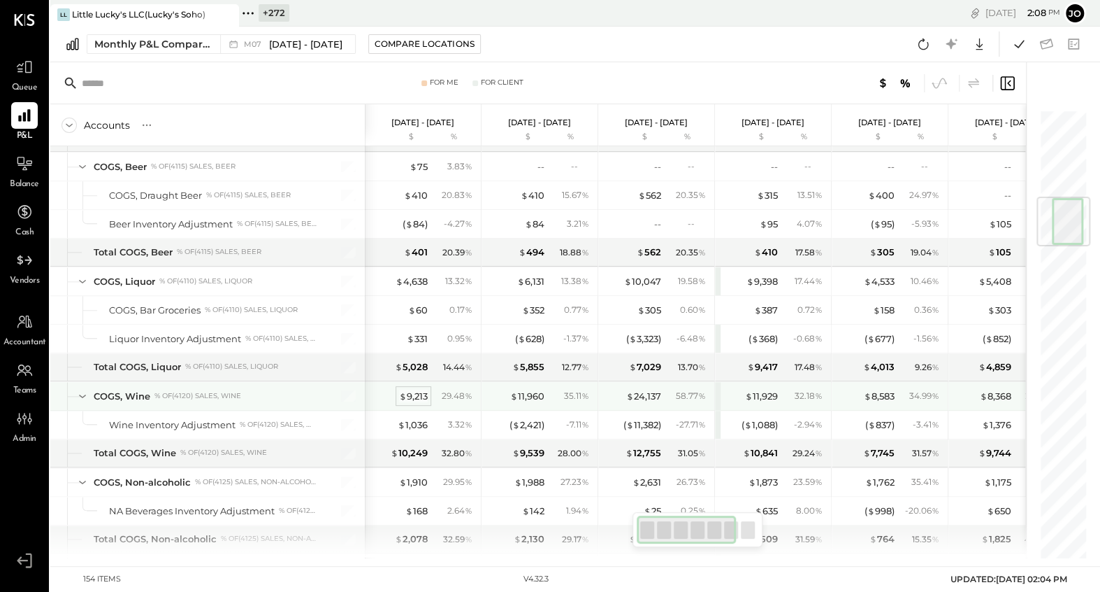
click at [422, 389] on div "$ 9,213" at bounding box center [413, 395] width 29 height 13
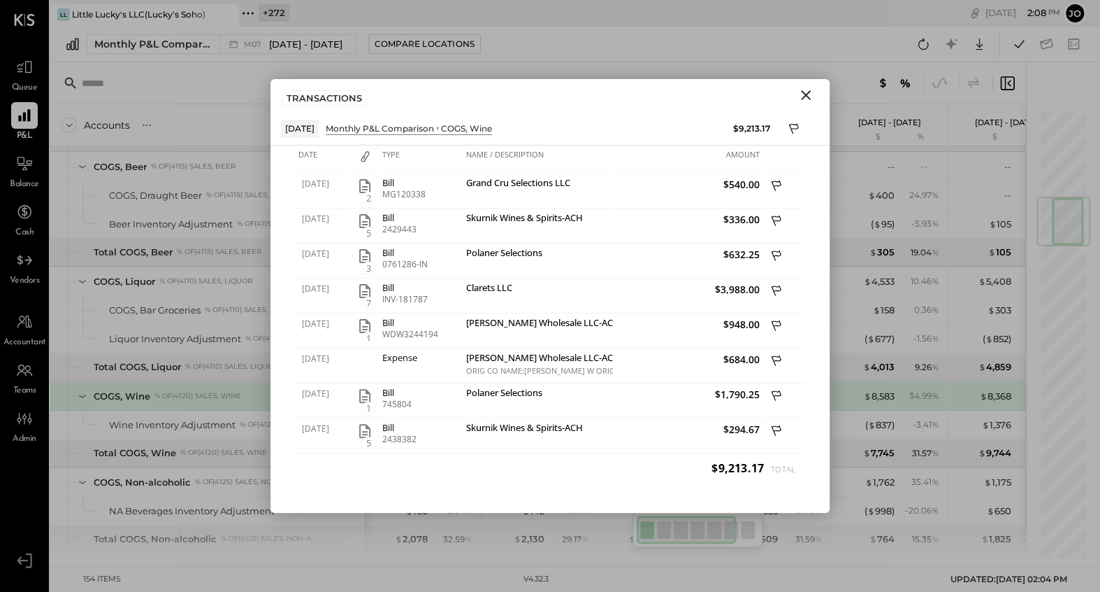
click at [803, 93] on icon "Close" at bounding box center [806, 95] width 17 height 17
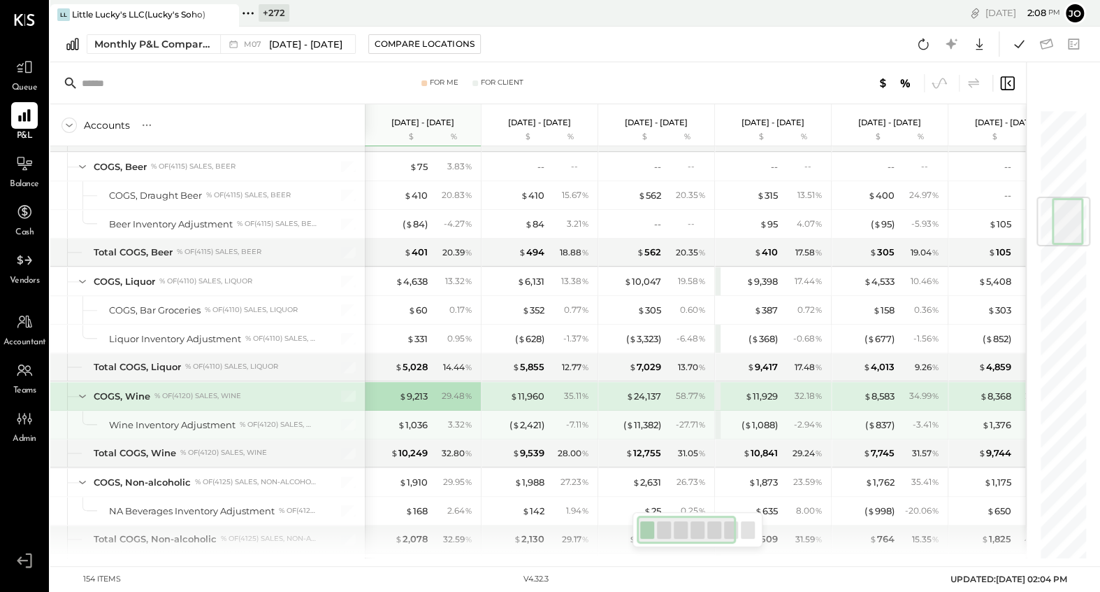
click at [414, 412] on div "$ 1,036 3.32 %" at bounding box center [424, 424] width 105 height 28
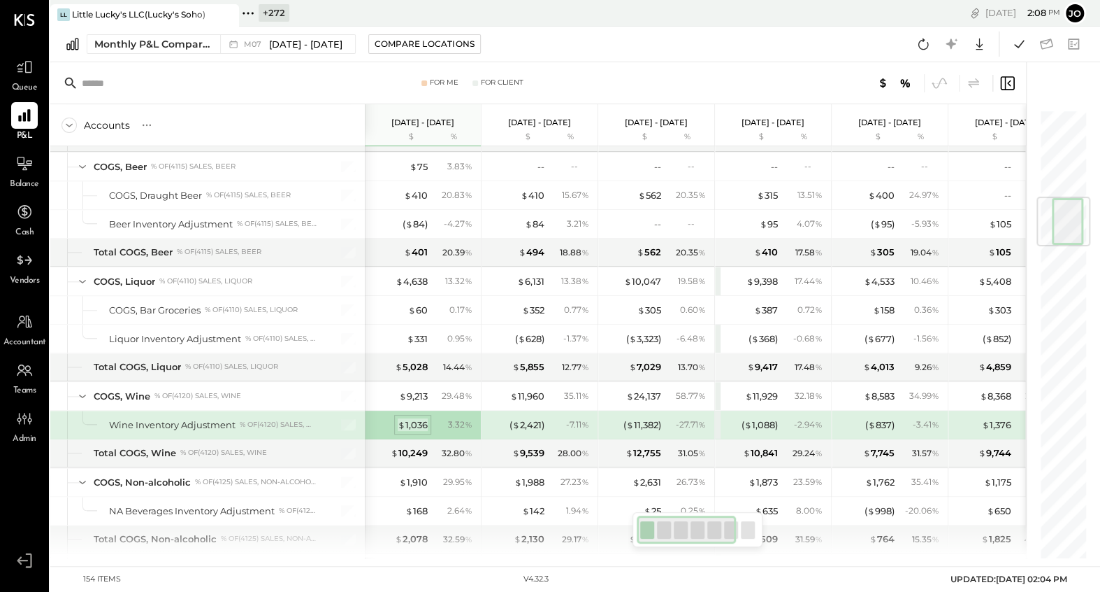
click at [416, 418] on div "$ 1,036" at bounding box center [413, 424] width 30 height 13
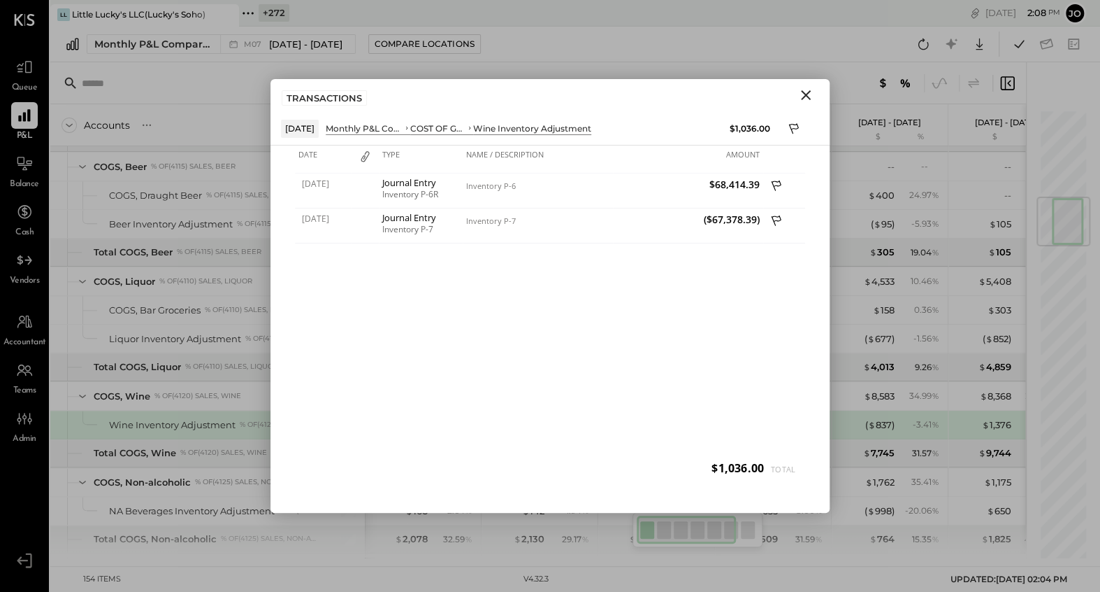
click at [805, 97] on icon "Close" at bounding box center [806, 95] width 17 height 17
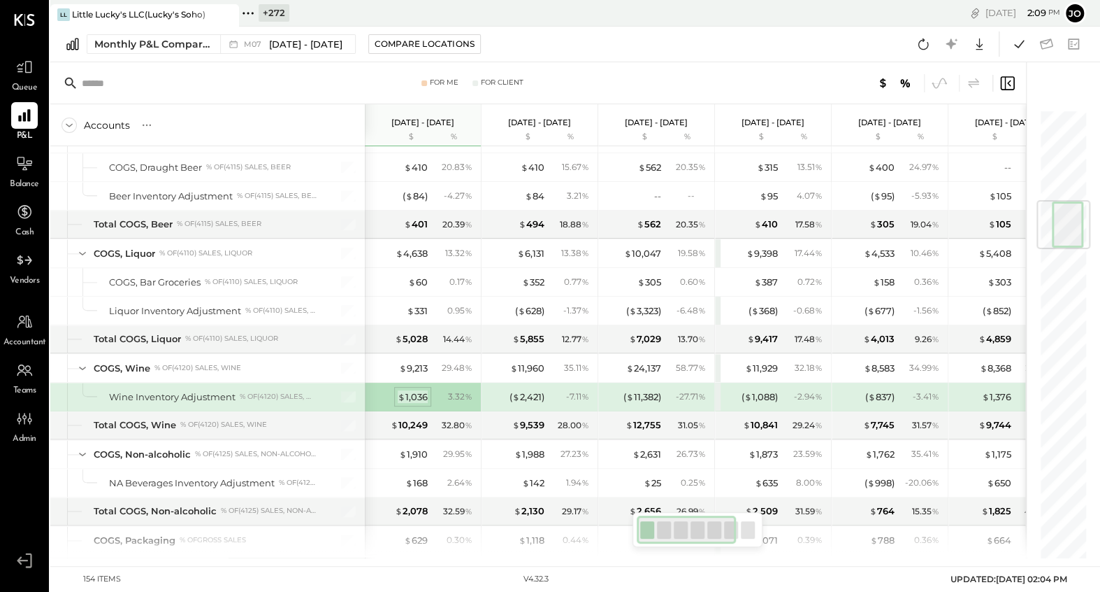
click at [414, 390] on div "$ 1,036" at bounding box center [413, 396] width 30 height 13
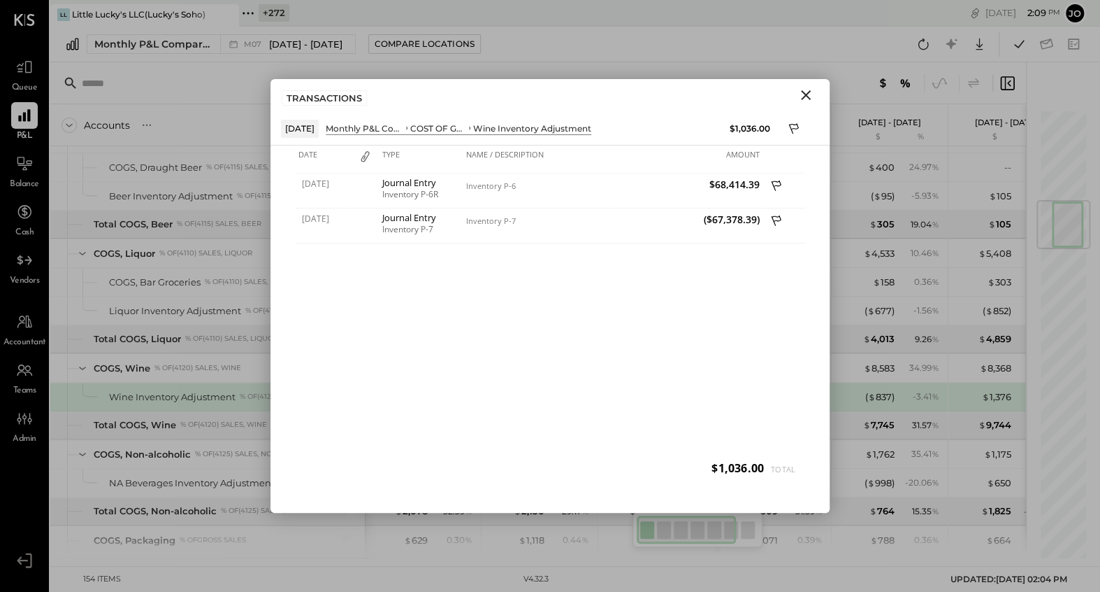
click at [812, 92] on icon "Close" at bounding box center [806, 95] width 17 height 17
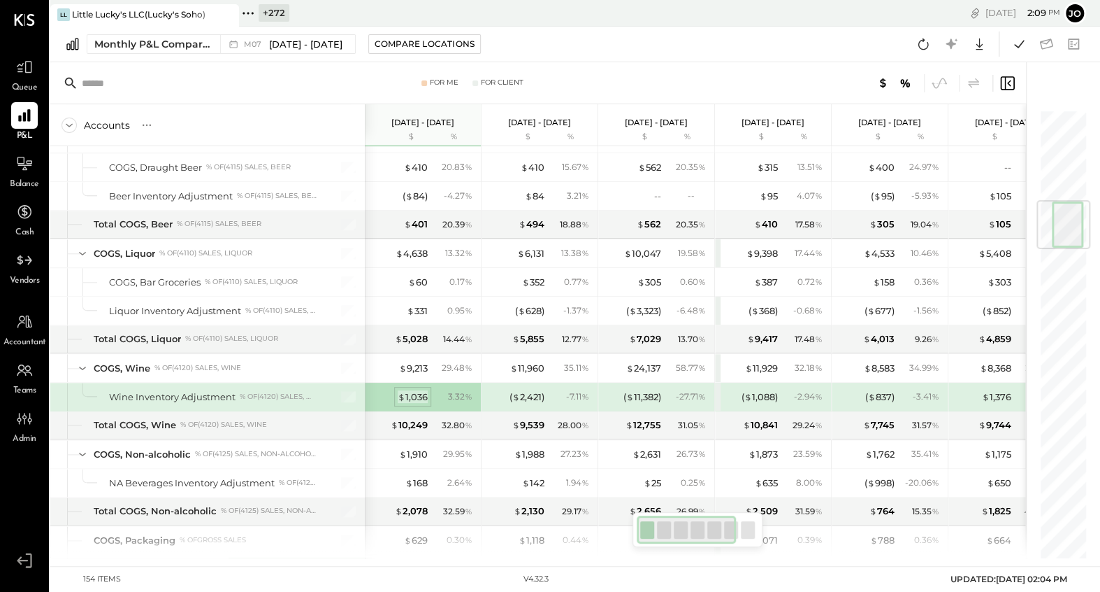
click at [408, 390] on div "$ 1,036" at bounding box center [413, 396] width 30 height 13
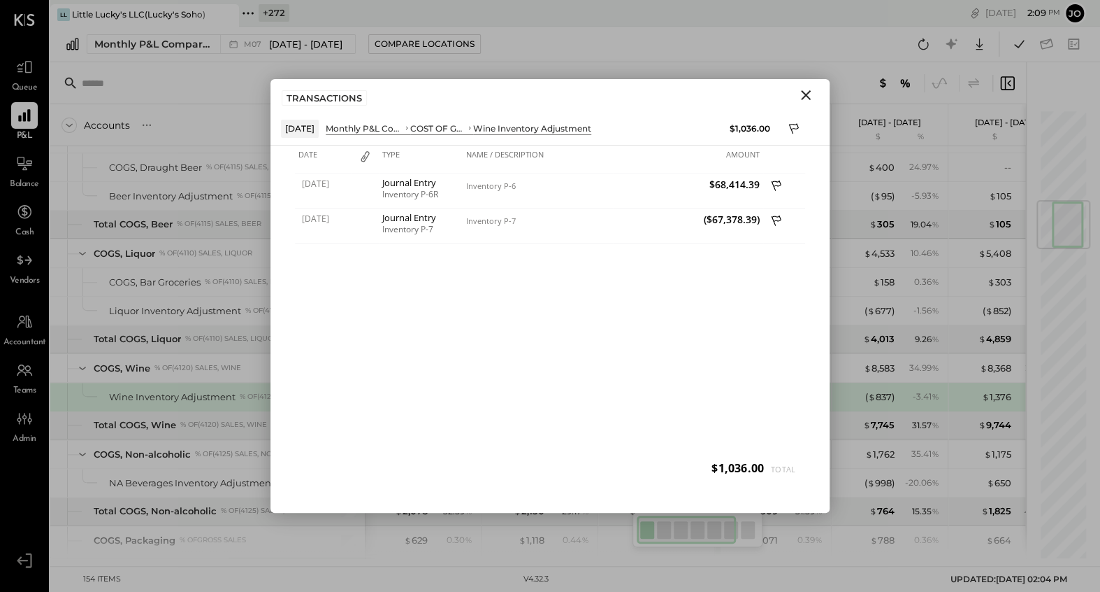
click at [816, 90] on button "Close" at bounding box center [806, 95] width 25 height 18
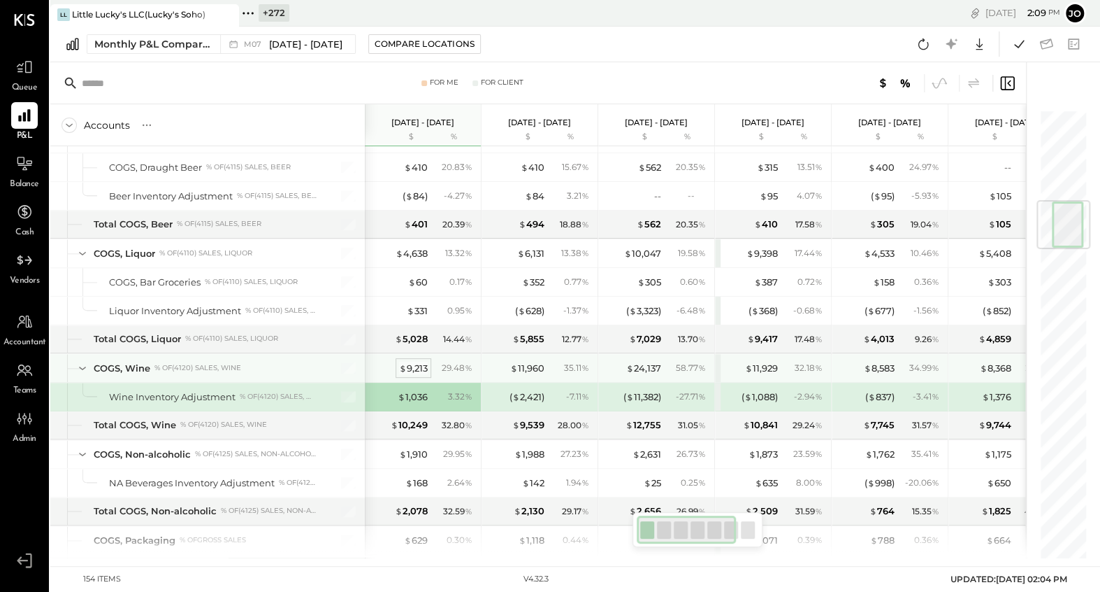
click at [417, 365] on div "$ 9,213" at bounding box center [413, 367] width 29 height 13
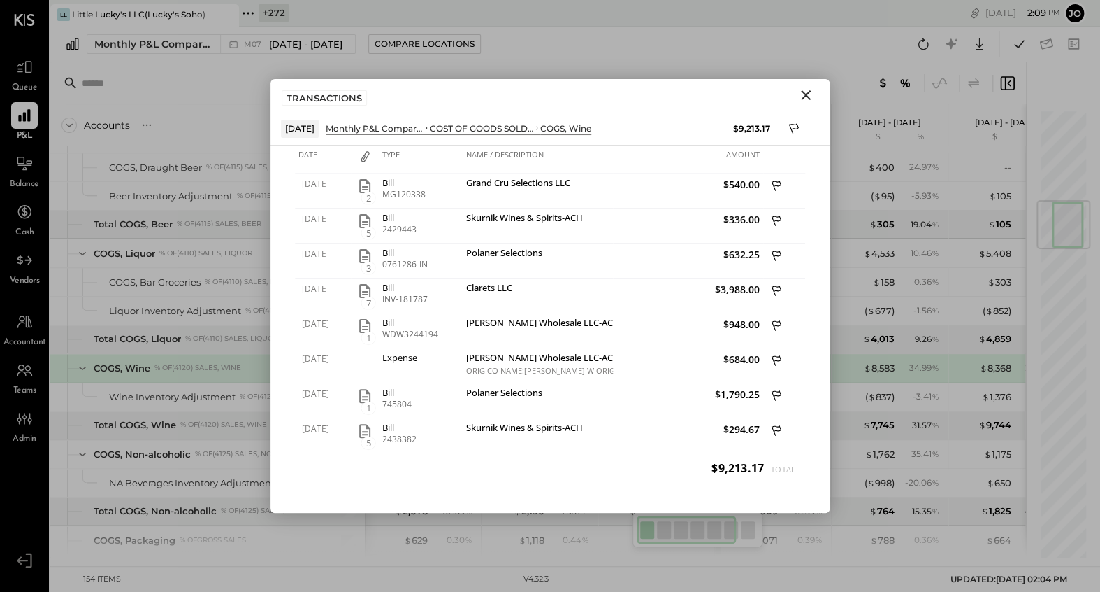
click at [812, 97] on icon "Close" at bounding box center [806, 95] width 17 height 17
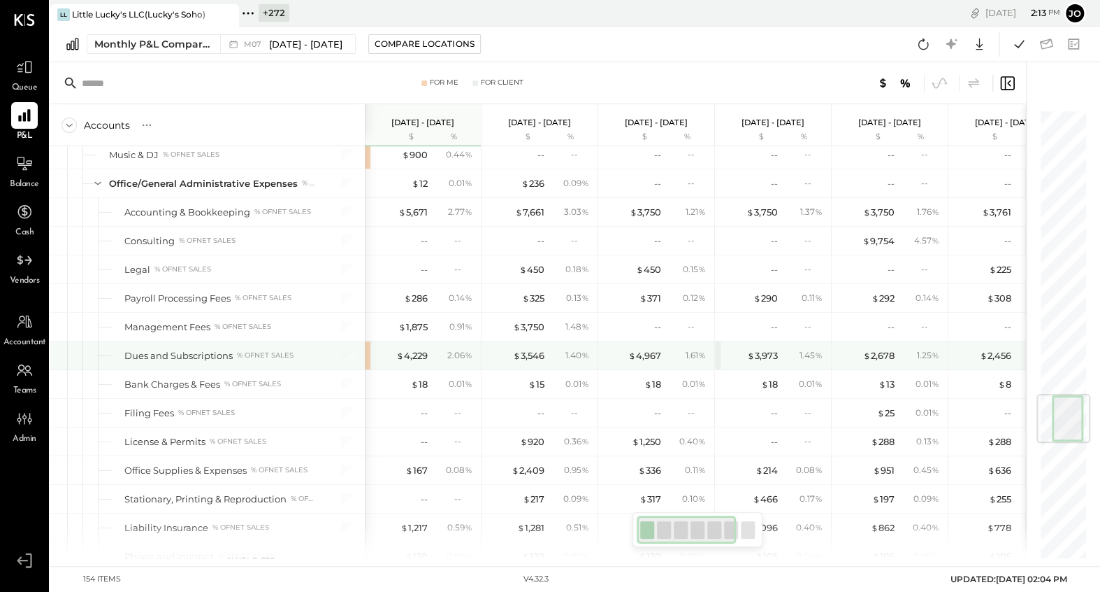
scroll to position [2379, 0]
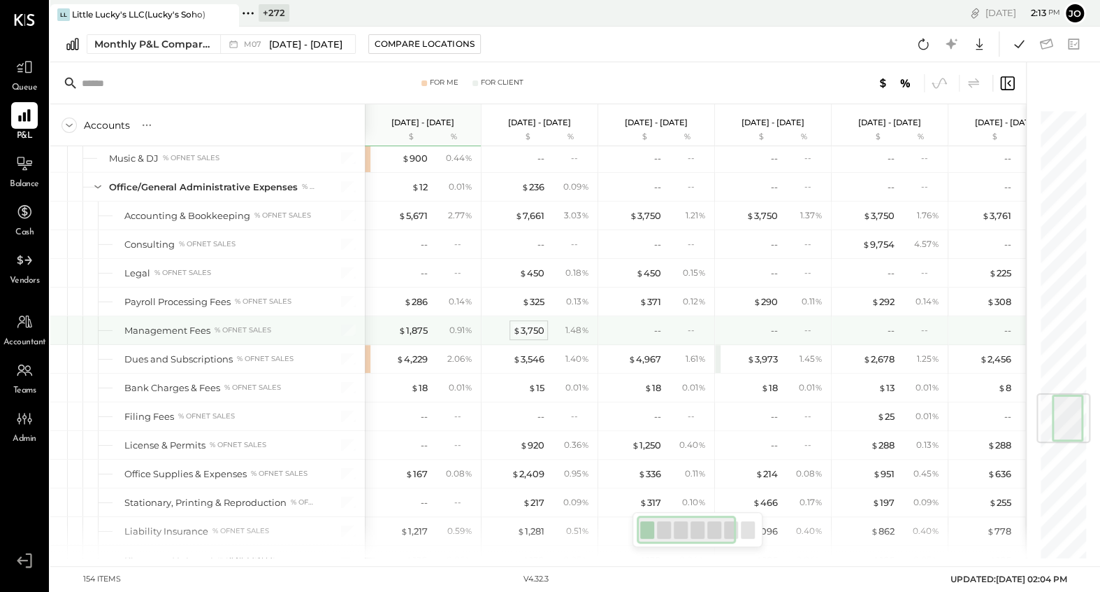
click at [529, 324] on div "$ 3,750" at bounding box center [528, 330] width 31 height 13
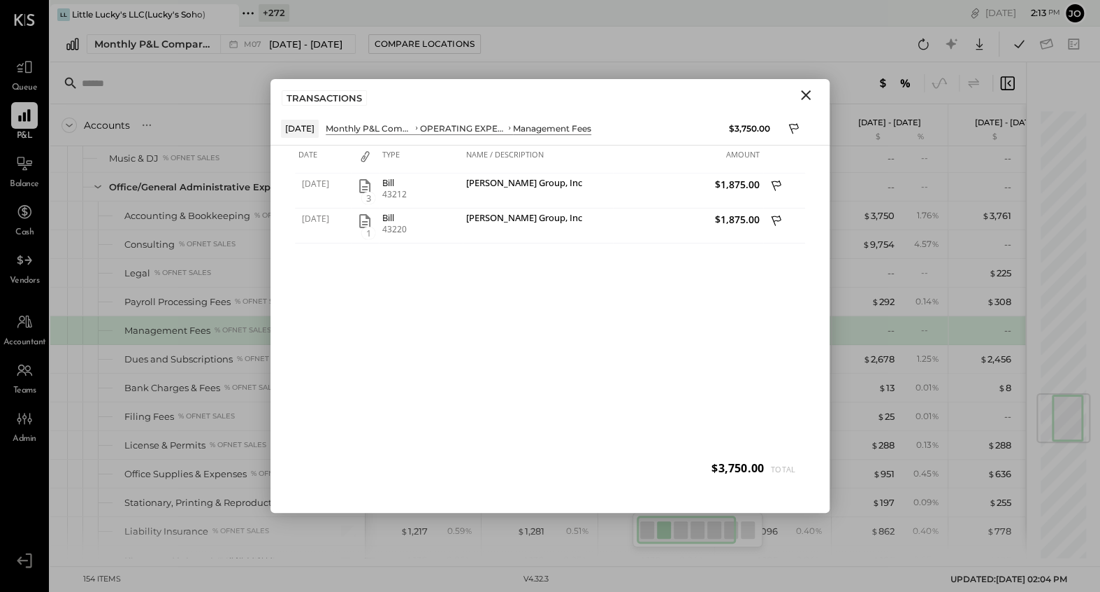
click at [808, 91] on icon "Close" at bounding box center [806, 95] width 17 height 17
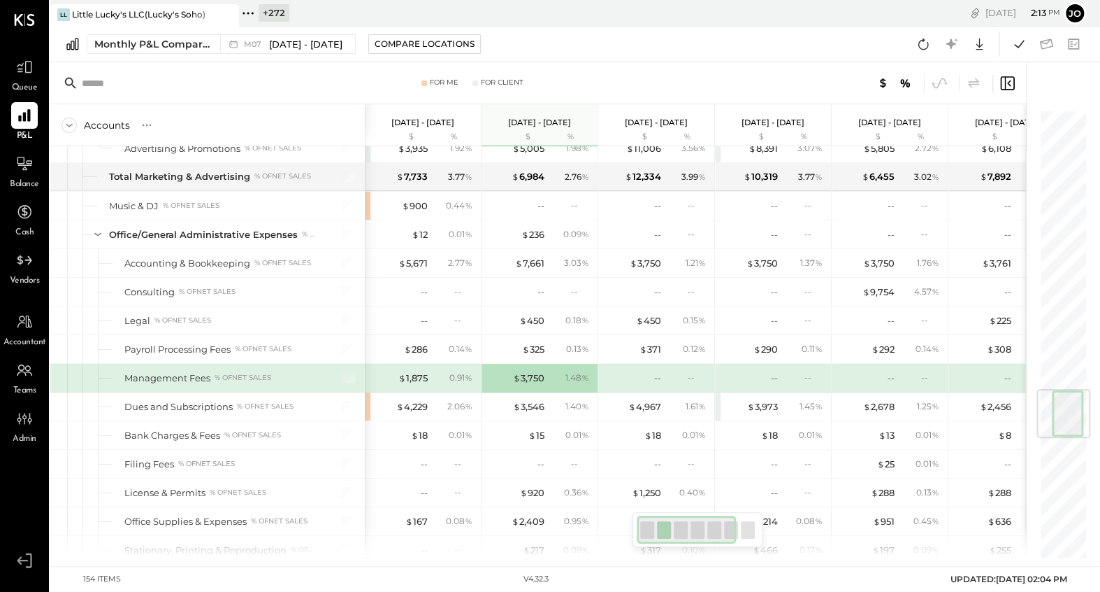
scroll to position [2328, 0]
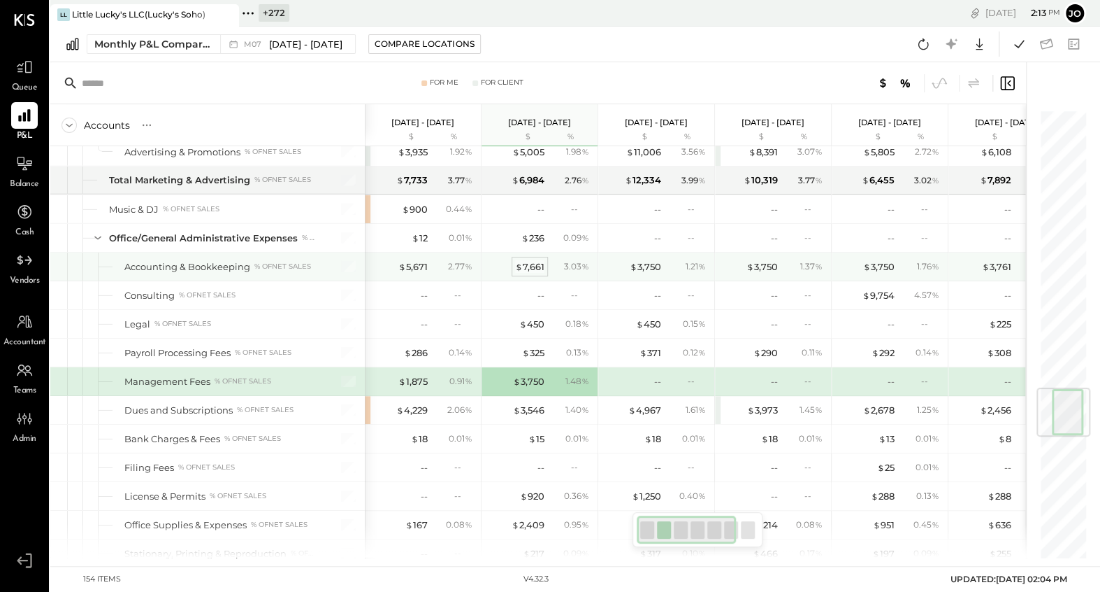
click at [522, 260] on div "$ 7,661" at bounding box center [529, 266] width 29 height 13
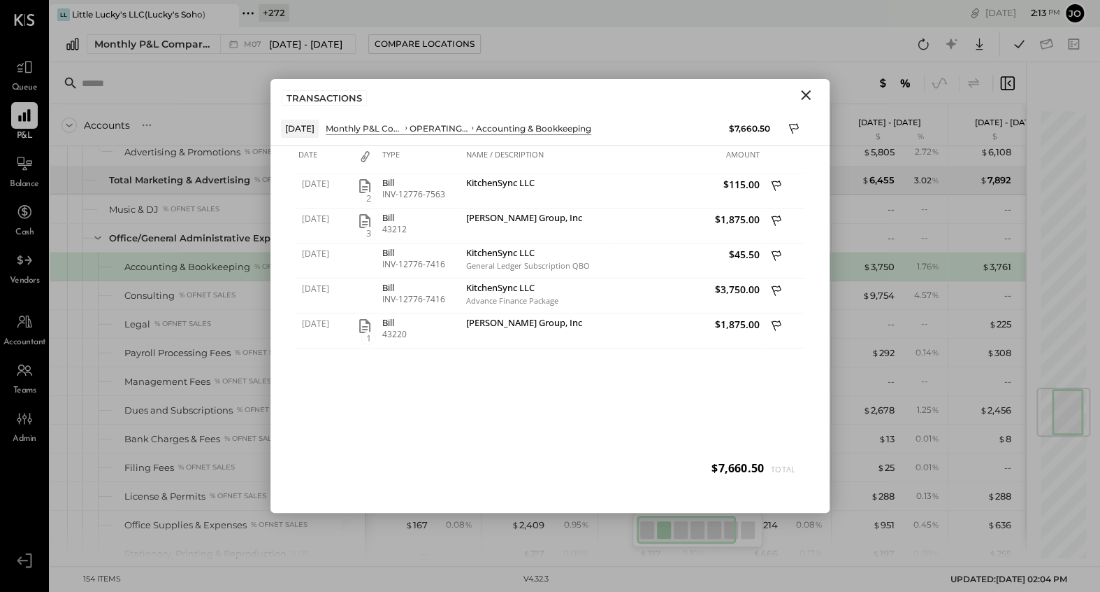
click at [809, 97] on icon "Close" at bounding box center [806, 95] width 10 height 10
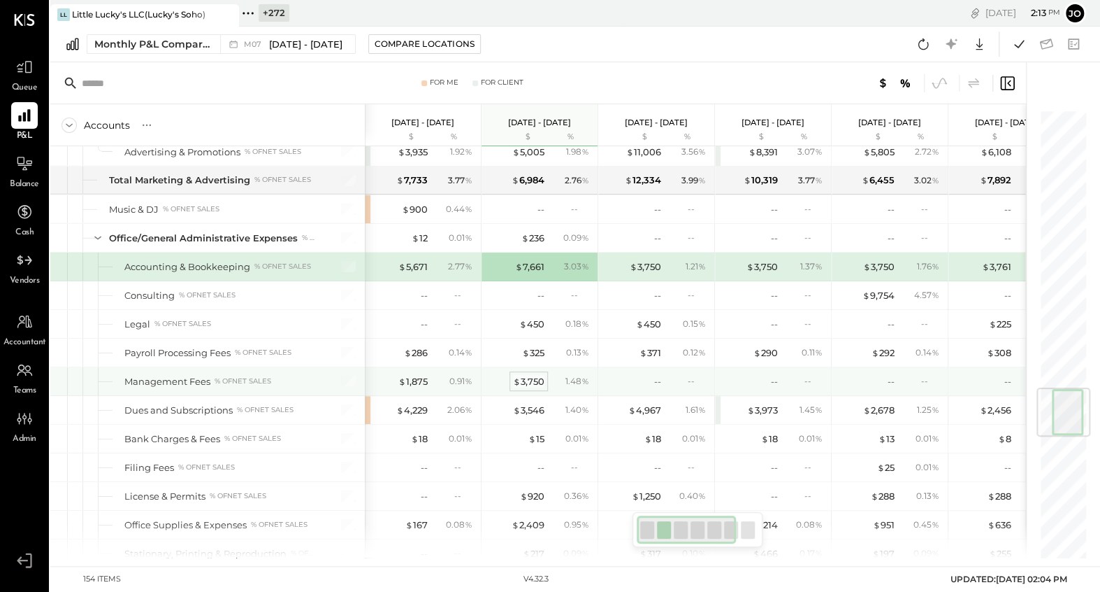
click at [535, 375] on div "$ 3,750" at bounding box center [528, 381] width 31 height 13
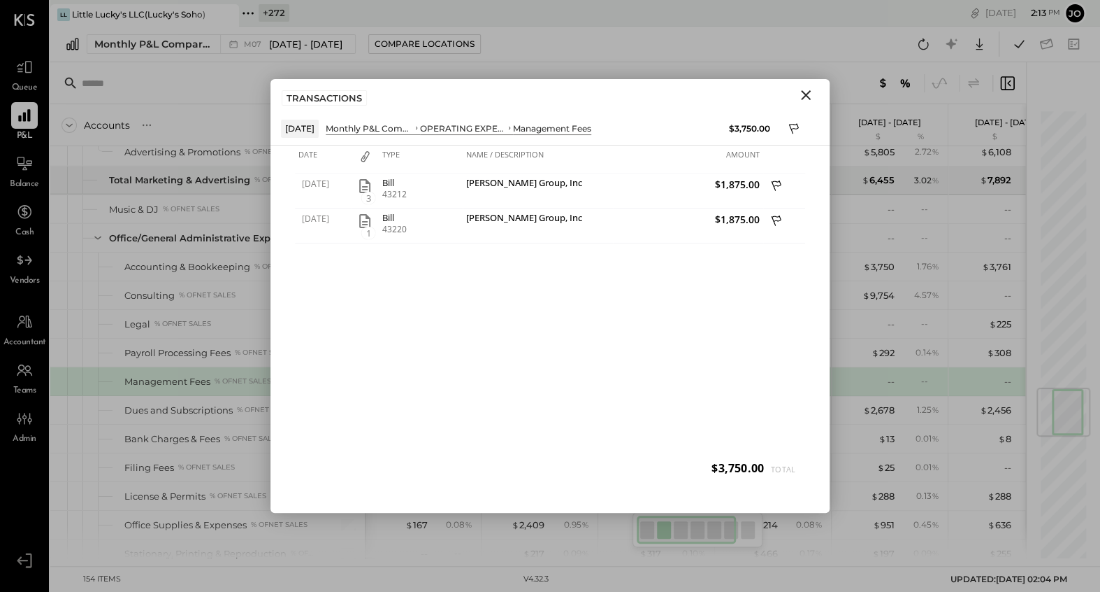
click at [804, 97] on icon "Close" at bounding box center [806, 95] width 17 height 17
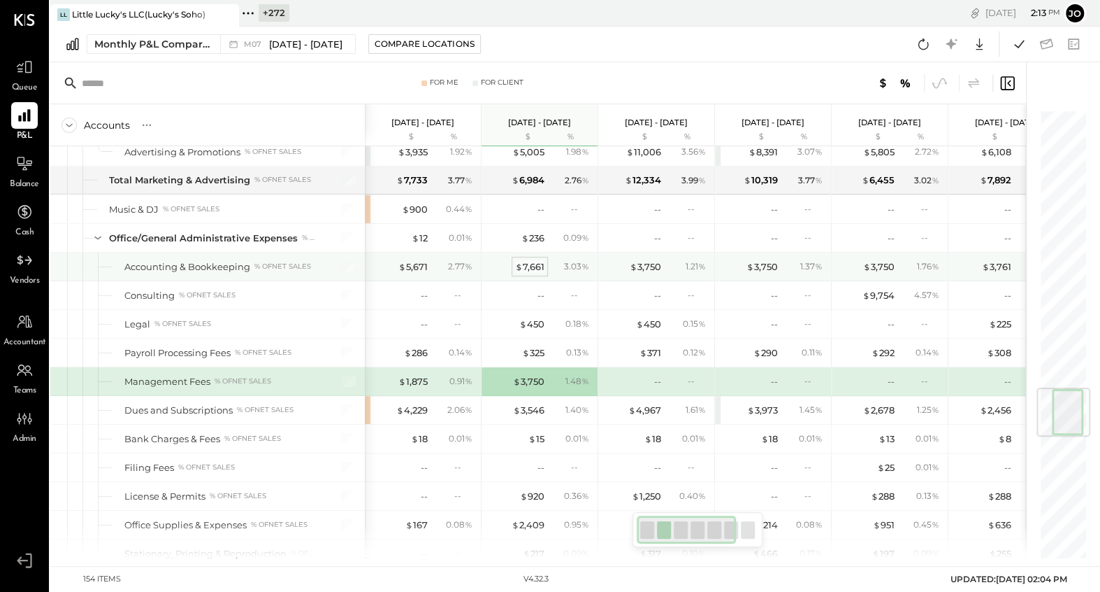
click at [536, 260] on div "$ 7,661" at bounding box center [529, 266] width 29 height 13
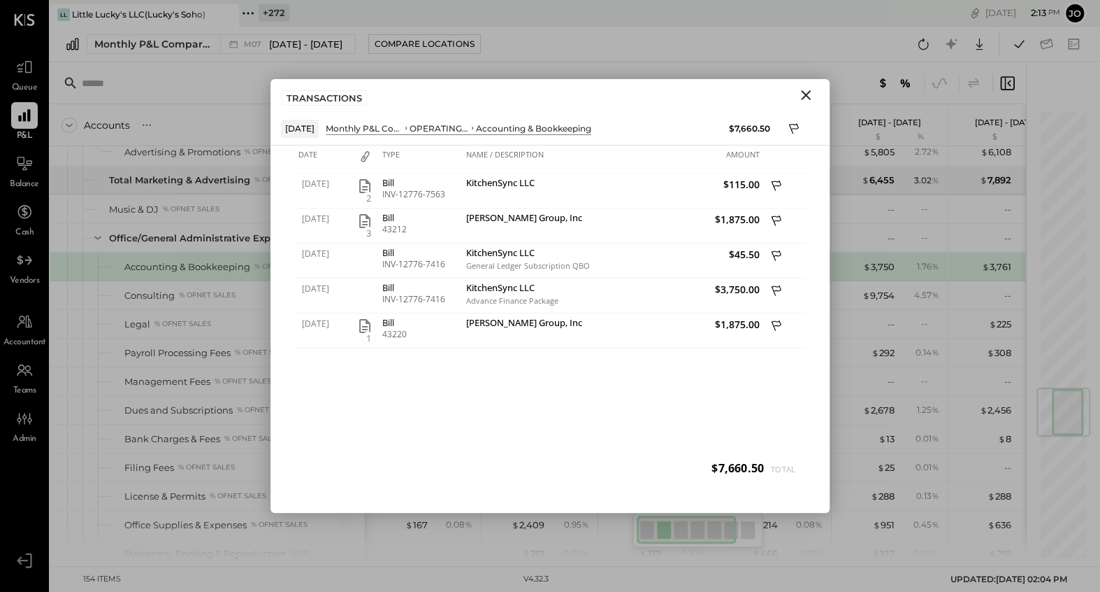
click at [812, 93] on icon "Close" at bounding box center [806, 95] width 17 height 17
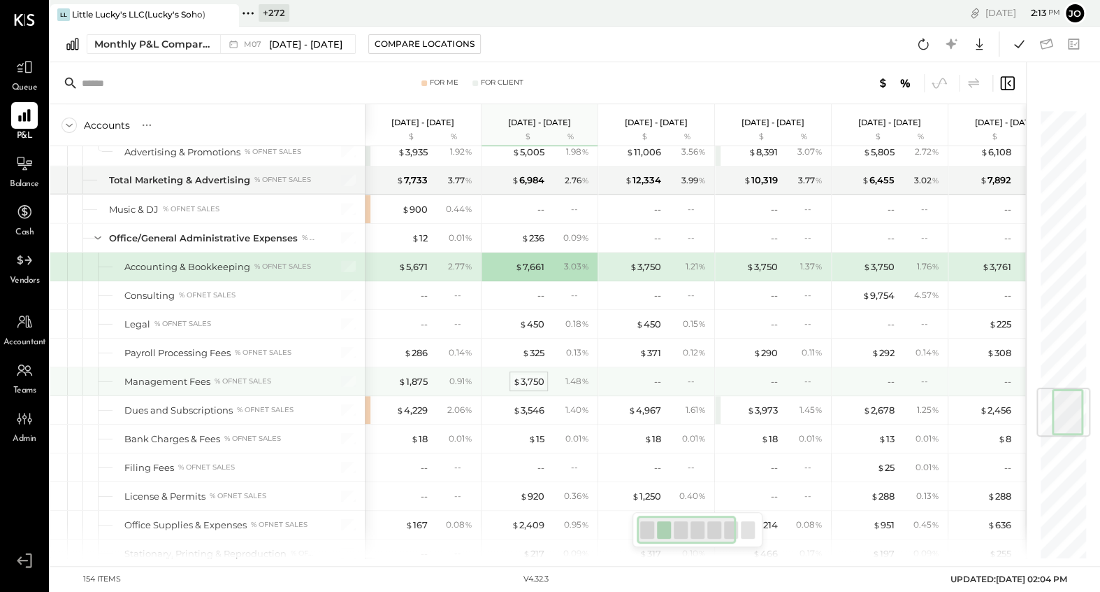
click at [534, 375] on div "$ 3,750" at bounding box center [528, 381] width 31 height 13
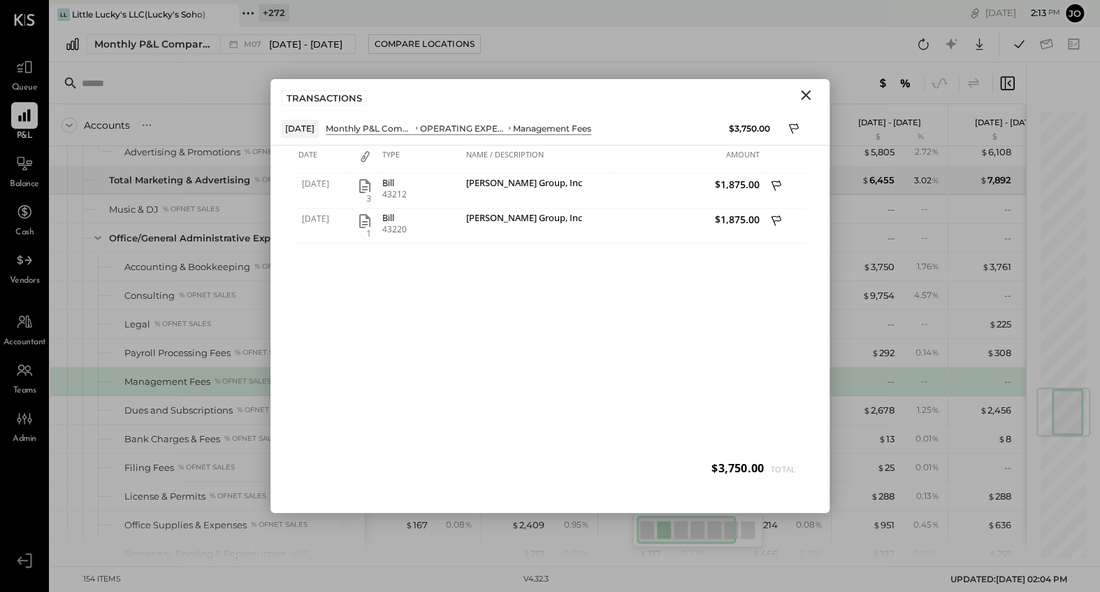
click at [812, 94] on icon "Close" at bounding box center [806, 95] width 17 height 17
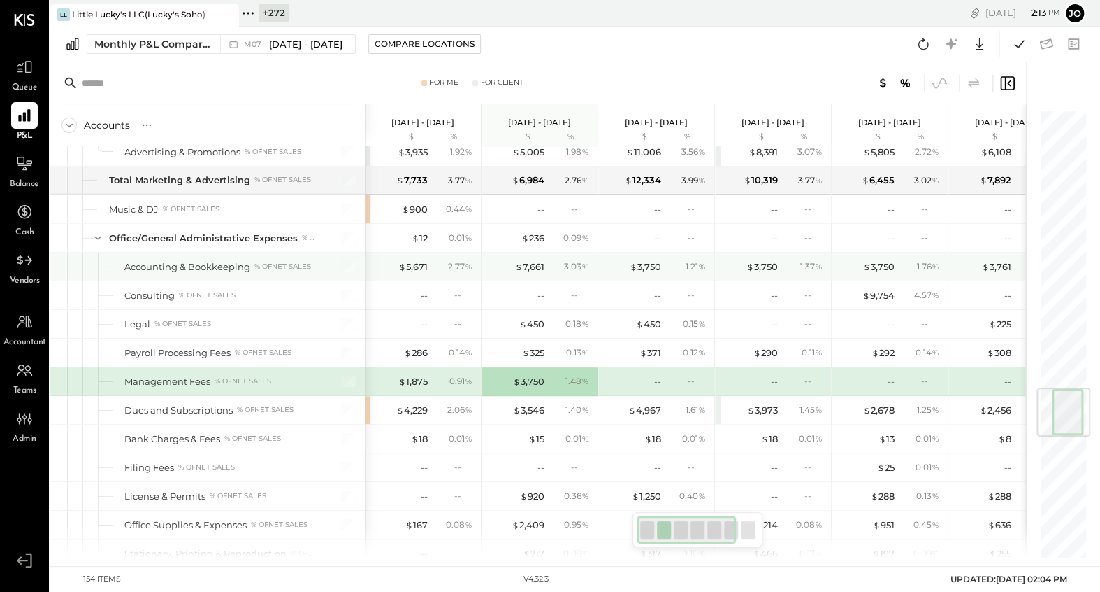
click at [544, 262] on div "$ 7,661 3.03 %" at bounding box center [541, 266] width 105 height 28
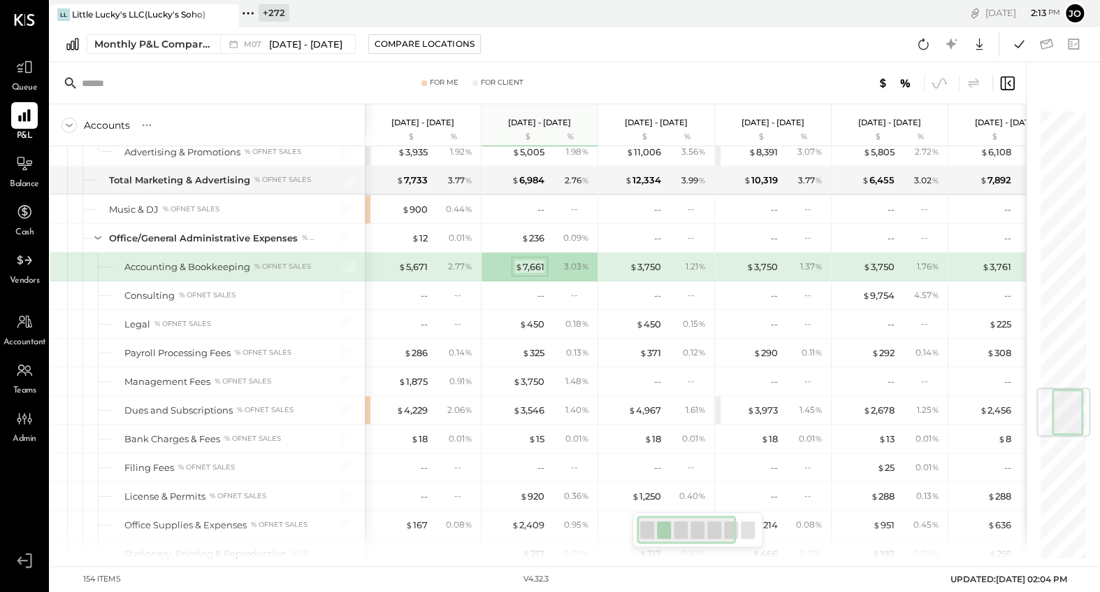
click at [538, 260] on div "$ 7,661" at bounding box center [529, 266] width 29 height 13
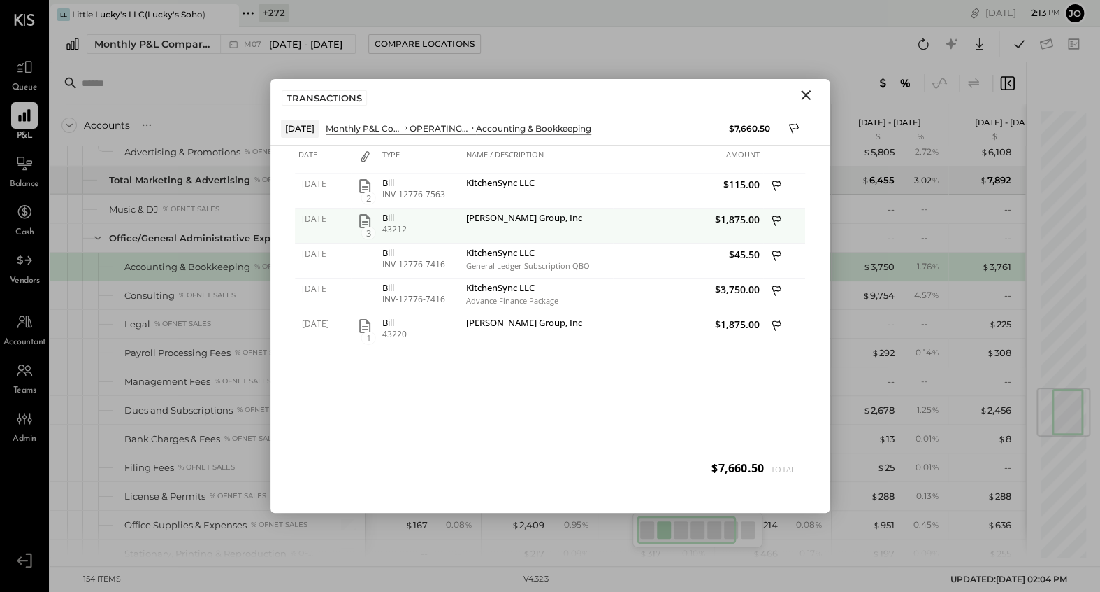
click at [367, 227] on span "3" at bounding box center [368, 233] width 14 height 13
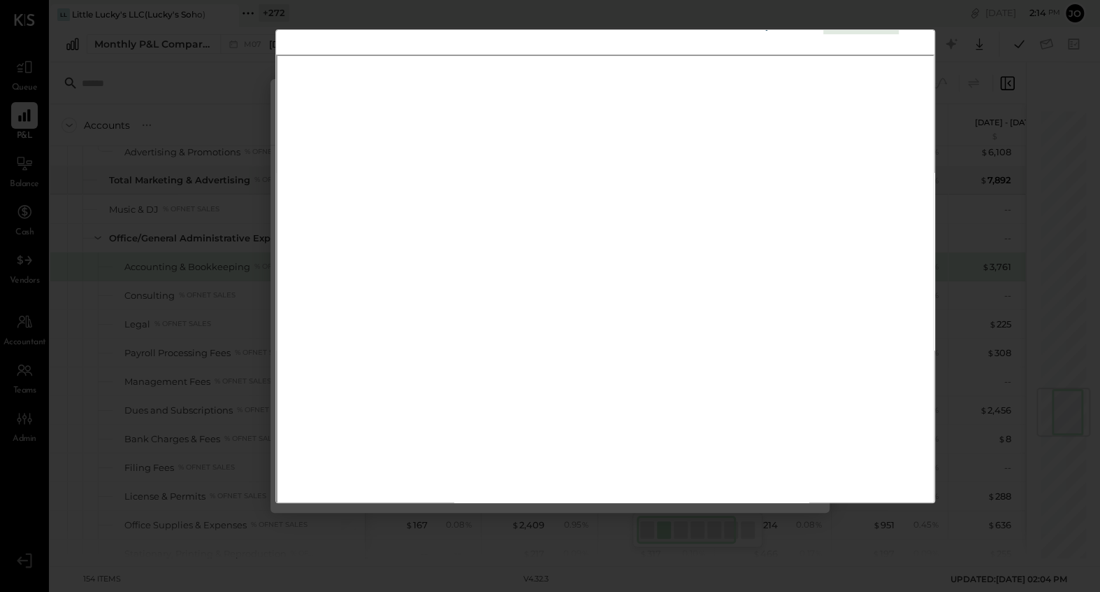
scroll to position [24, 0]
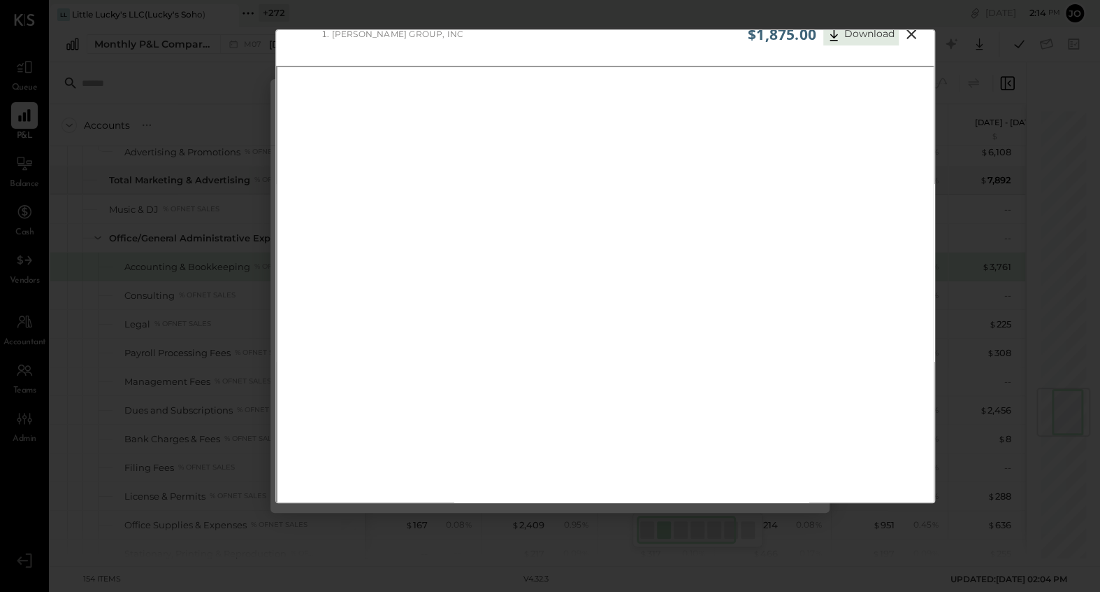
click at [917, 38] on icon at bounding box center [911, 34] width 17 height 17
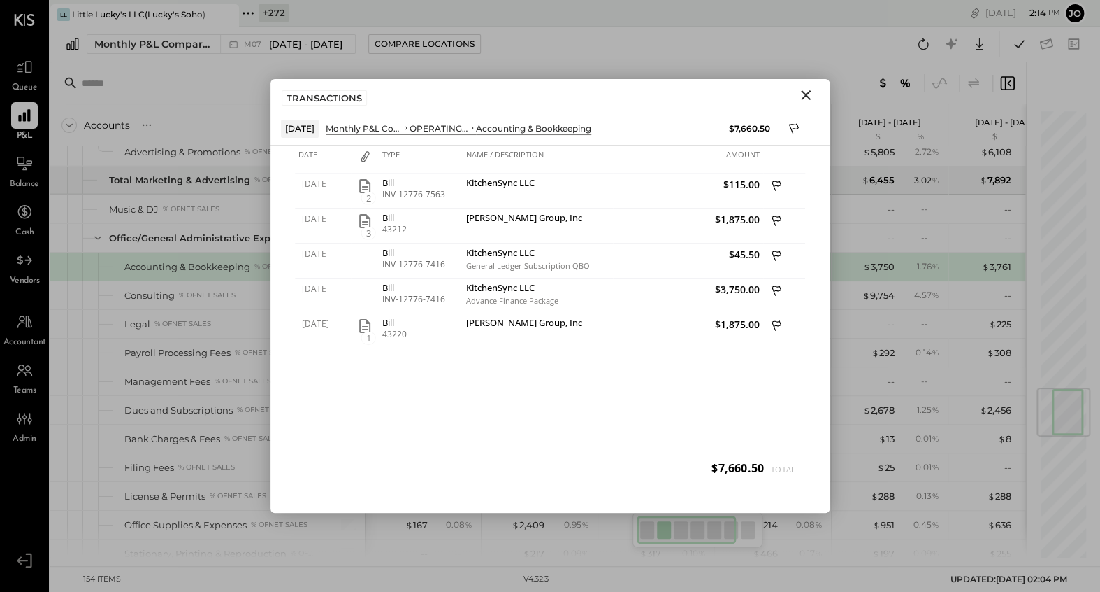
click at [805, 97] on icon "Close" at bounding box center [806, 95] width 17 height 17
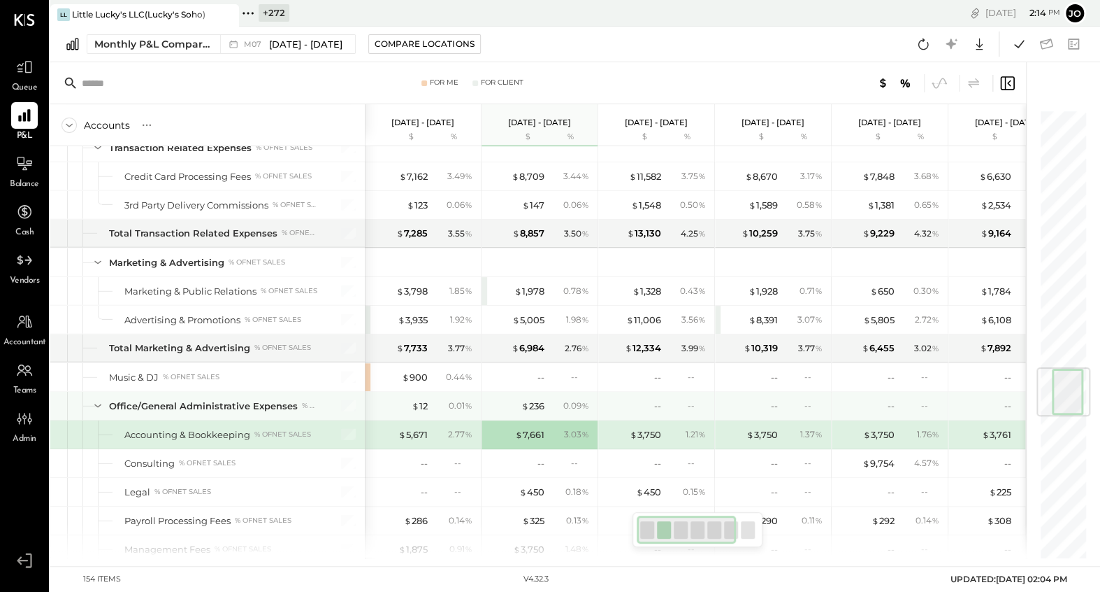
scroll to position [2159, 0]
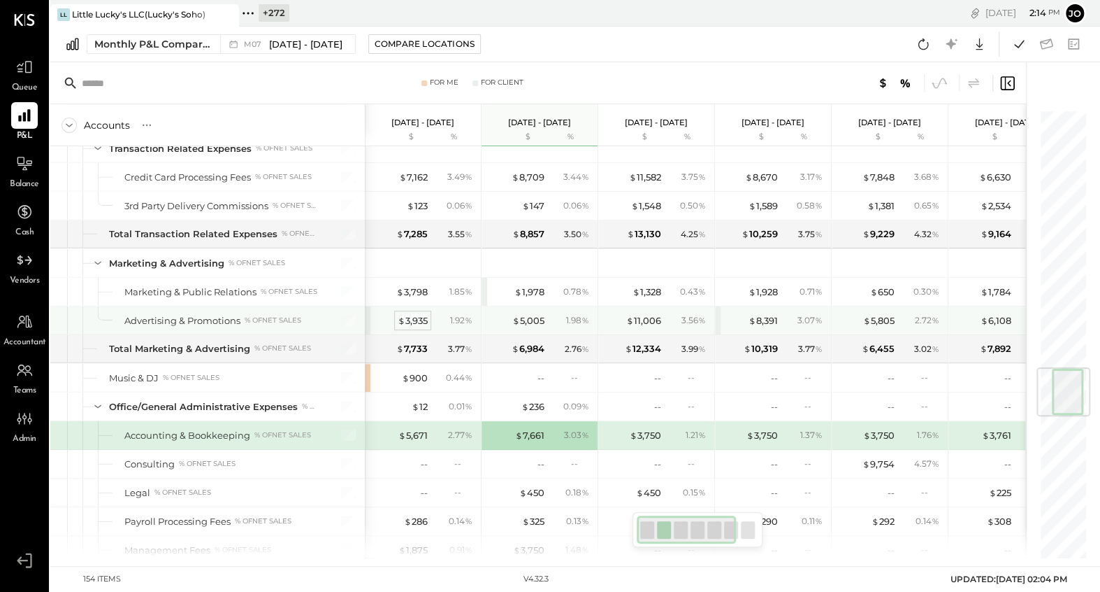
click at [420, 314] on div "$ 3,935" at bounding box center [413, 320] width 30 height 13
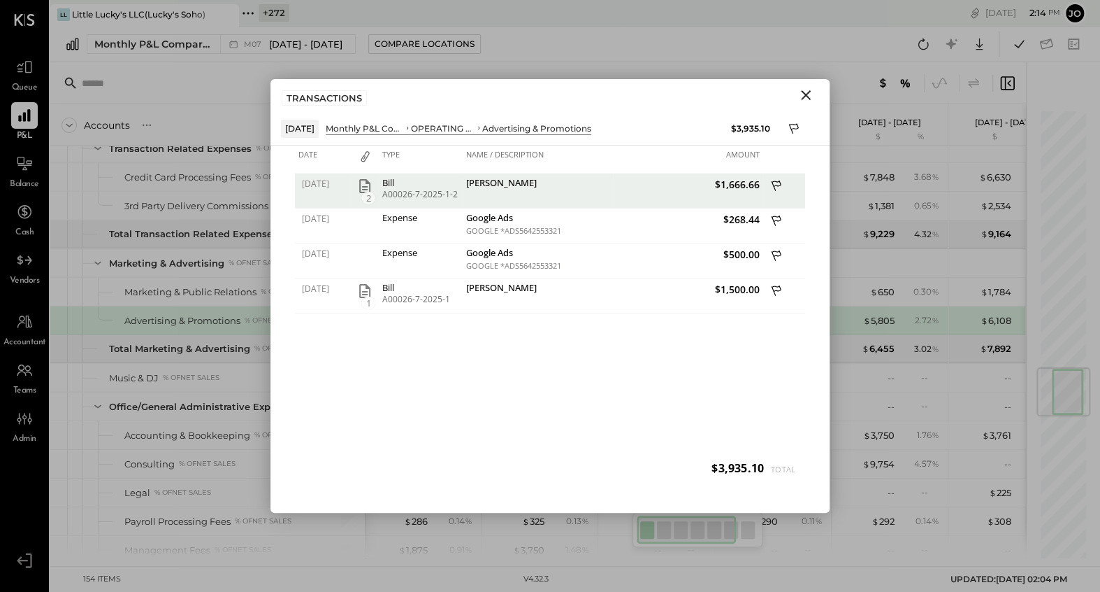
click at [364, 190] on icon "button" at bounding box center [365, 186] width 17 height 17
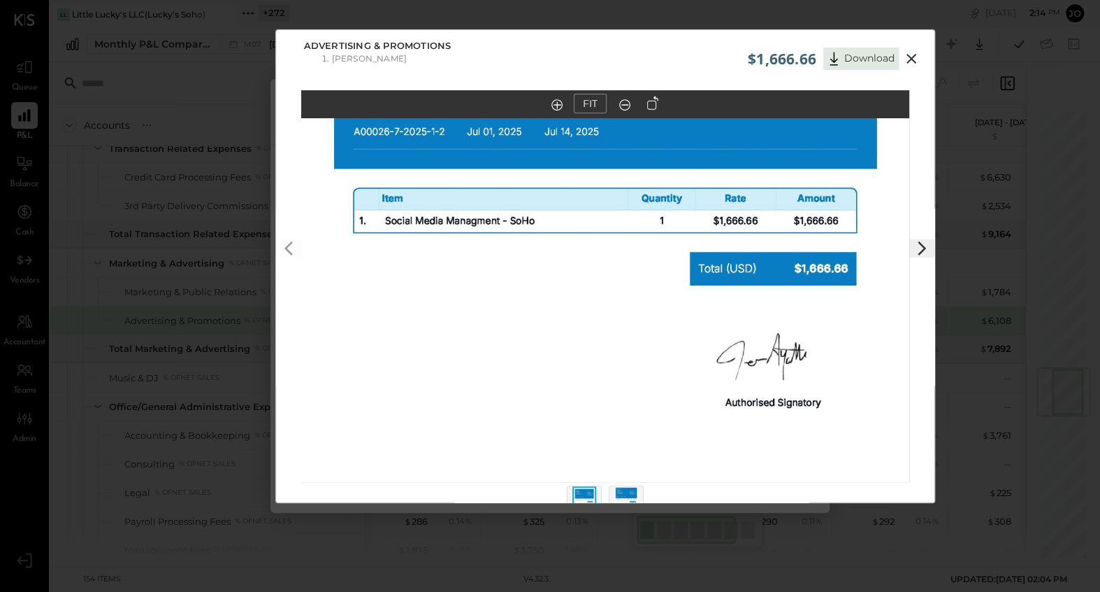
click at [912, 57] on icon at bounding box center [912, 59] width 10 height 10
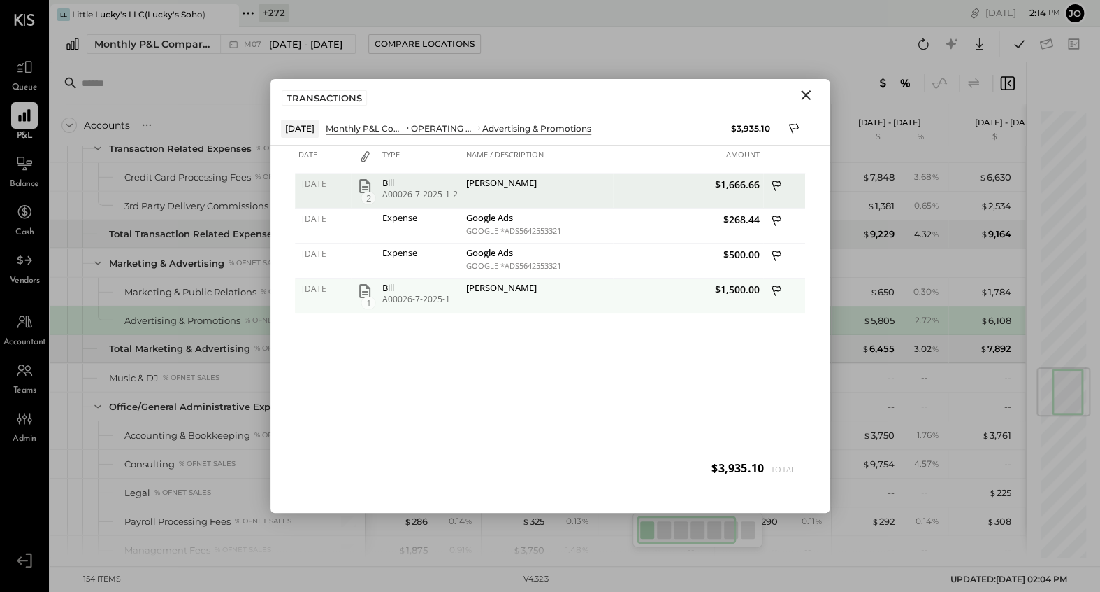
click at [367, 299] on span "1" at bounding box center [368, 302] width 14 height 13
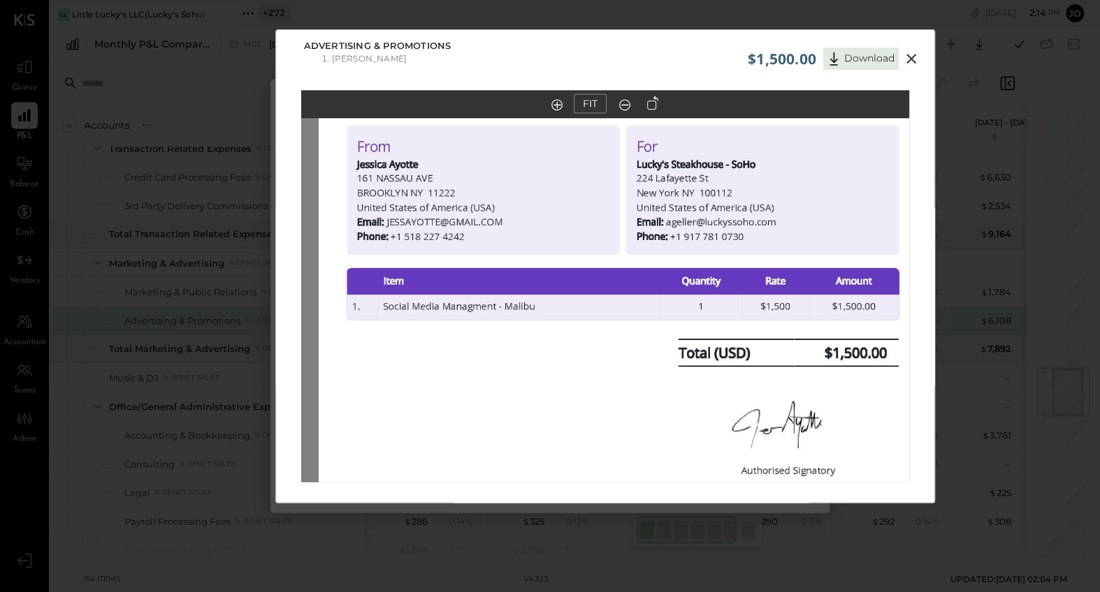
drag, startPoint x: 684, startPoint y: 242, endPoint x: 698, endPoint y: 382, distance: 141.2
click at [698, 382] on img at bounding box center [623, 413] width 608 height 861
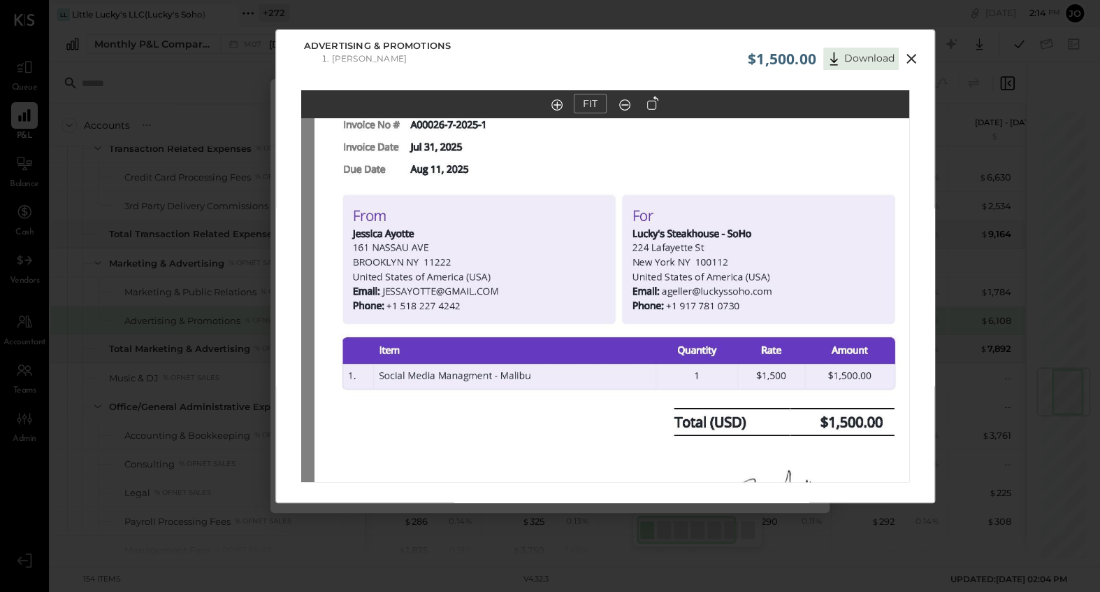
drag, startPoint x: 717, startPoint y: 276, endPoint x: 717, endPoint y: 347, distance: 70.6
click at [717, 346] on img at bounding box center [619, 482] width 608 height 861
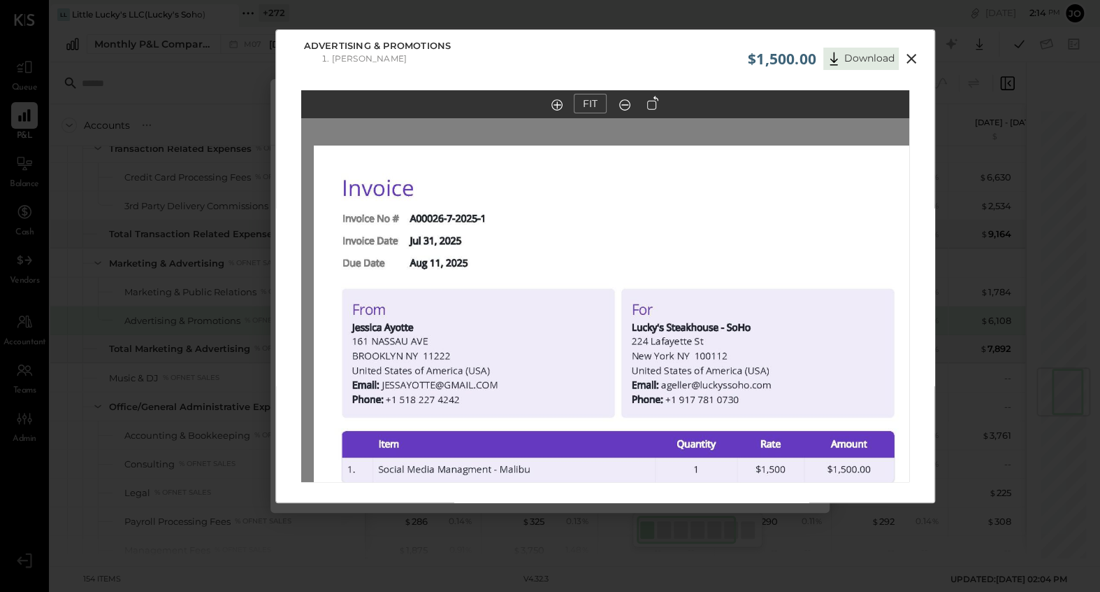
drag, startPoint x: 721, startPoint y: 252, endPoint x: 721, endPoint y: 302, distance: 50.3
click at [721, 302] on img at bounding box center [618, 575] width 608 height 861
click at [919, 50] on button at bounding box center [911, 59] width 25 height 18
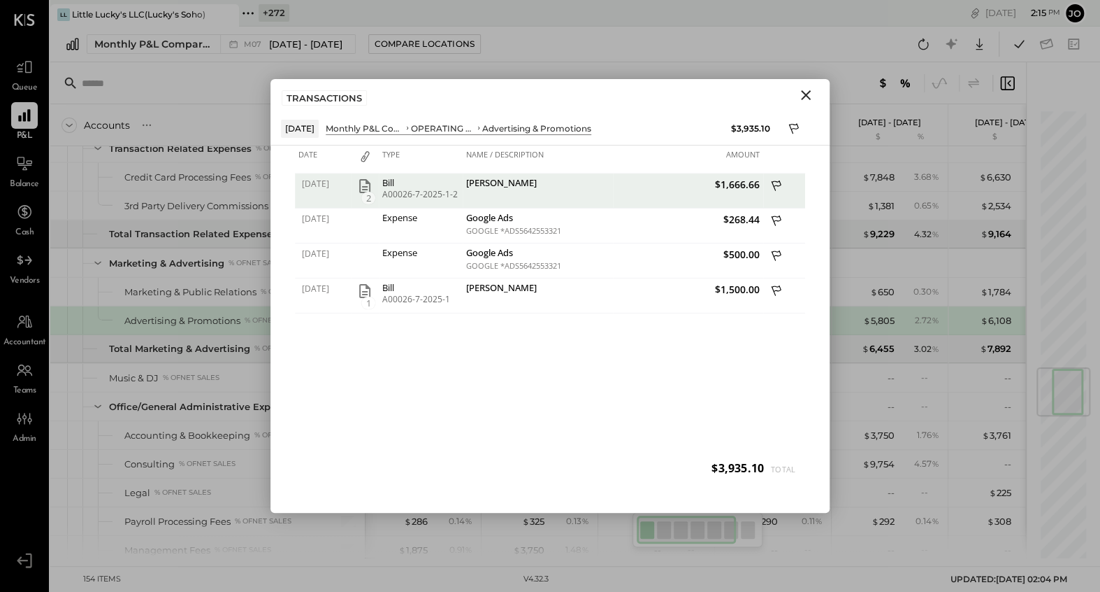
click at [803, 103] on button "Close" at bounding box center [806, 95] width 25 height 18
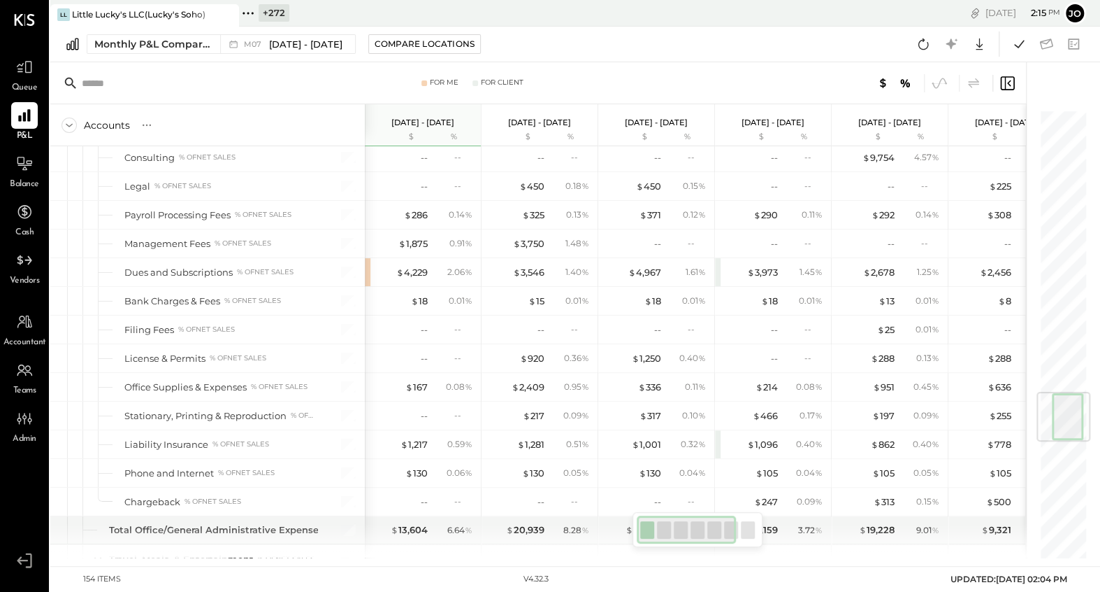
scroll to position [2361, 0]
